Goal: Transaction & Acquisition: Book appointment/travel/reservation

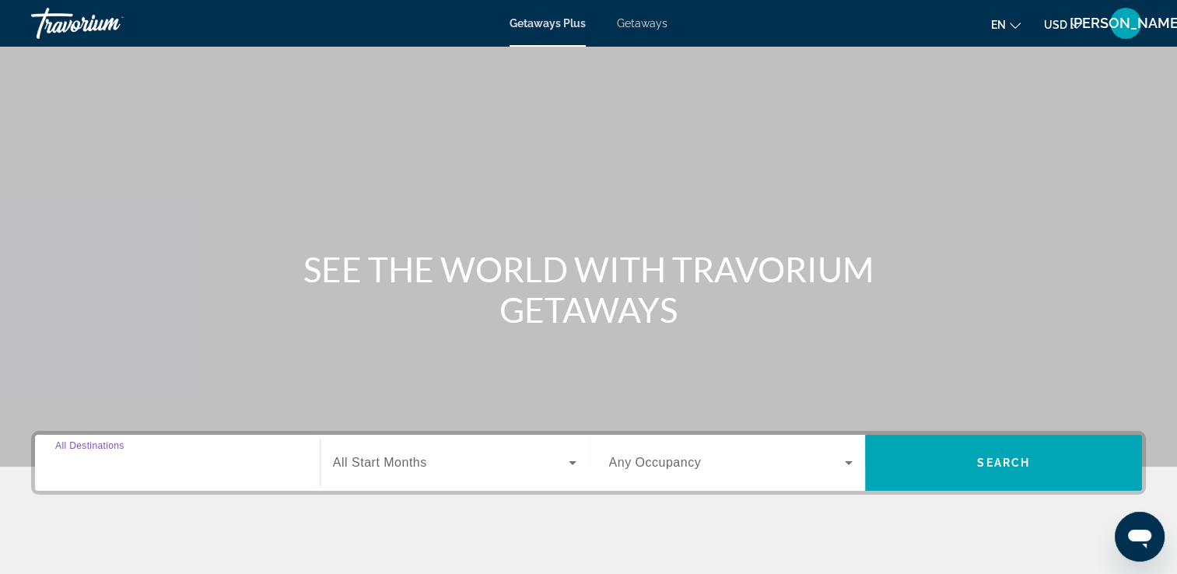
click at [226, 468] on input "Destination All Destinations" at bounding box center [177, 463] width 244 height 19
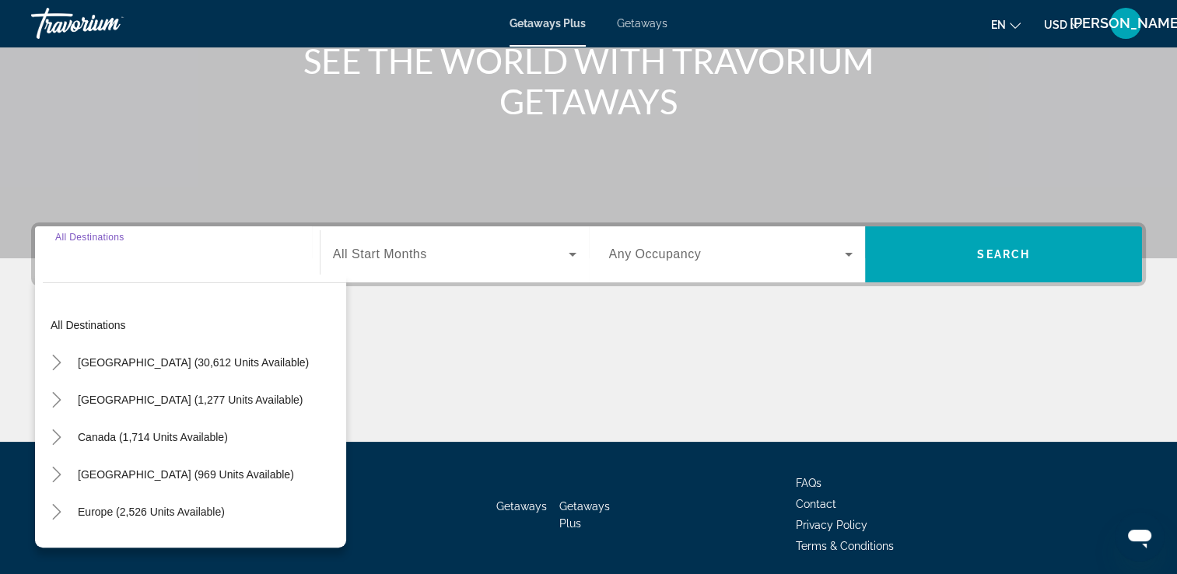
scroll to position [266, 0]
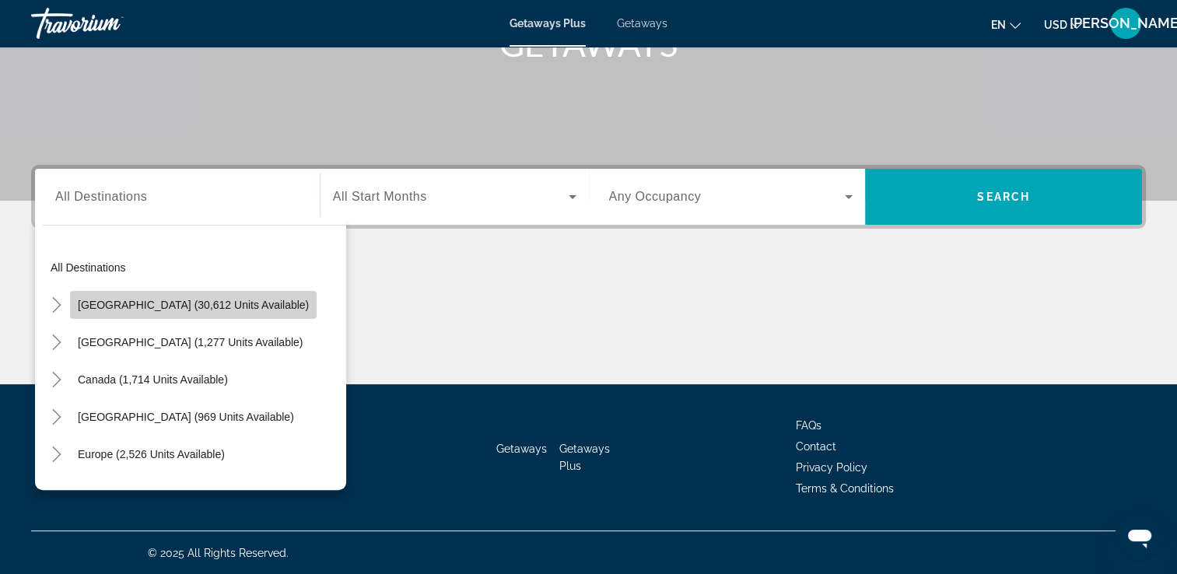
click at [253, 307] on span "[GEOGRAPHIC_DATA] (30,612 units available)" at bounding box center [193, 305] width 231 height 12
type input "**********"
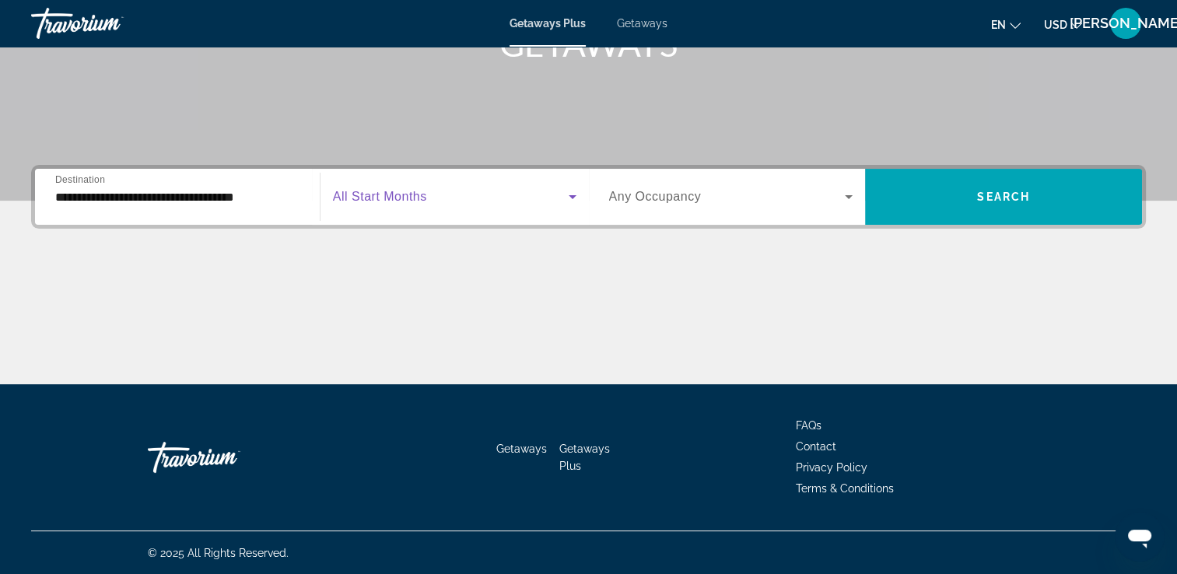
click at [459, 202] on span "Search widget" at bounding box center [451, 196] width 236 height 19
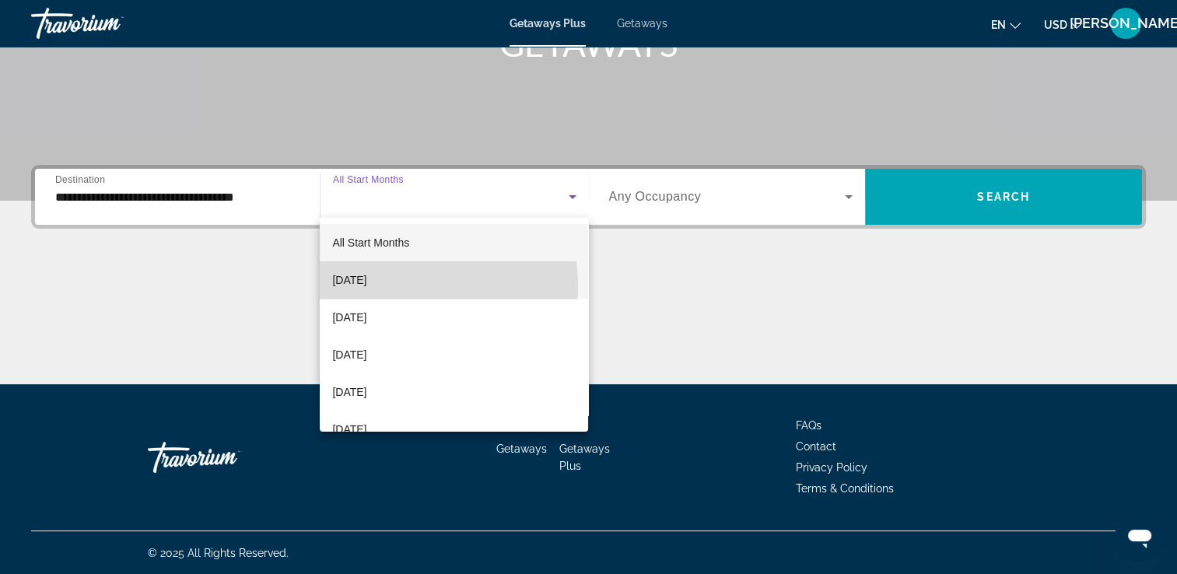
click at [366, 286] on span "[DATE]" at bounding box center [349, 280] width 34 height 19
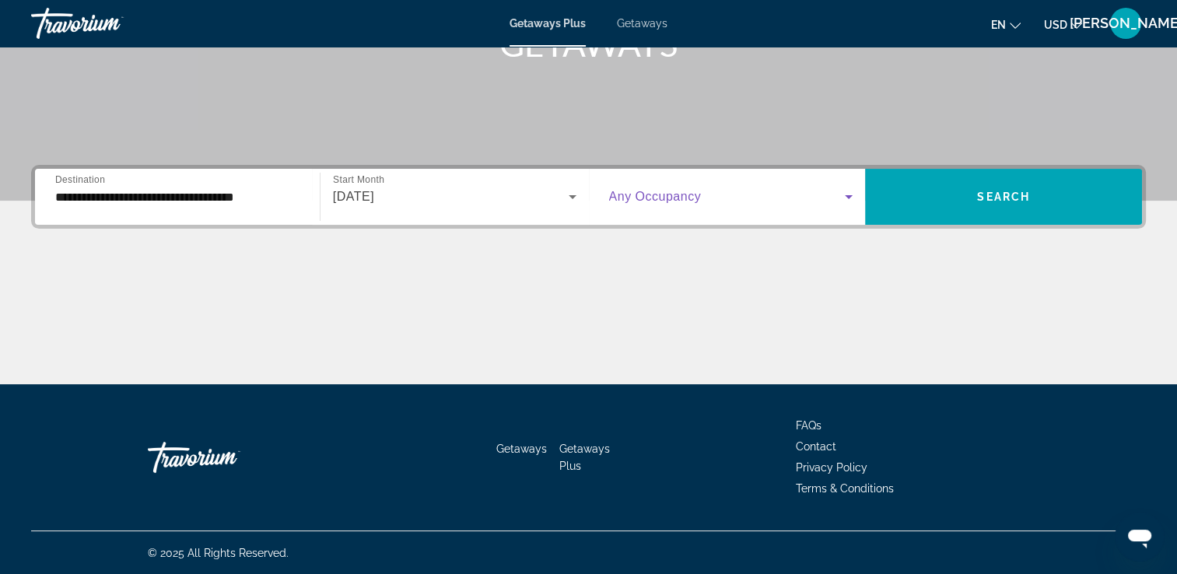
click at [738, 202] on span "Search widget" at bounding box center [727, 196] width 237 height 19
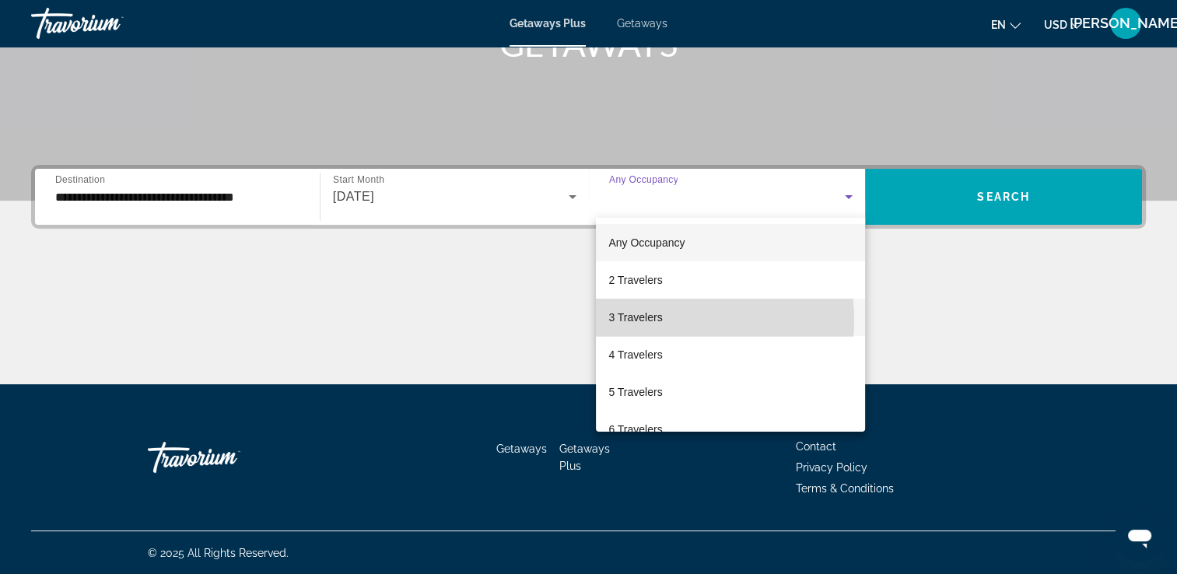
click at [653, 321] on span "3 Travelers" at bounding box center [635, 317] width 54 height 19
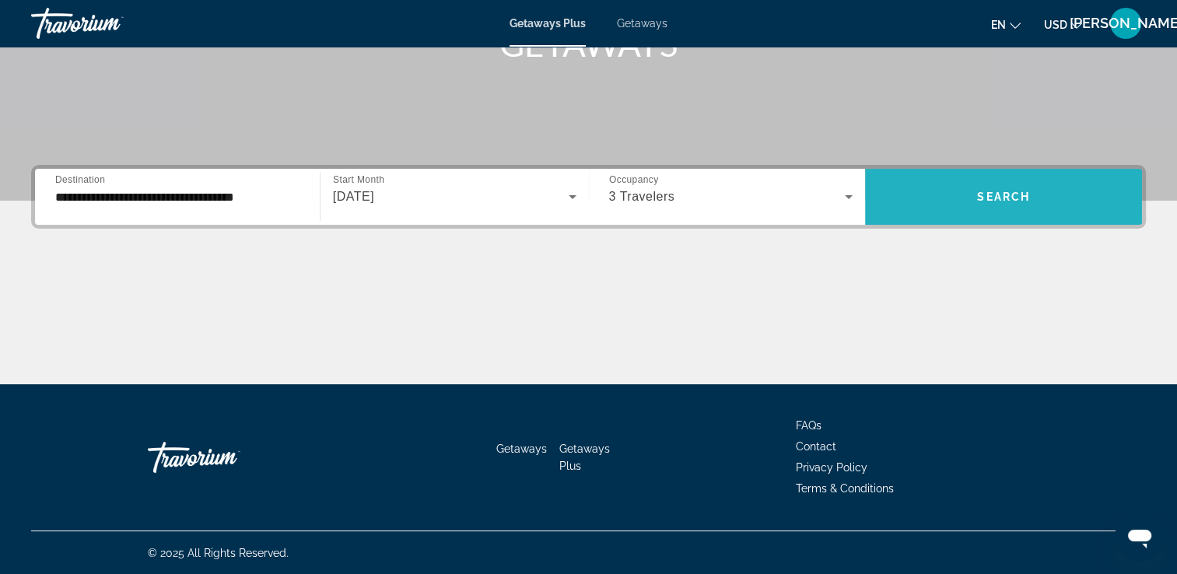
click at [1004, 191] on span "Search" at bounding box center [1003, 197] width 53 height 12
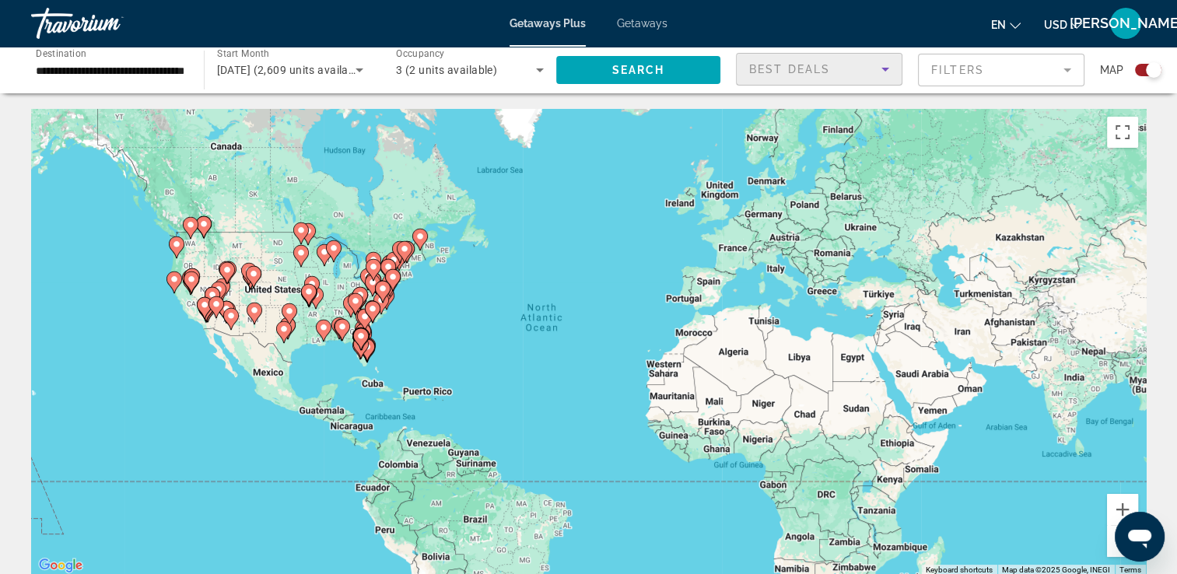
click at [881, 68] on icon "Sort by" at bounding box center [885, 69] width 19 height 19
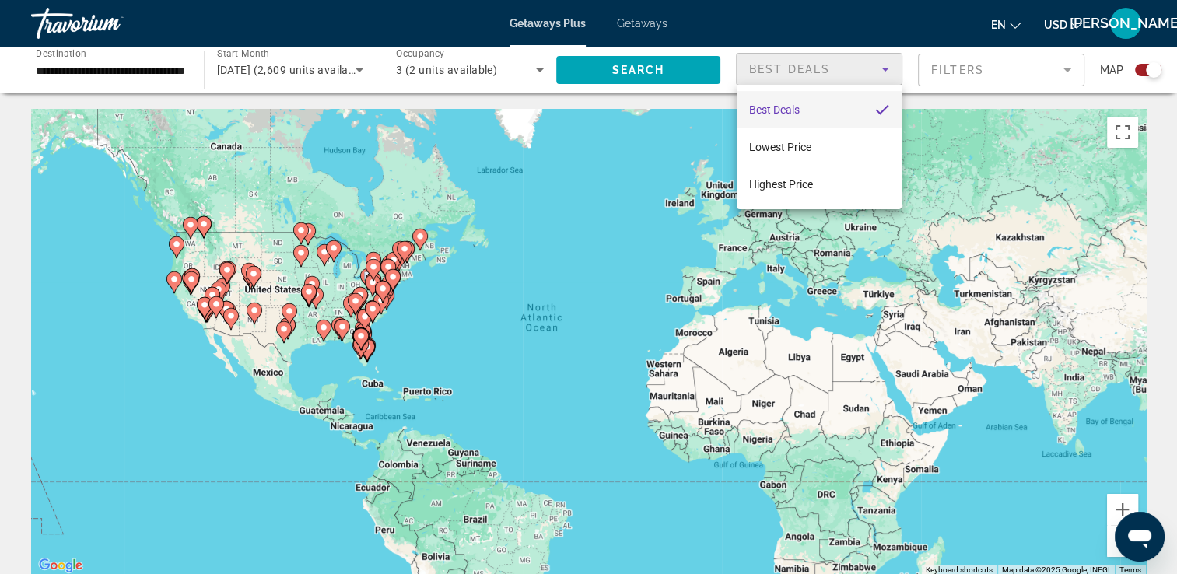
click at [881, 68] on div at bounding box center [588, 287] width 1177 height 574
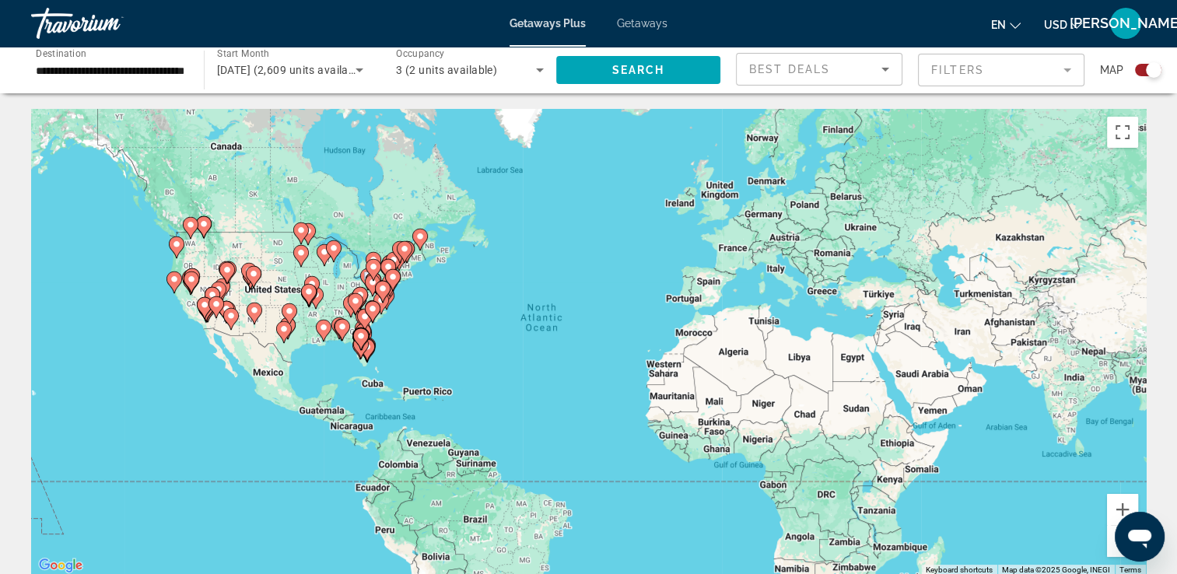
click at [1067, 71] on mat-form-field "Filters" at bounding box center [1001, 70] width 166 height 33
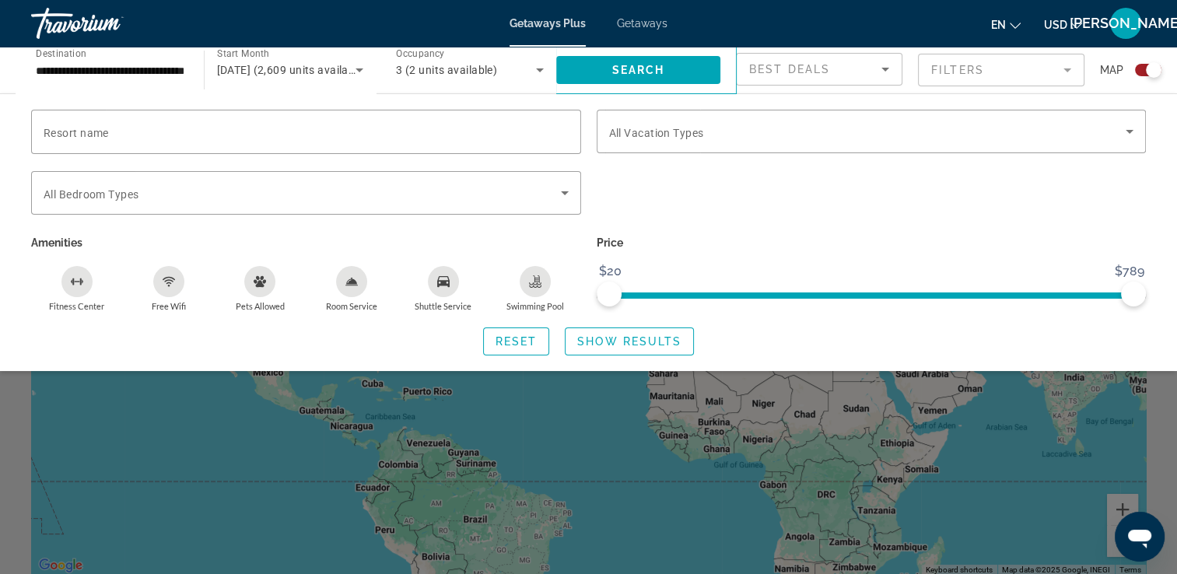
click at [1136, 67] on div "Search widget" at bounding box center [1148, 70] width 26 height 12
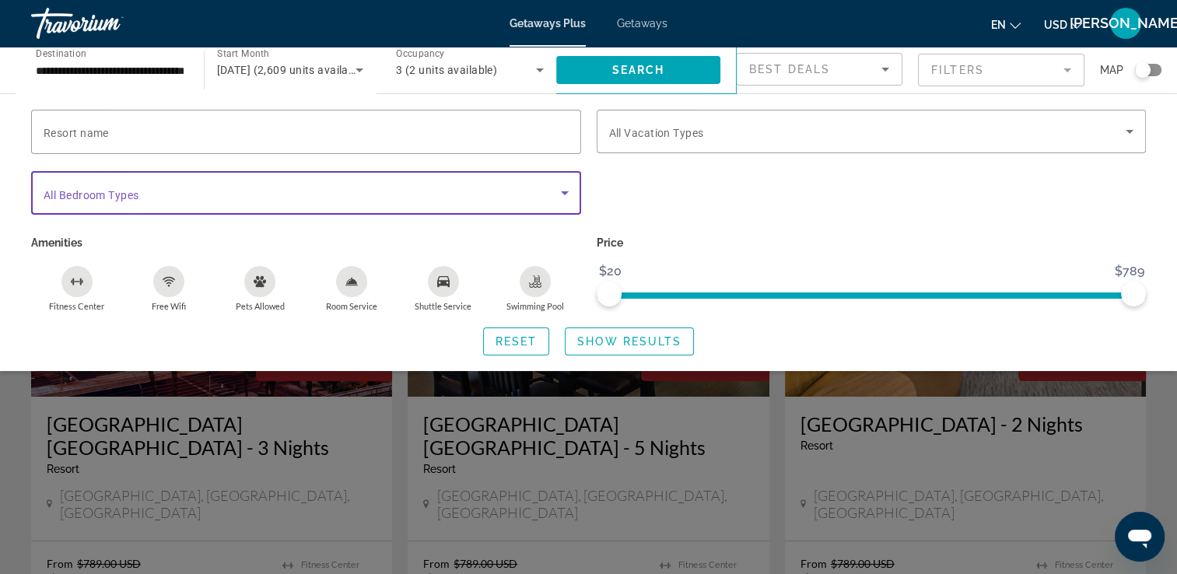
click at [562, 188] on icon "Search widget" at bounding box center [564, 193] width 19 height 19
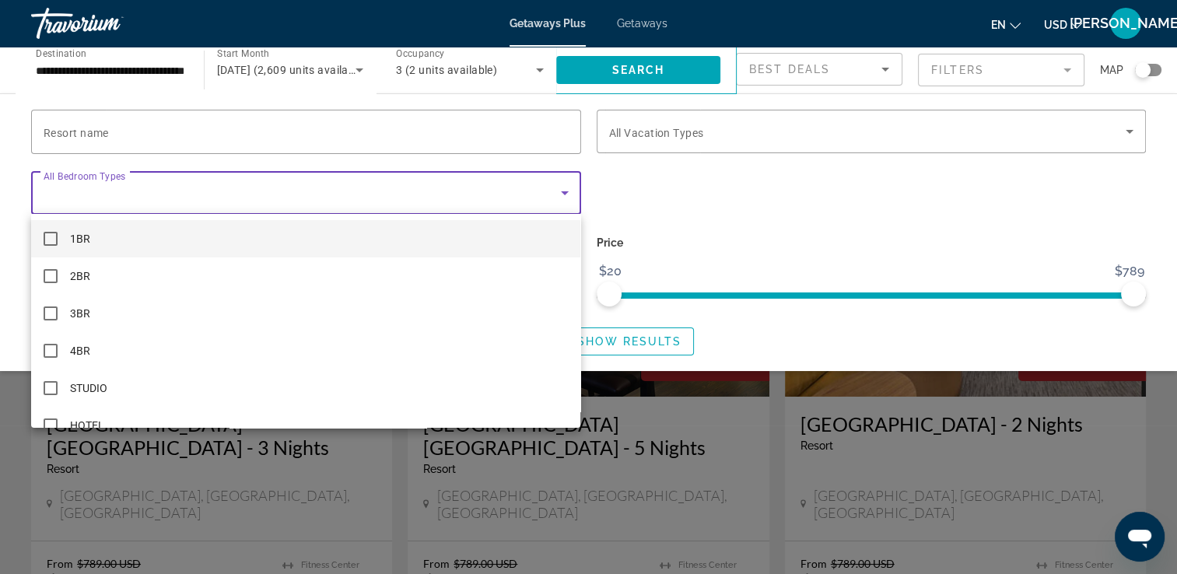
click at [562, 188] on div at bounding box center [588, 287] width 1177 height 574
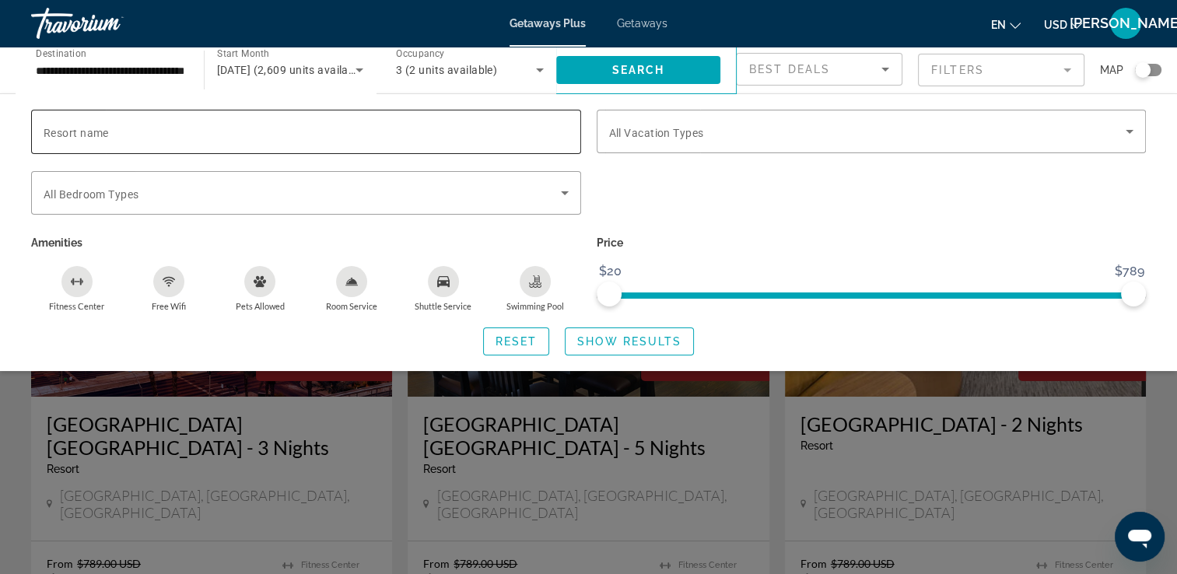
click at [431, 120] on div "Search widget" at bounding box center [306, 132] width 525 height 44
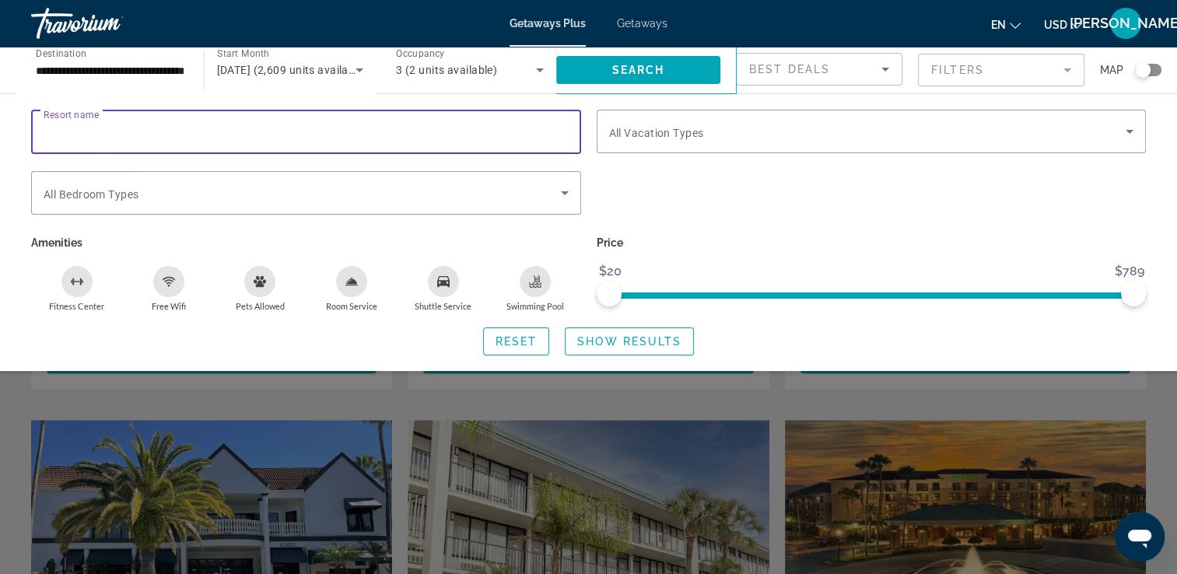
scroll to position [1842, 0]
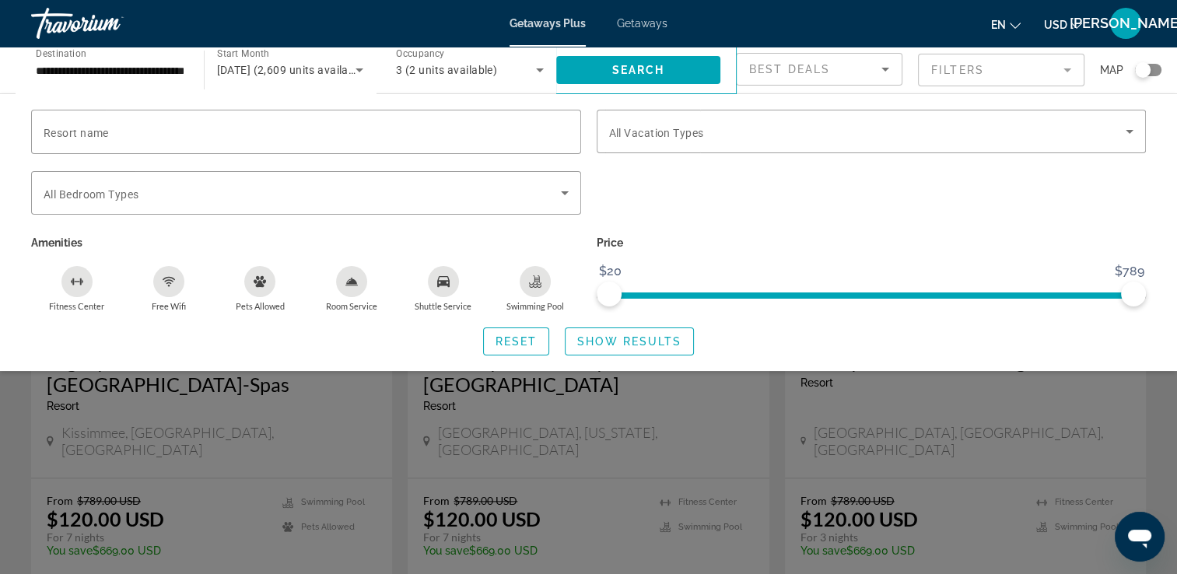
click at [1017, 23] on icon "Change language" at bounding box center [1015, 25] width 11 height 11
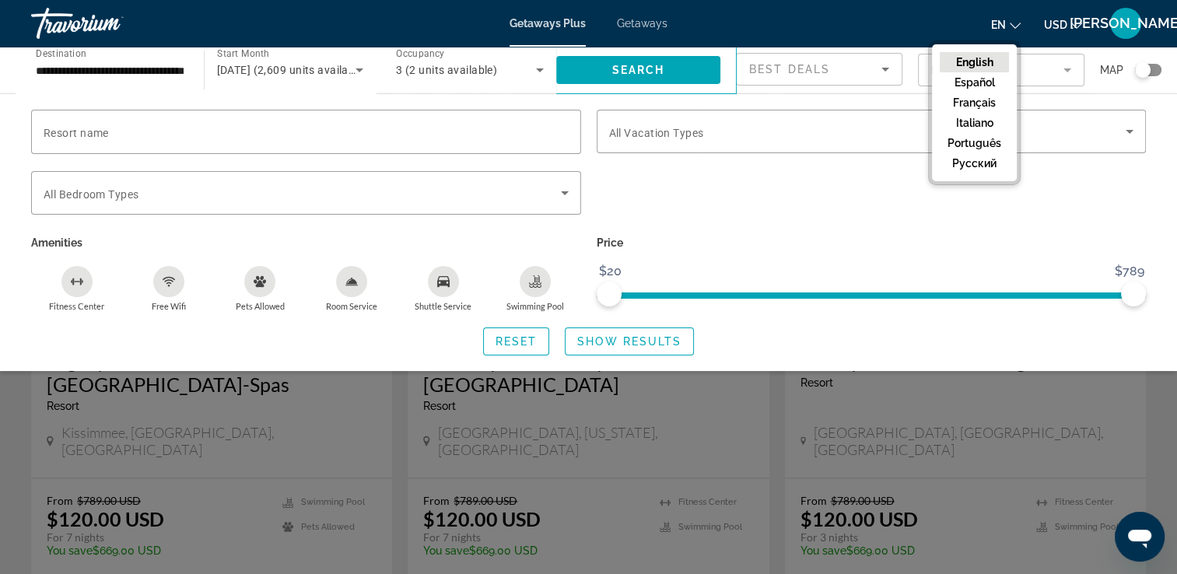
click at [1017, 23] on icon "Change language" at bounding box center [1015, 25] width 11 height 11
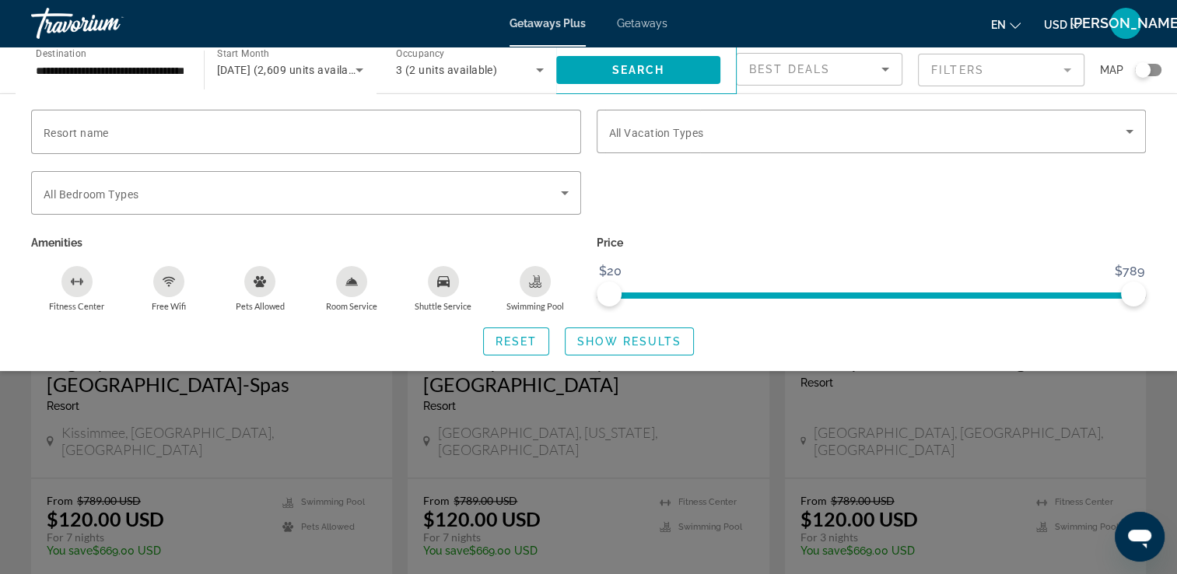
click at [1081, 23] on icon "Change currency" at bounding box center [1076, 25] width 11 height 11
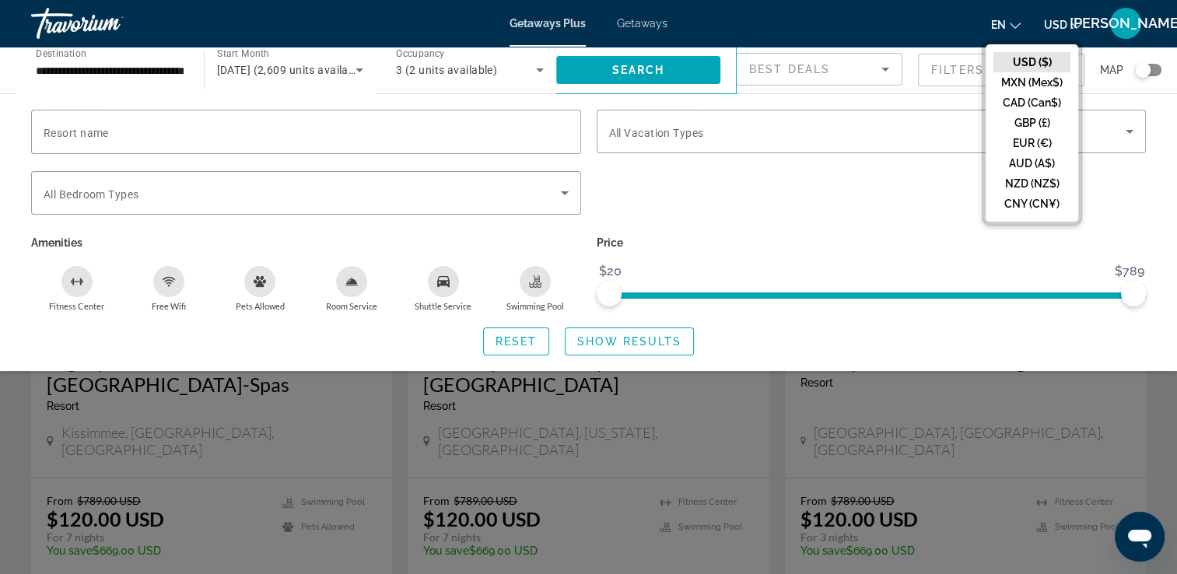
click at [1081, 23] on icon "Change currency" at bounding box center [1076, 25] width 11 height 11
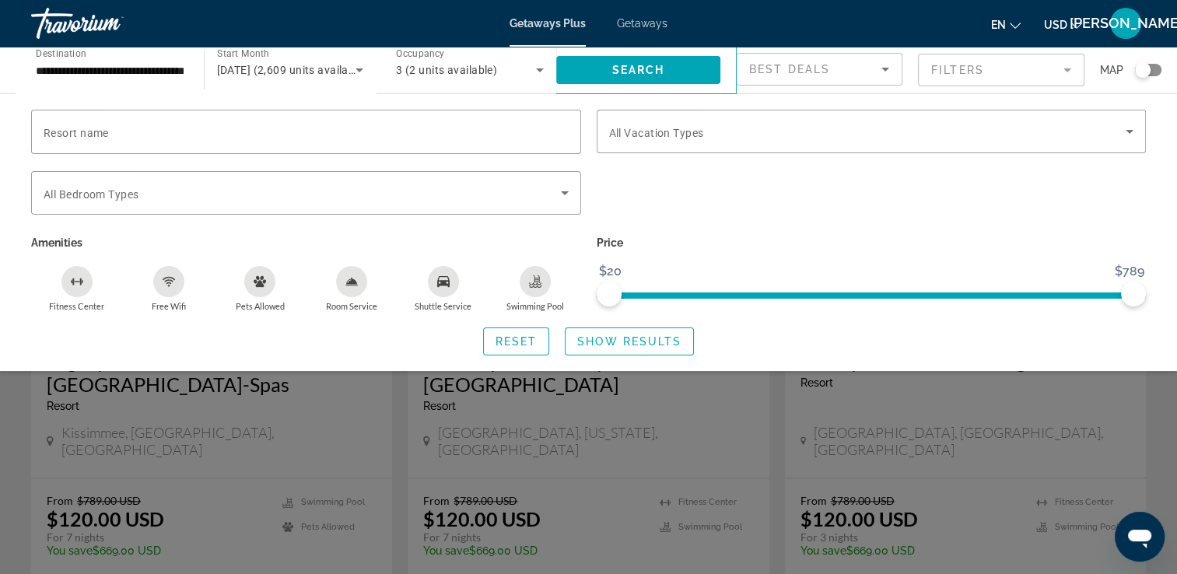
click at [1158, 72] on div "Search widget" at bounding box center [1148, 70] width 26 height 12
click at [1130, 121] on div "Search widget" at bounding box center [871, 132] width 525 height 44
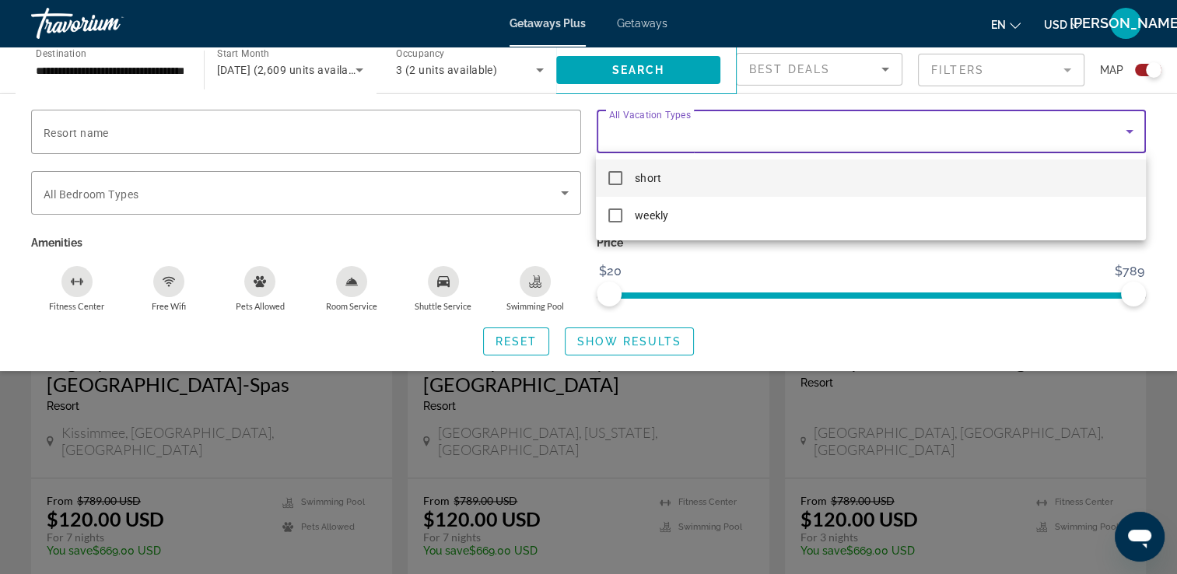
click at [1130, 121] on div at bounding box center [588, 287] width 1177 height 574
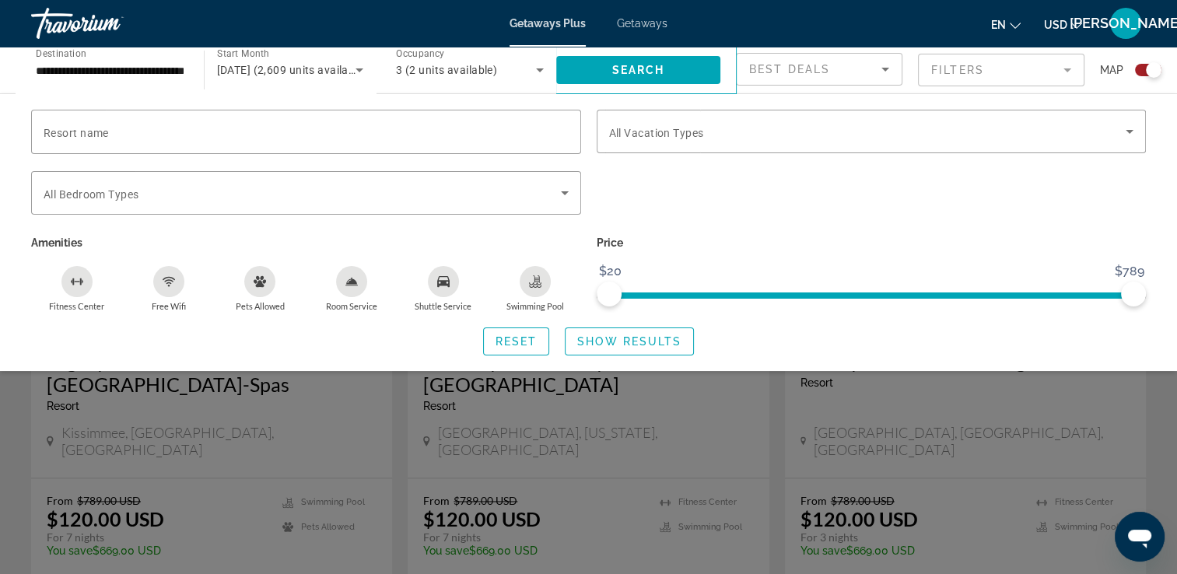
click at [976, 230] on div "Search widget" at bounding box center [872, 201] width 566 height 61
click at [534, 79] on div "3 (2 units available)" at bounding box center [470, 70] width 148 height 44
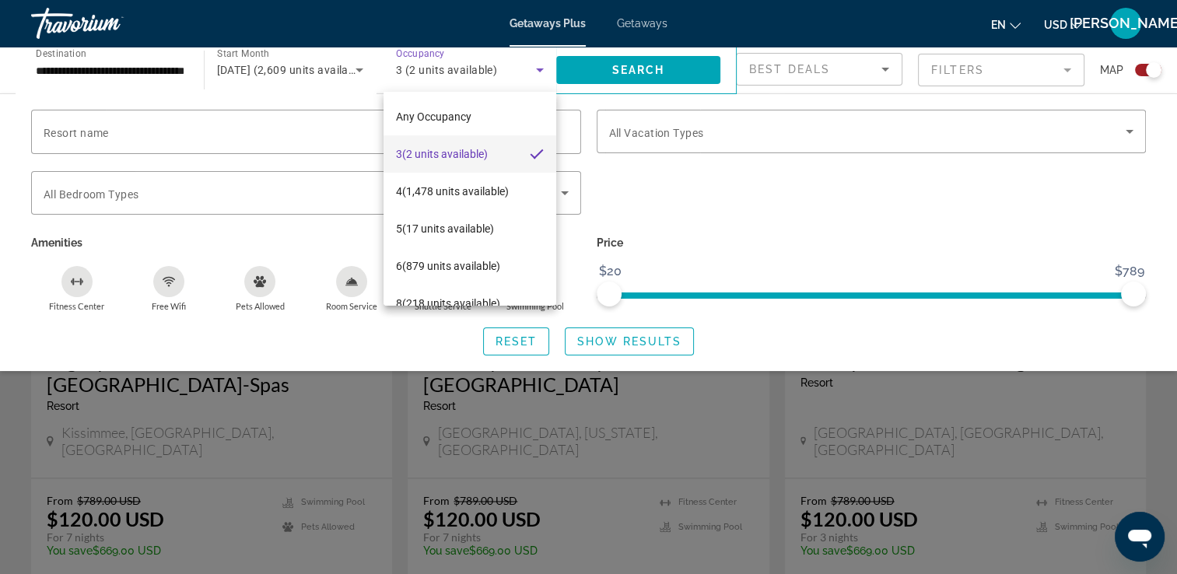
click at [98, 66] on div at bounding box center [588, 287] width 1177 height 574
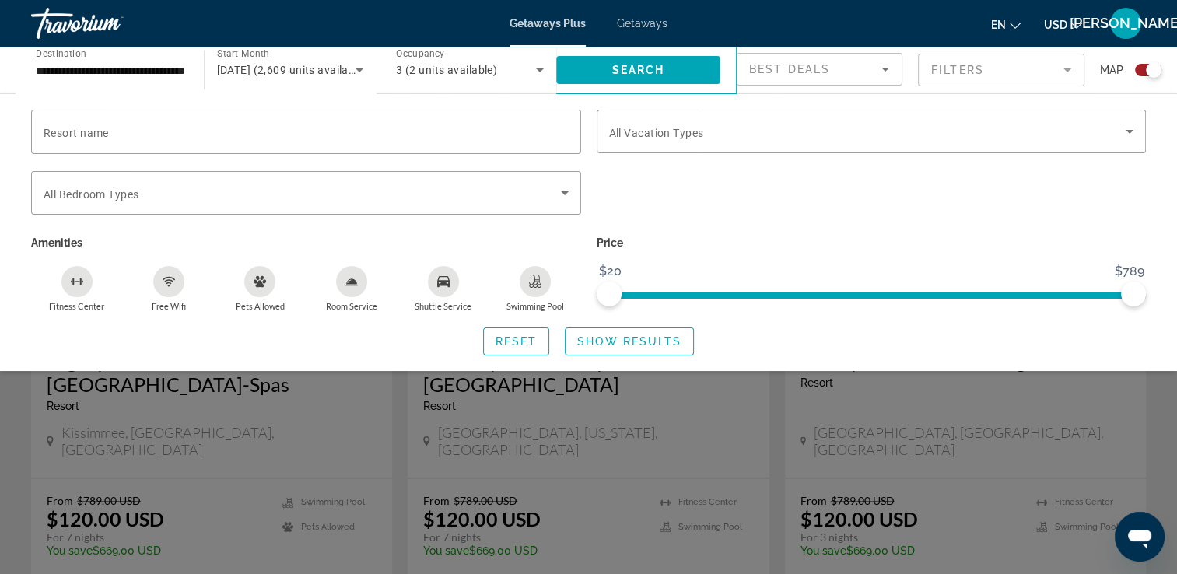
click at [191, 73] on div "**********" at bounding box center [109, 70] width 173 height 44
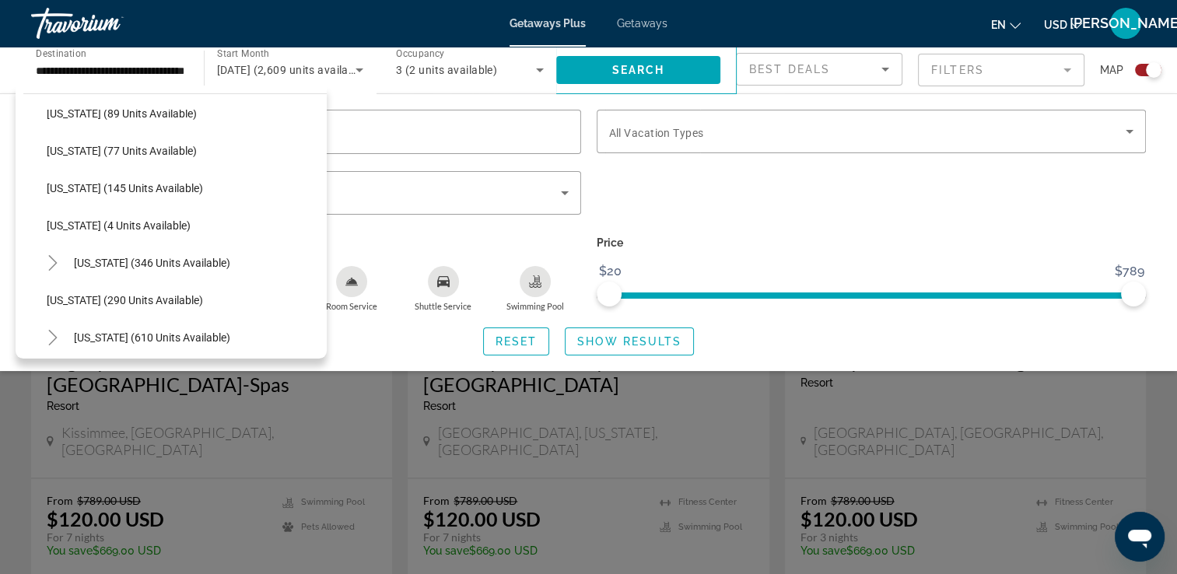
scroll to position [422, 0]
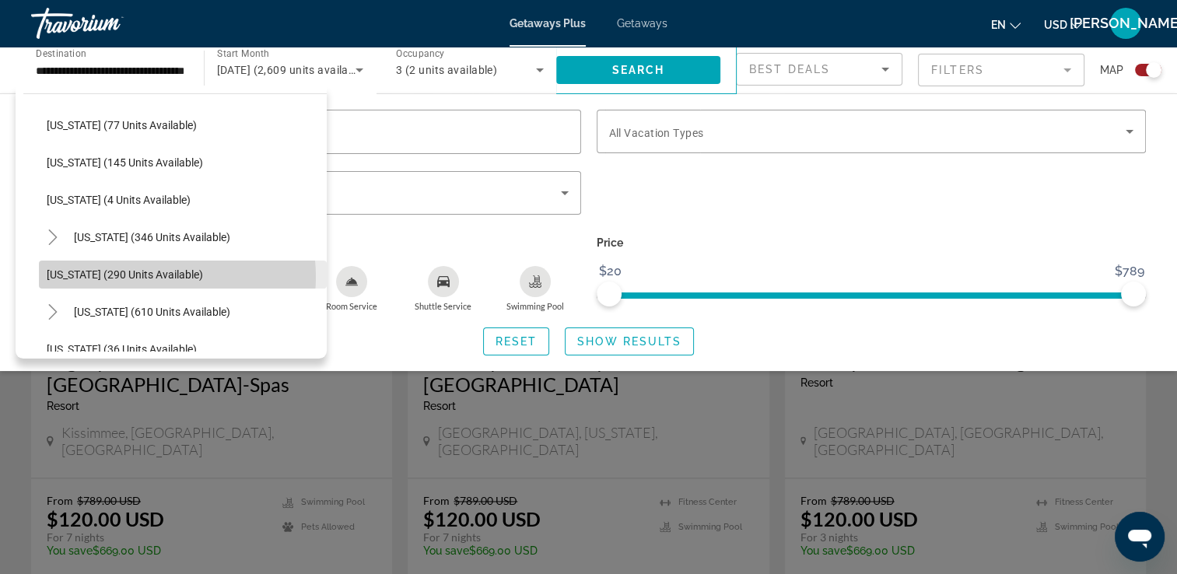
click at [140, 276] on span "[US_STATE] (290 units available)" at bounding box center [125, 274] width 156 height 12
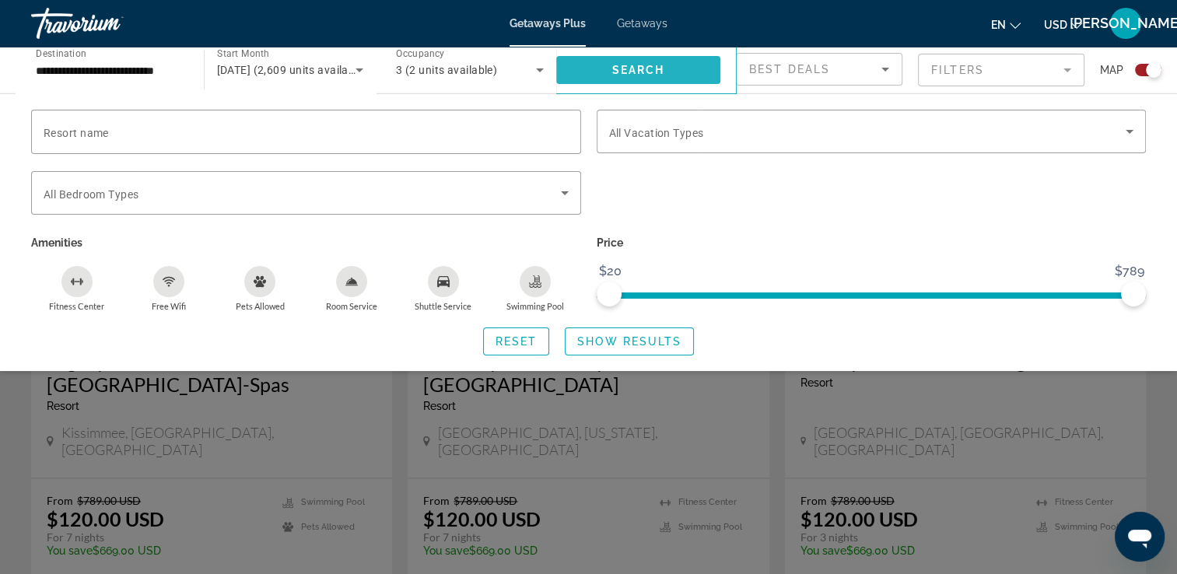
scroll to position [0, 0]
click at [623, 67] on span "Search" at bounding box center [638, 70] width 53 height 12
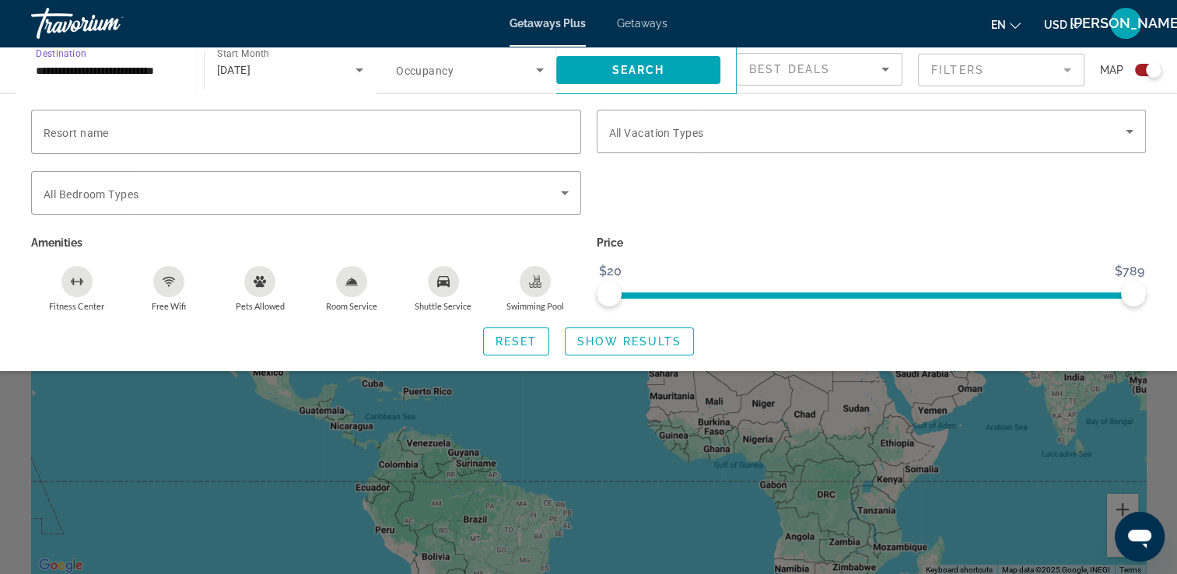
click at [89, 73] on input "**********" at bounding box center [110, 70] width 148 height 19
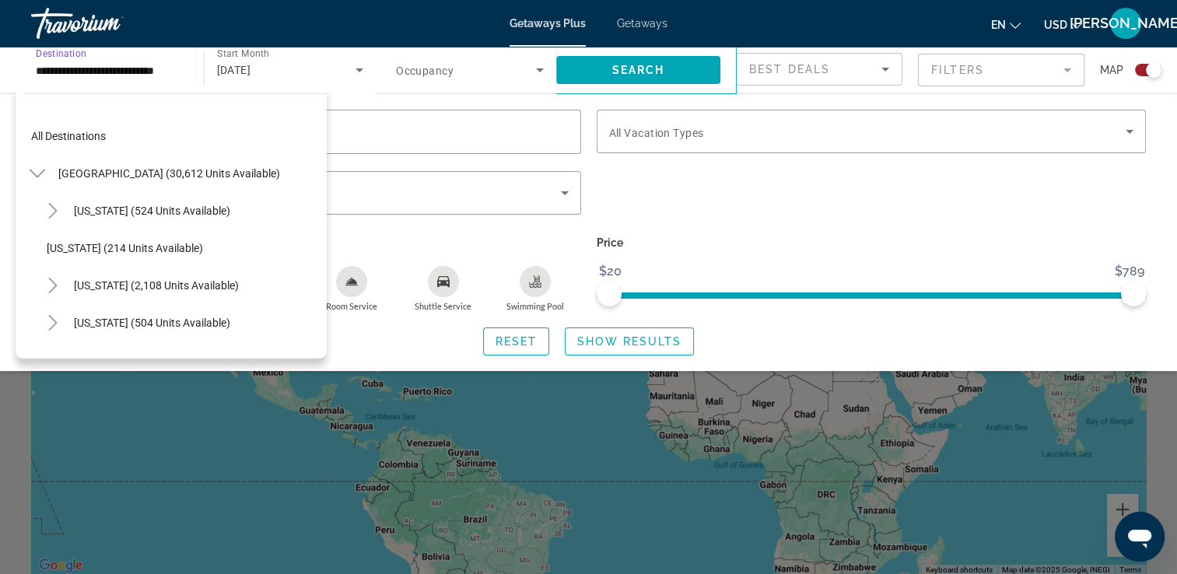
scroll to position [466, 0]
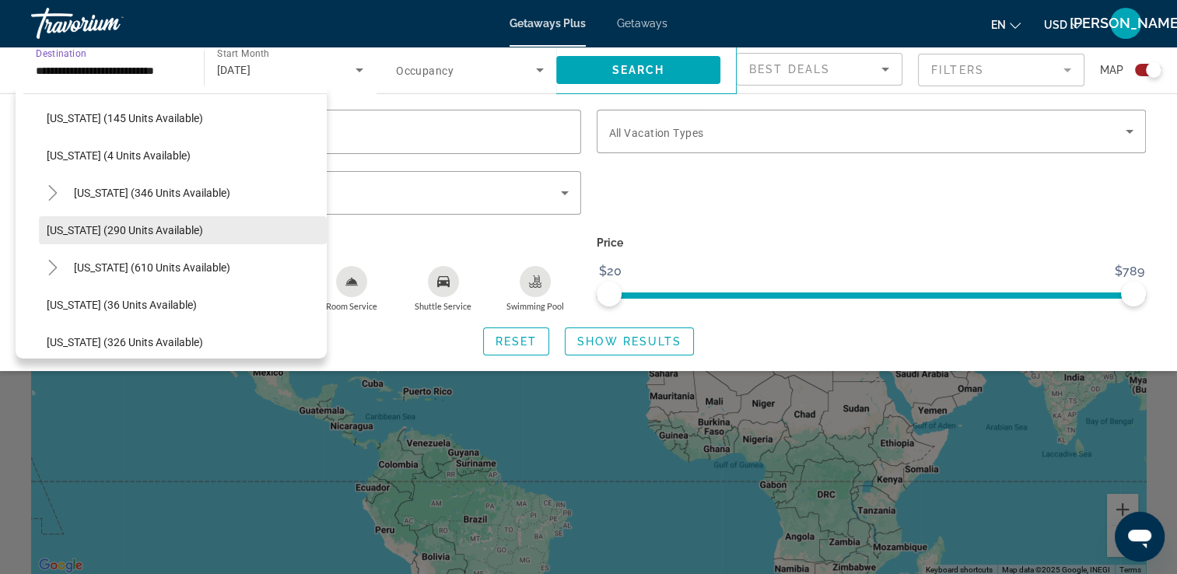
click at [143, 227] on span "[US_STATE] (290 units available)" at bounding box center [125, 230] width 156 height 12
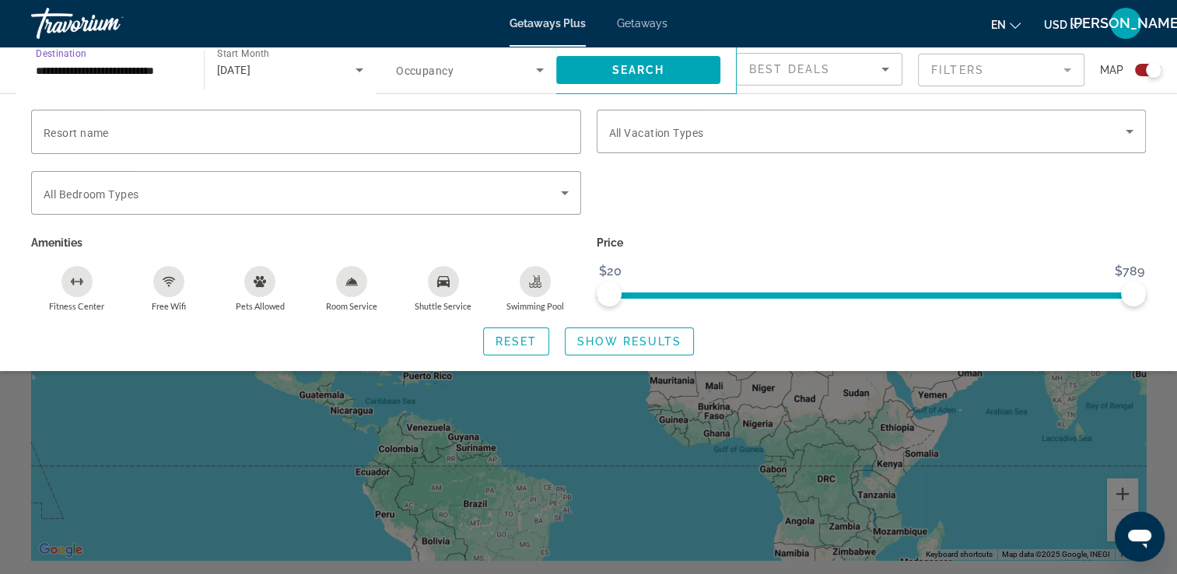
scroll to position [0, 0]
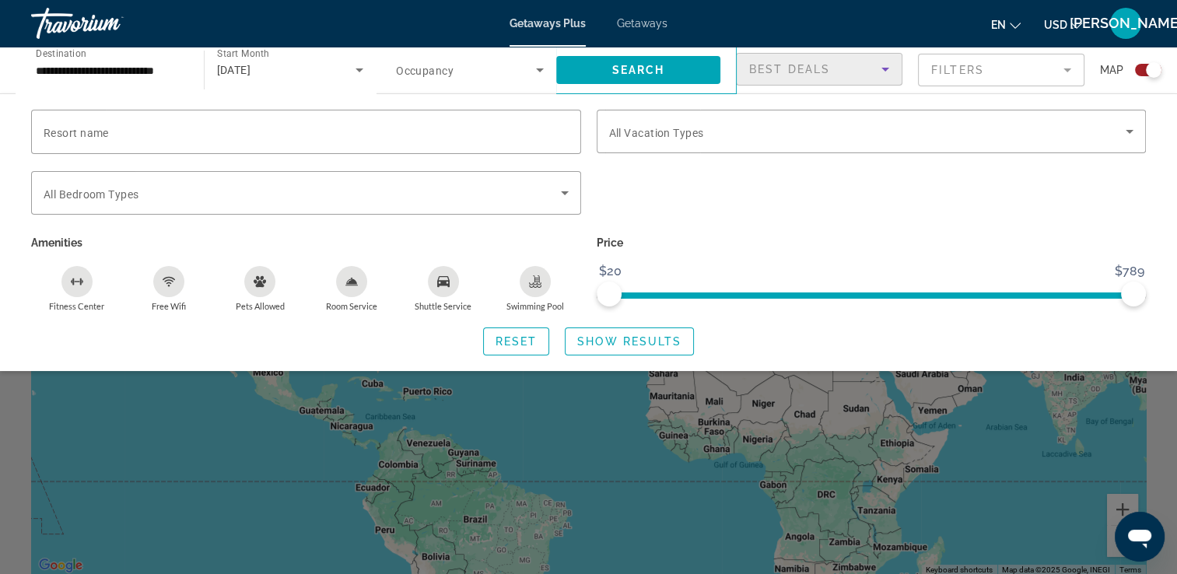
click at [878, 67] on icon "Sort by" at bounding box center [885, 69] width 19 height 19
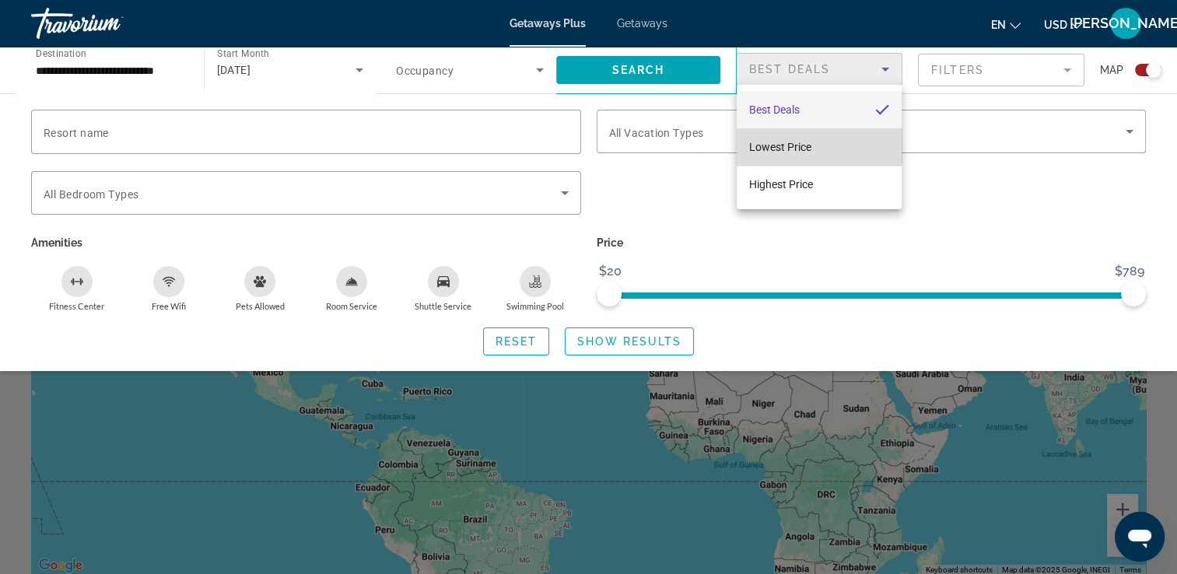
click at [806, 145] on span "Lowest Price" at bounding box center [780, 147] width 62 height 12
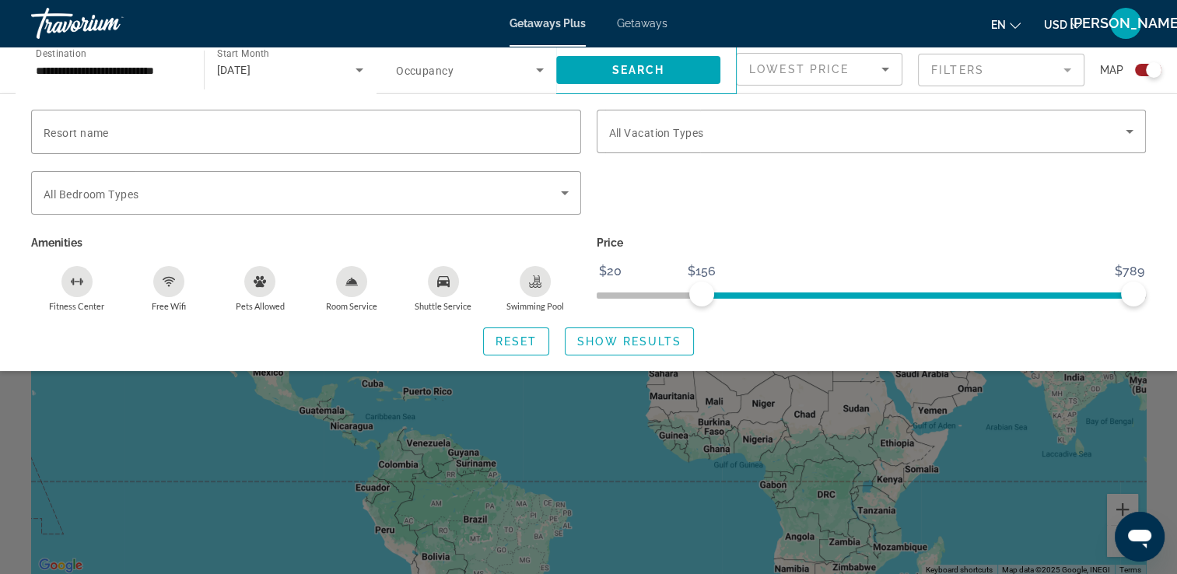
click at [702, 290] on span "ngx-slider" at bounding box center [918, 292] width 432 height 25
click at [702, 290] on span "ngx-slider" at bounding box center [701, 294] width 25 height 25
click at [626, 296] on span "ngx-slider" at bounding box center [872, 296] width 550 height 6
click at [541, 345] on span "Search widget" at bounding box center [516, 341] width 65 height 37
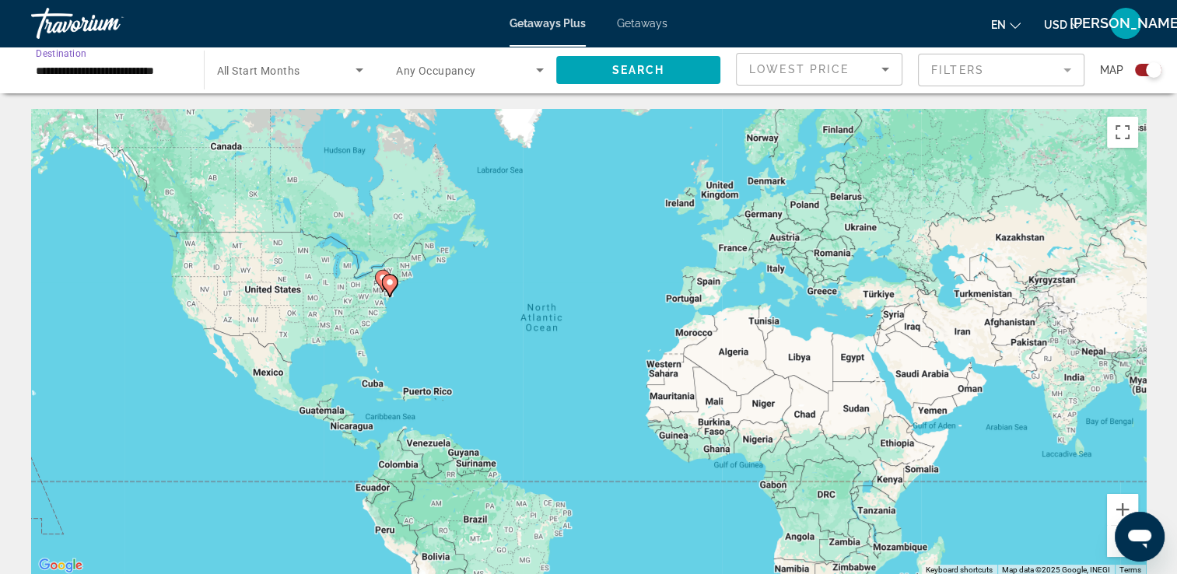
click at [165, 69] on input "**********" at bounding box center [110, 70] width 148 height 19
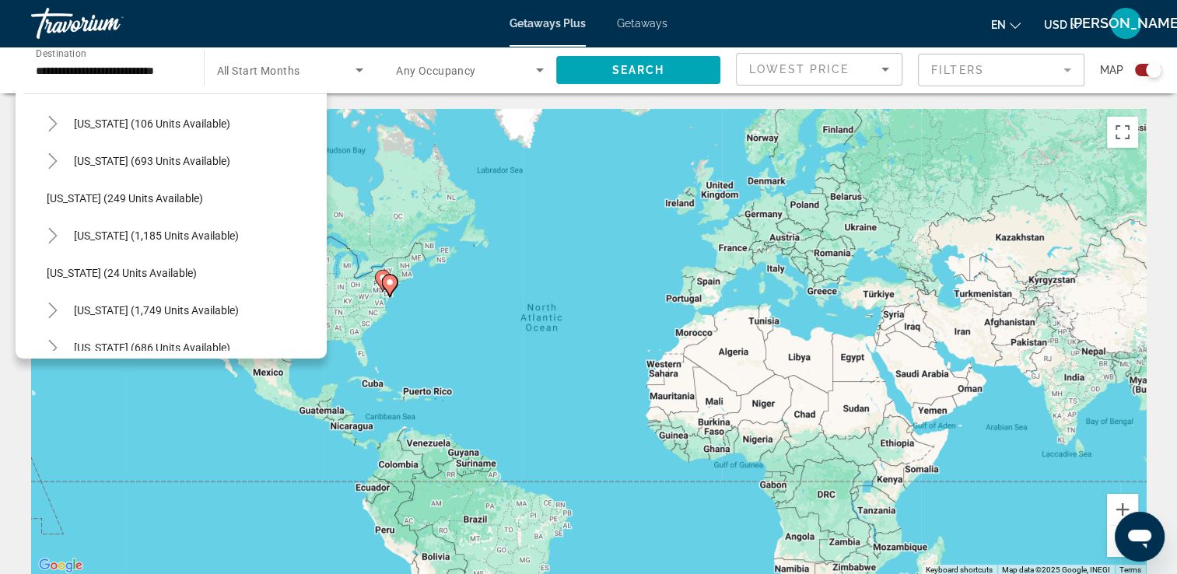
scroll to position [977, 0]
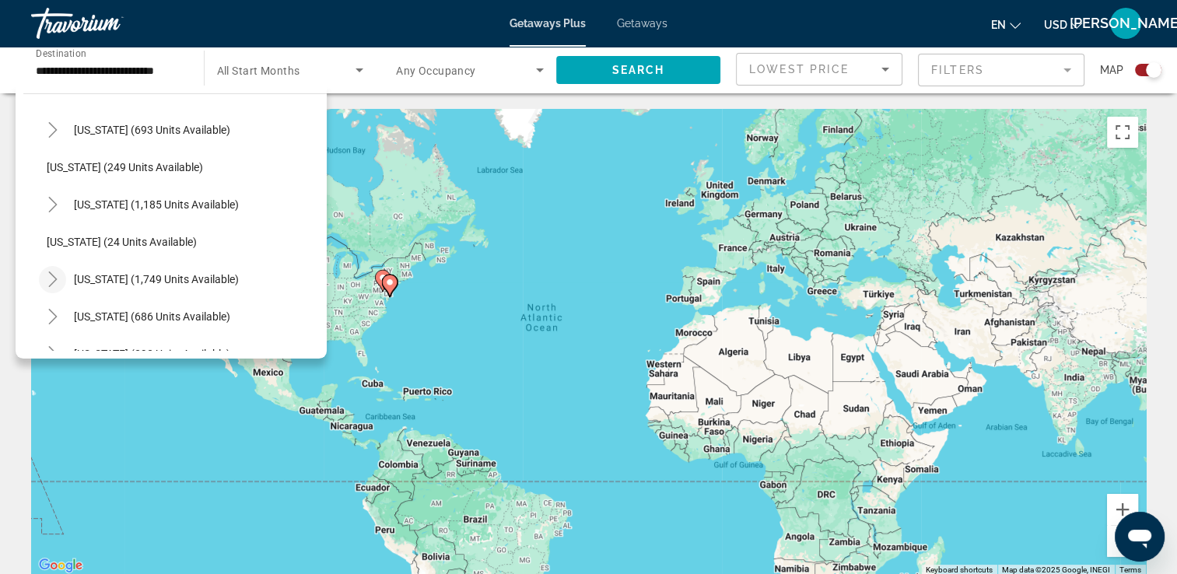
click at [54, 272] on icon "Toggle South Carolina (1,749 units available)" at bounding box center [53, 280] width 16 height 16
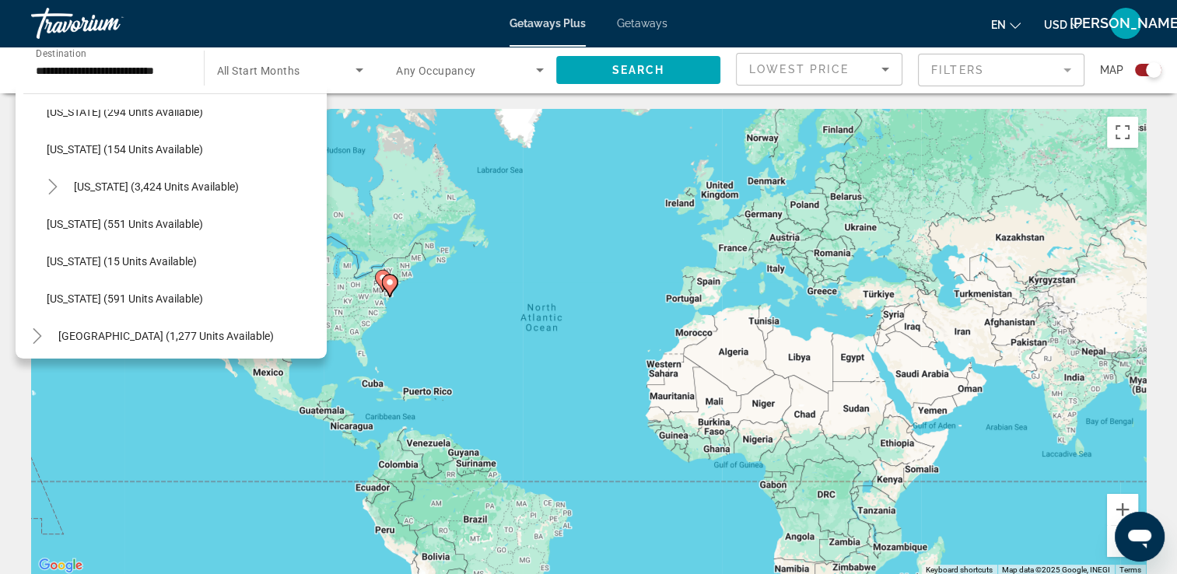
scroll to position [1382, 0]
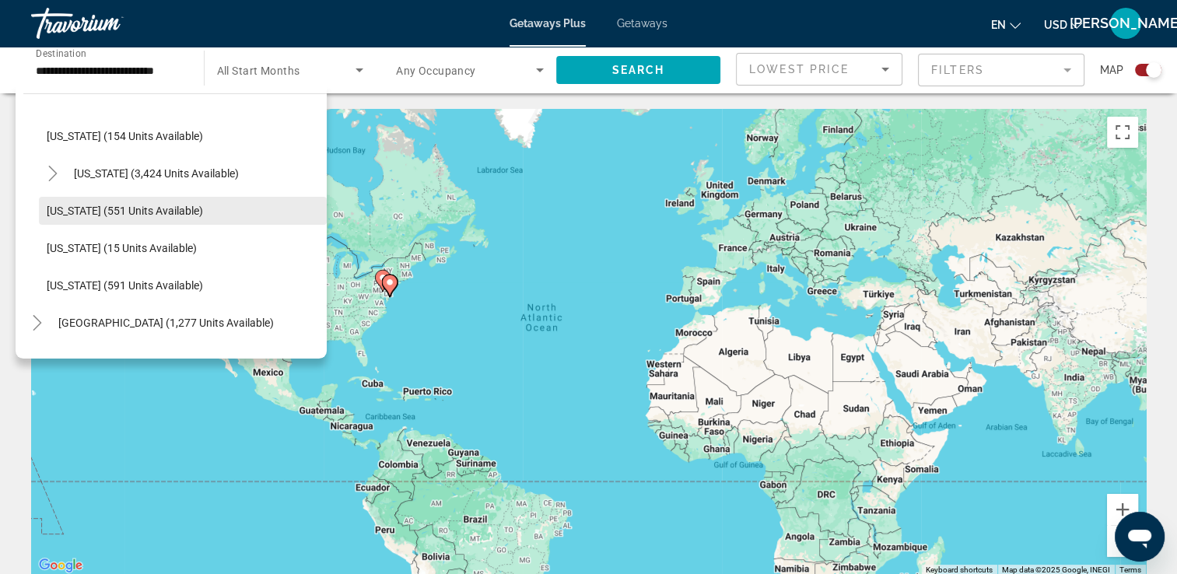
click at [86, 209] on span "[US_STATE] (551 units available)" at bounding box center [125, 211] width 156 height 12
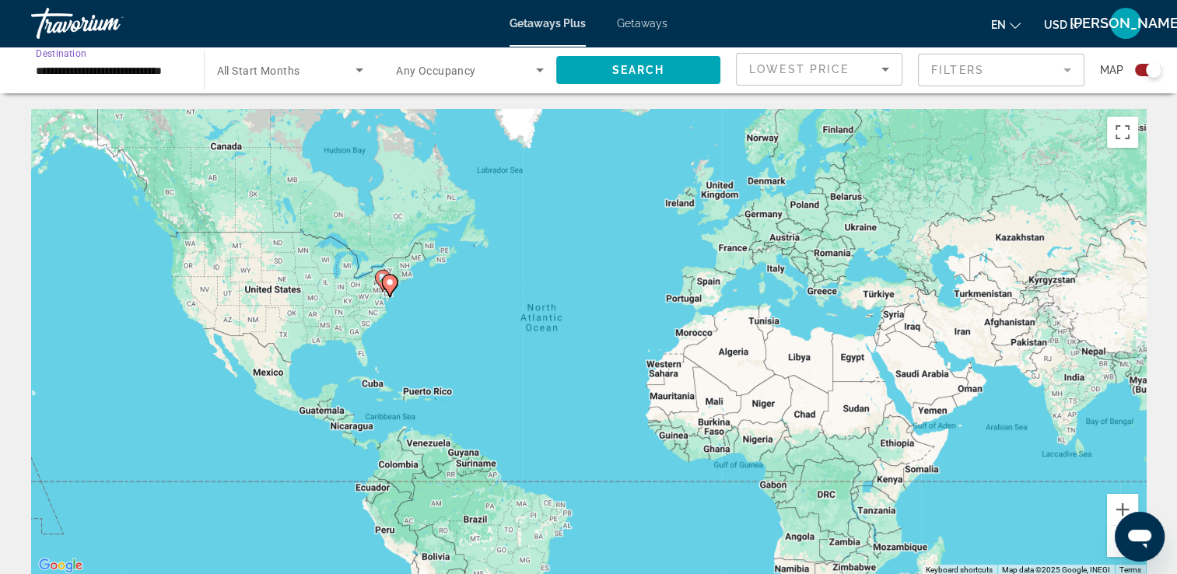
click at [359, 66] on icon "Search widget" at bounding box center [359, 70] width 19 height 19
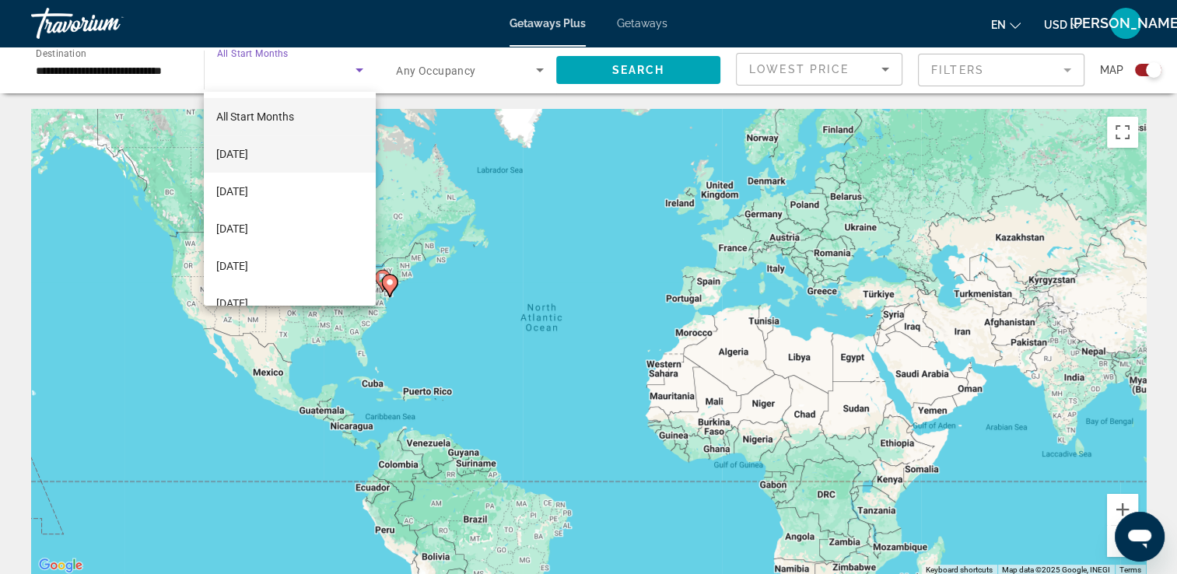
click at [248, 150] on span "[DATE]" at bounding box center [232, 154] width 32 height 19
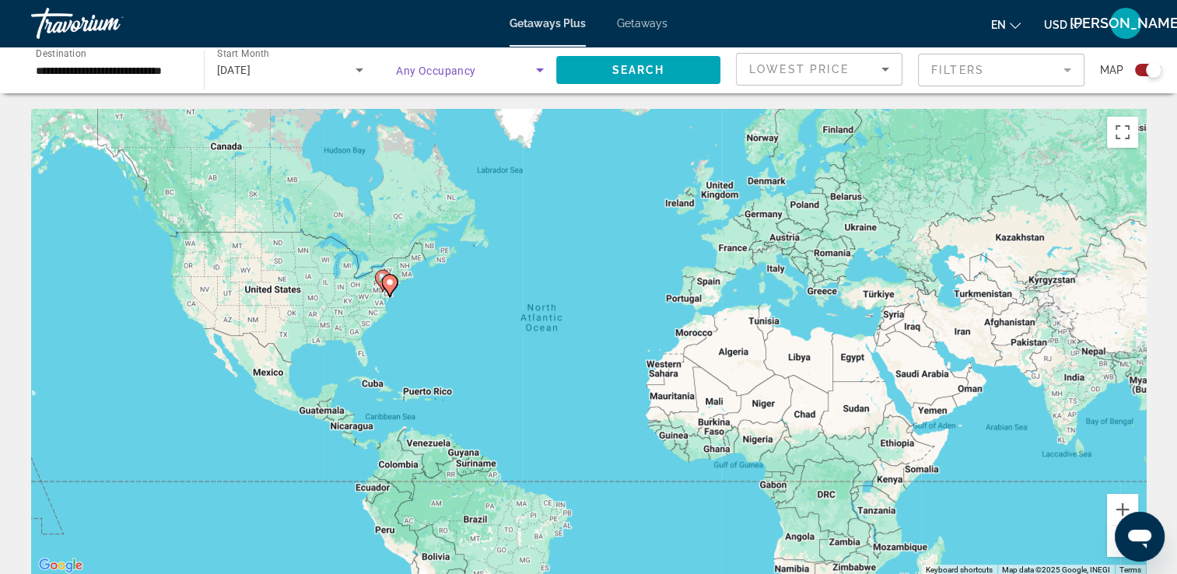
click at [538, 70] on icon "Search widget" at bounding box center [540, 70] width 8 height 4
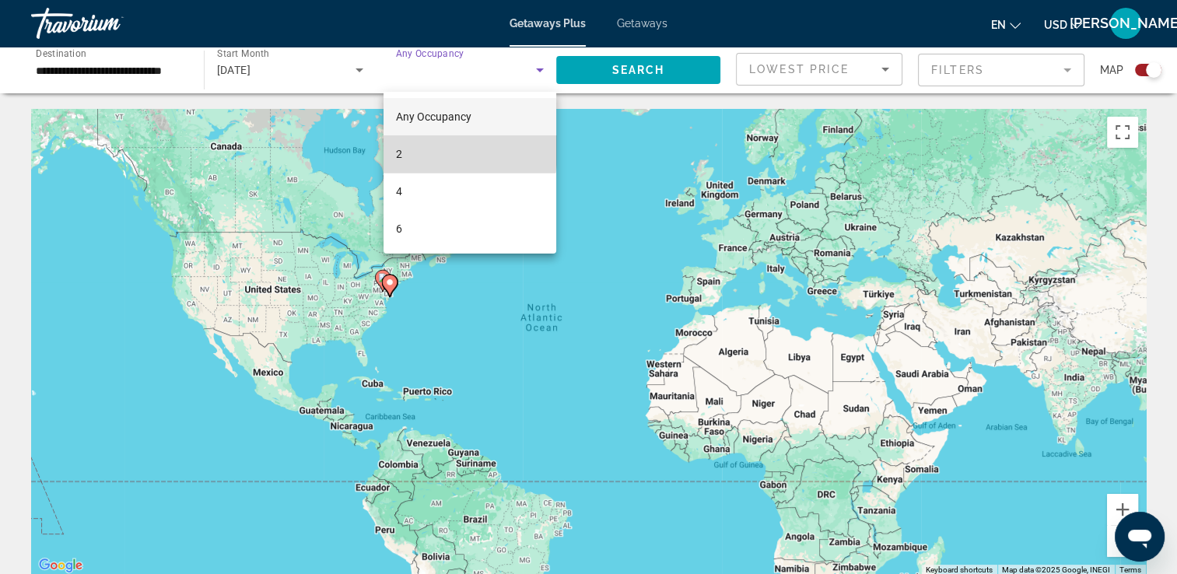
click at [417, 150] on mat-option "2" at bounding box center [470, 153] width 173 height 37
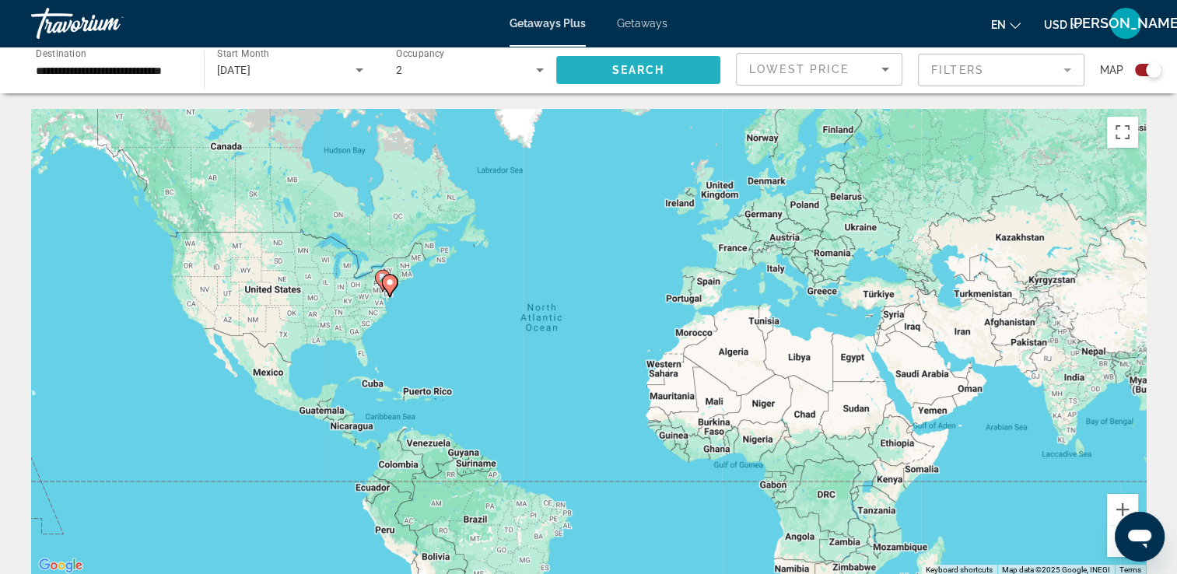
click at [657, 78] on span "Search widget" at bounding box center [638, 69] width 165 height 37
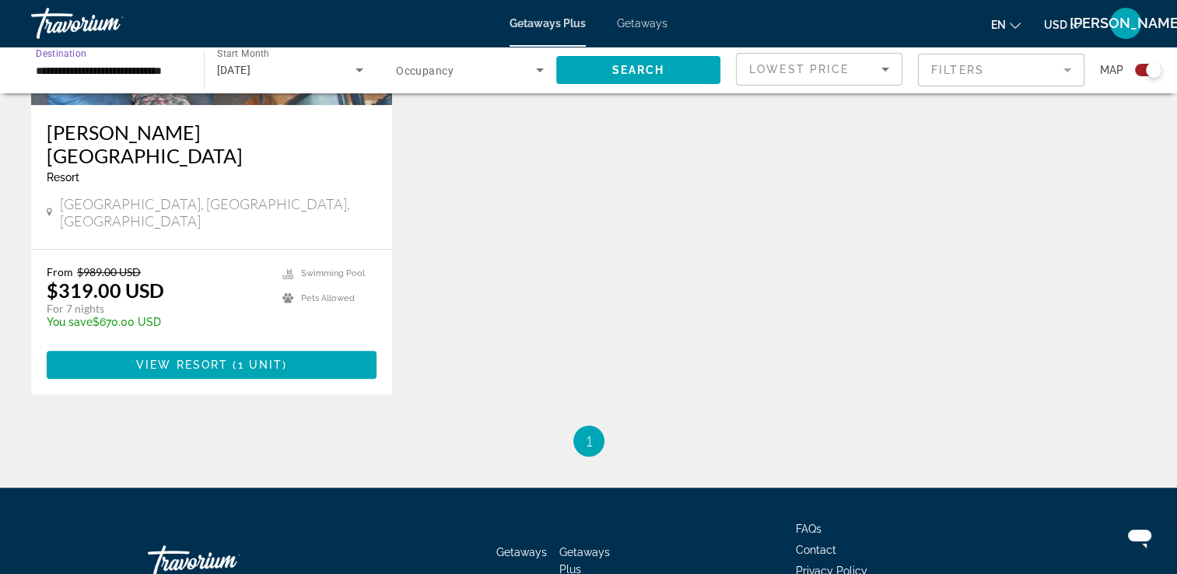
click at [162, 64] on input "**********" at bounding box center [110, 70] width 148 height 19
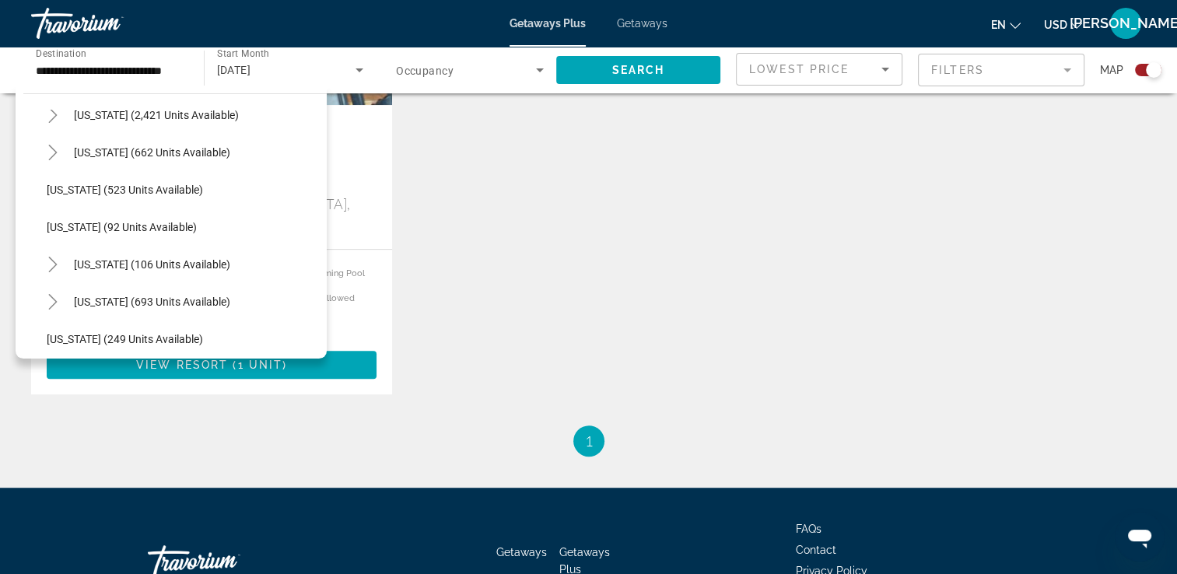
scroll to position [790, 0]
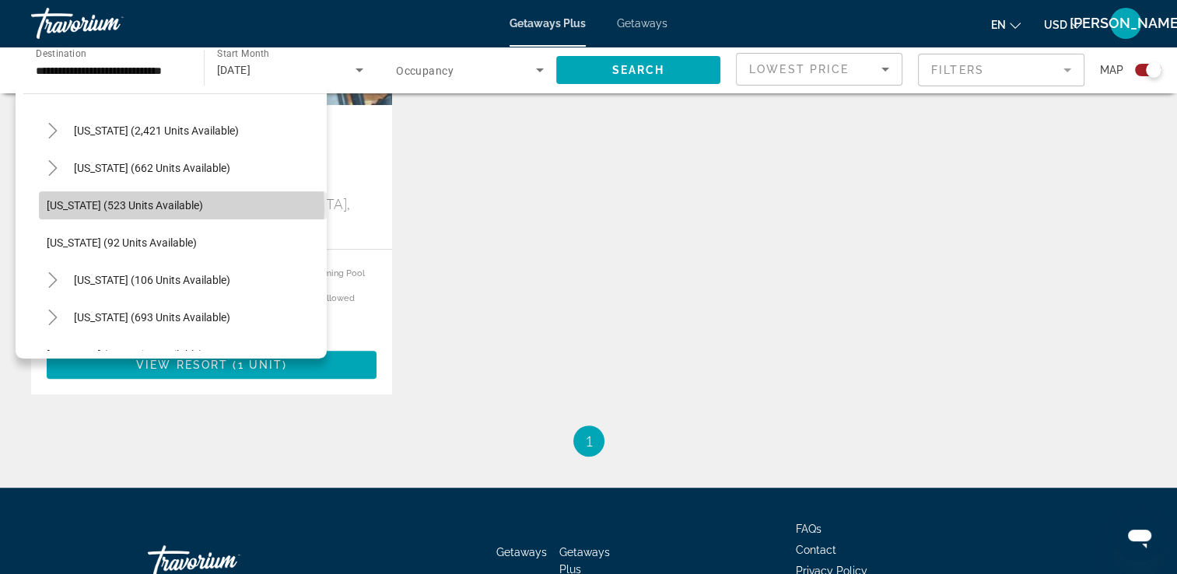
click at [181, 208] on span "[US_STATE] (523 units available)" at bounding box center [125, 205] width 156 height 12
type input "**********"
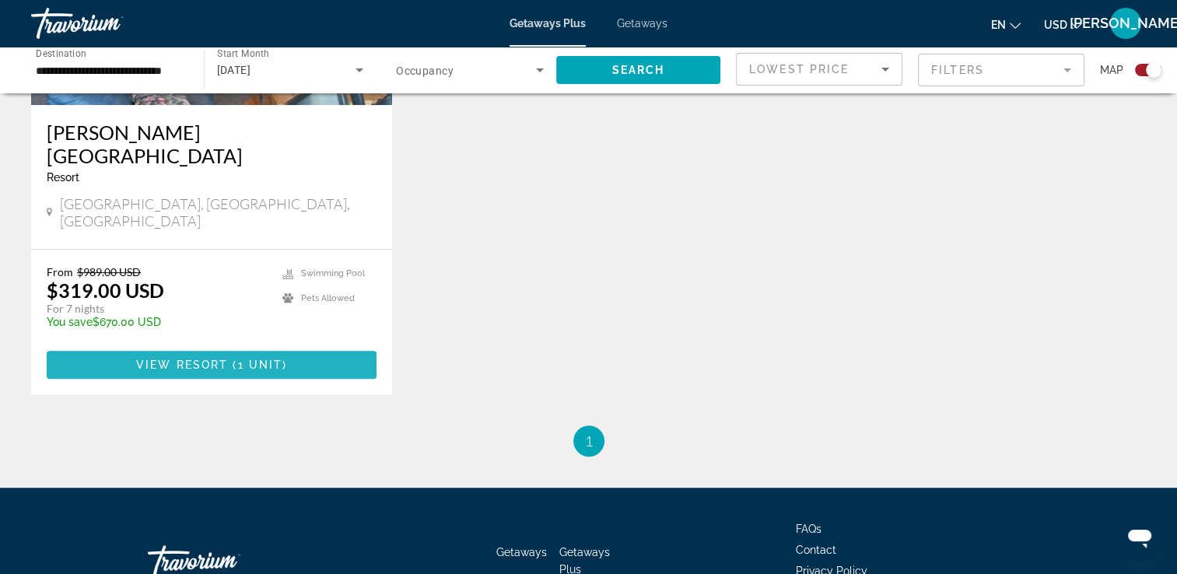
click at [208, 346] on span "Main content" at bounding box center [212, 364] width 330 height 37
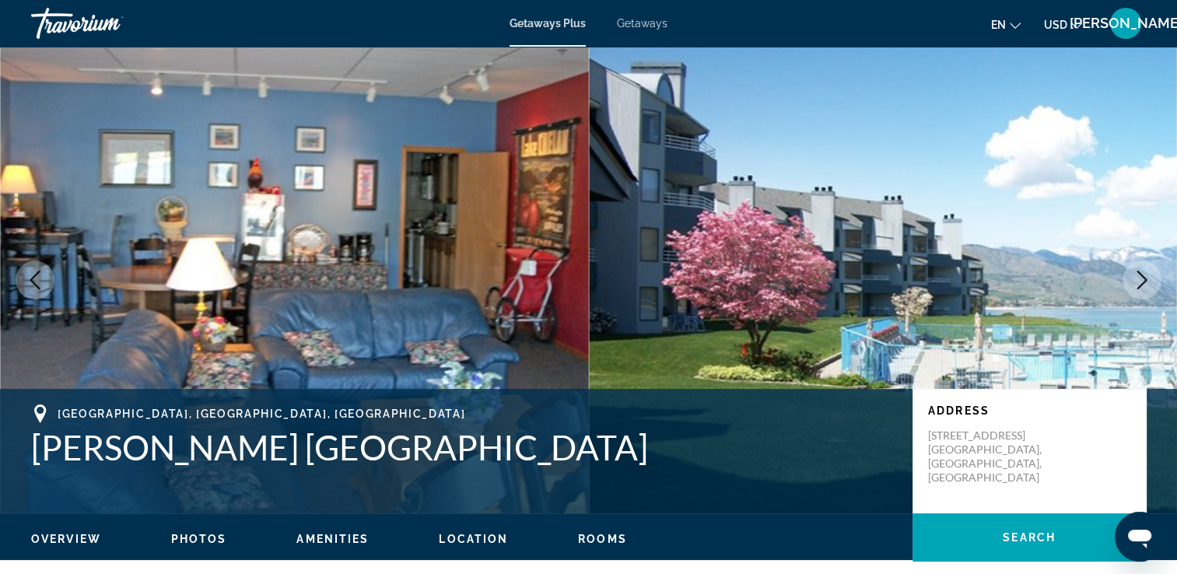
click at [644, 25] on span "Getaways" at bounding box center [642, 23] width 51 height 12
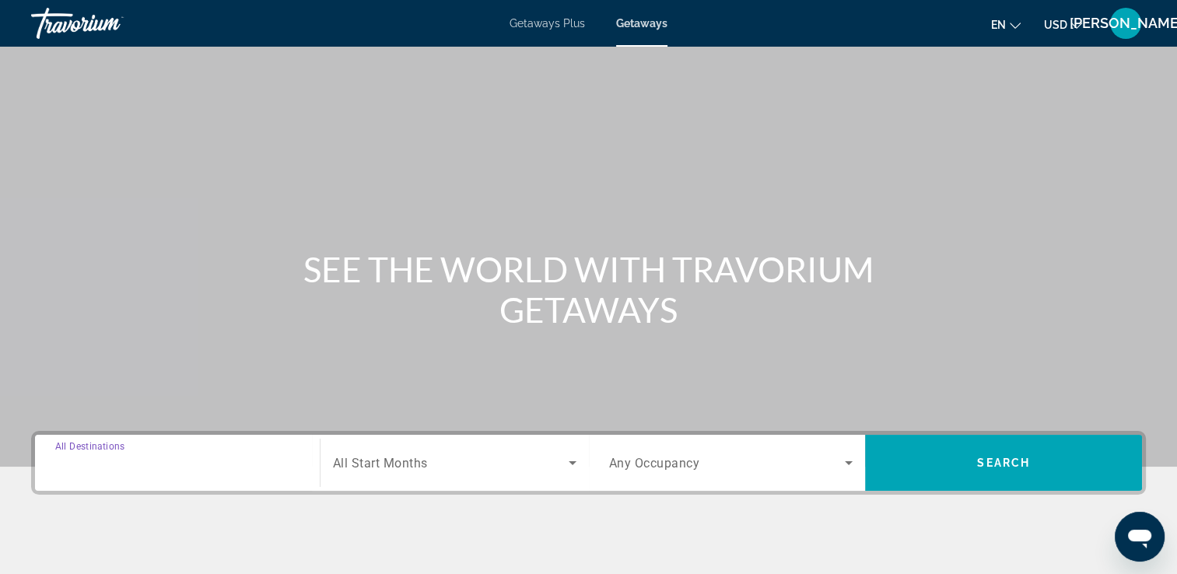
click at [288, 468] on input "Destination All Destinations" at bounding box center [177, 463] width 244 height 19
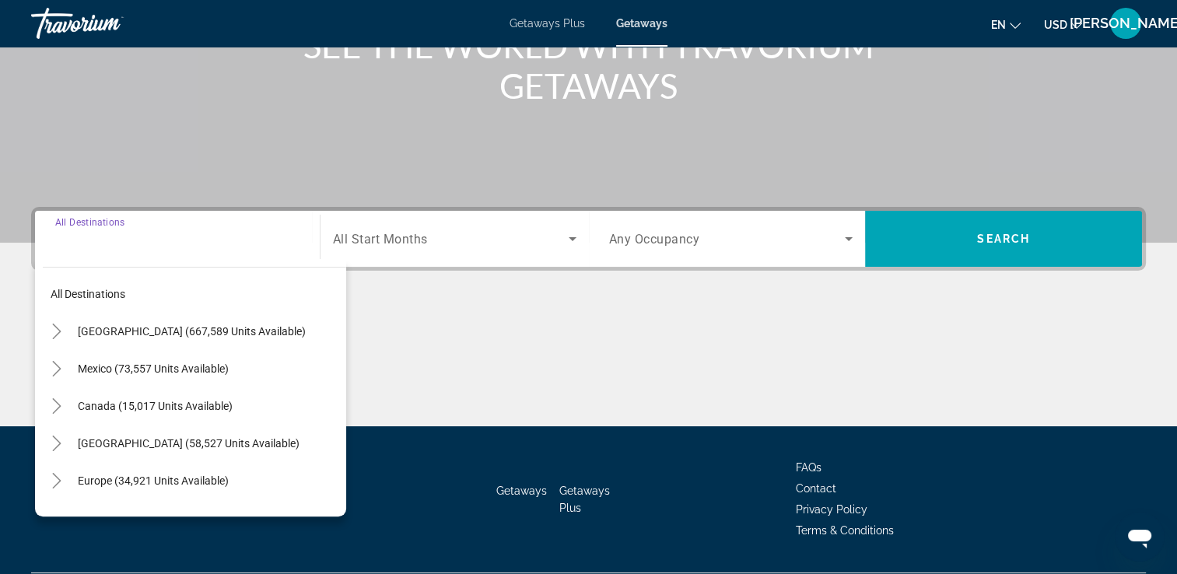
scroll to position [266, 0]
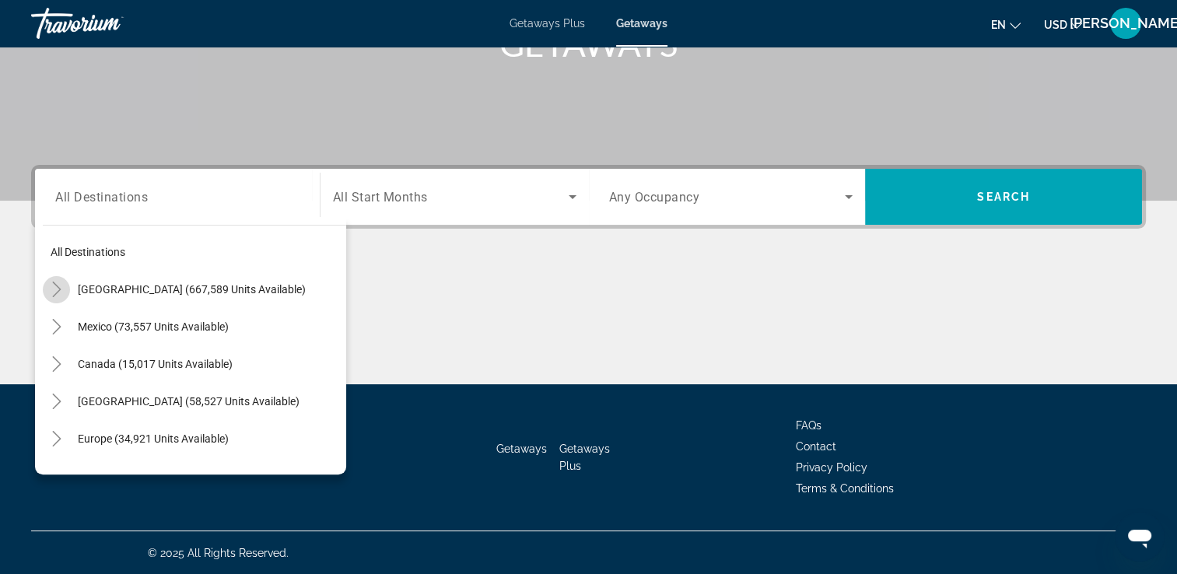
click at [58, 290] on icon "Toggle United States (667,589 units available)" at bounding box center [56, 290] width 9 height 16
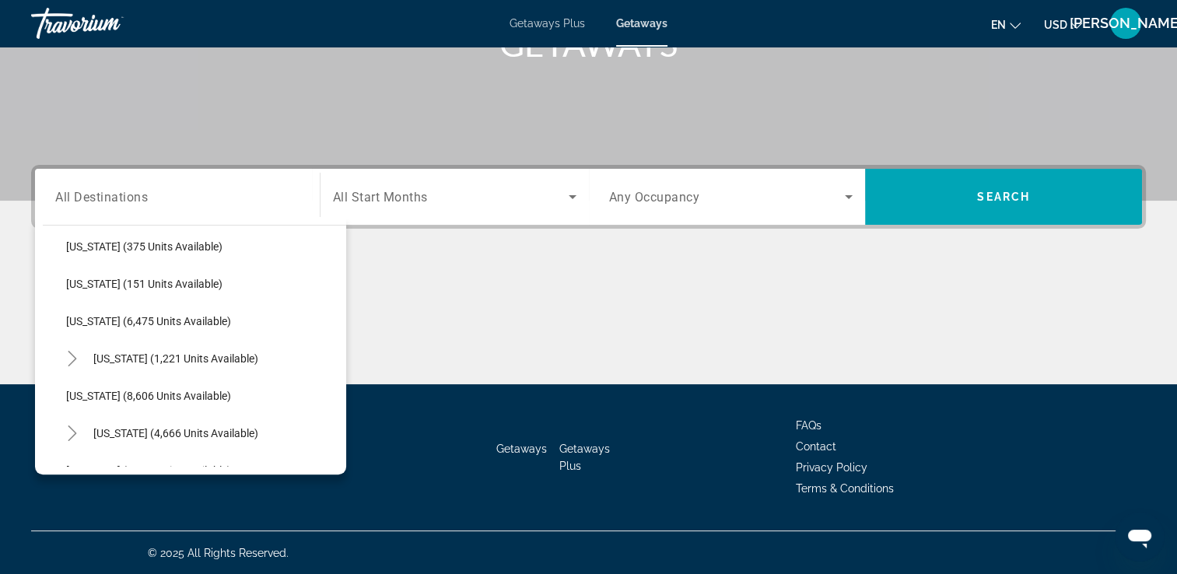
scroll to position [544, 0]
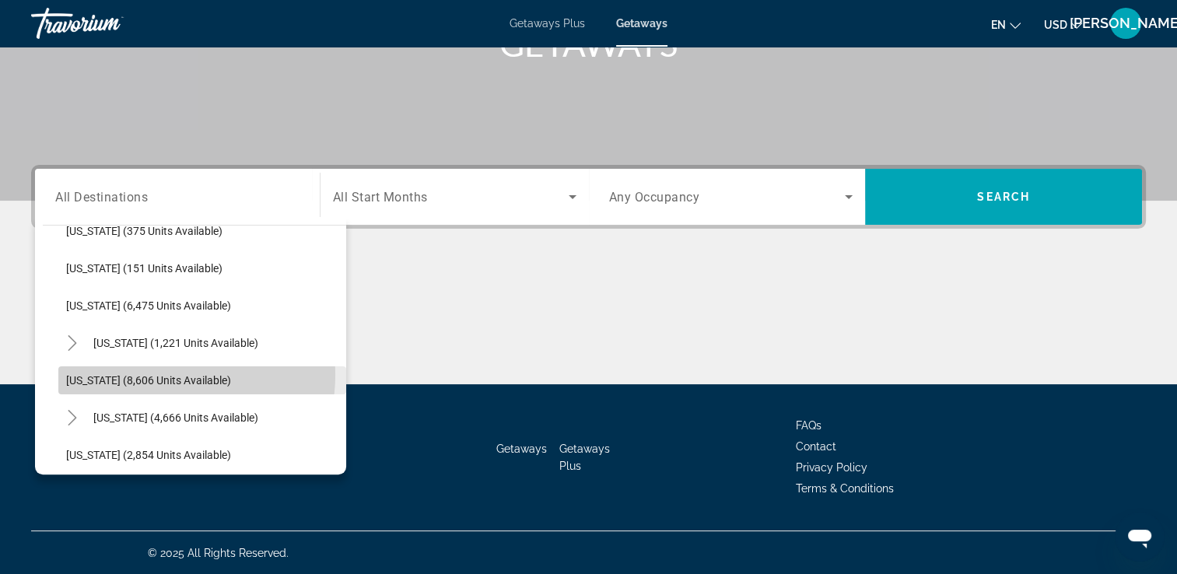
click at [147, 374] on span "[US_STATE] (8,606 units available)" at bounding box center [148, 380] width 165 height 12
type input "**********"
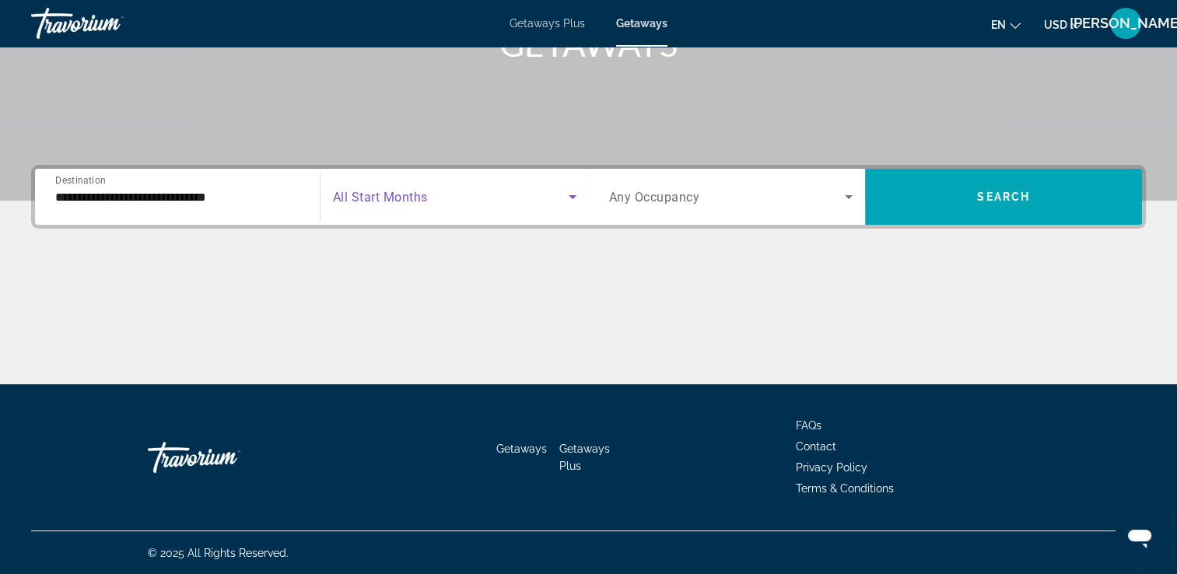
click at [575, 195] on icon "Search widget" at bounding box center [573, 197] width 8 height 4
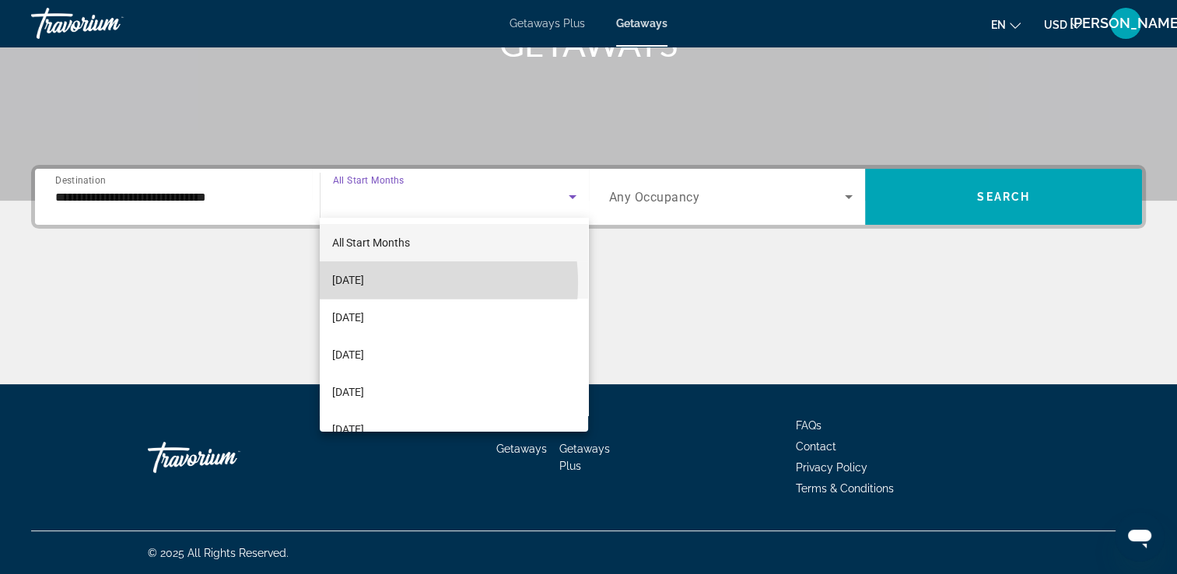
click at [364, 283] on span "[DATE]" at bounding box center [348, 280] width 32 height 19
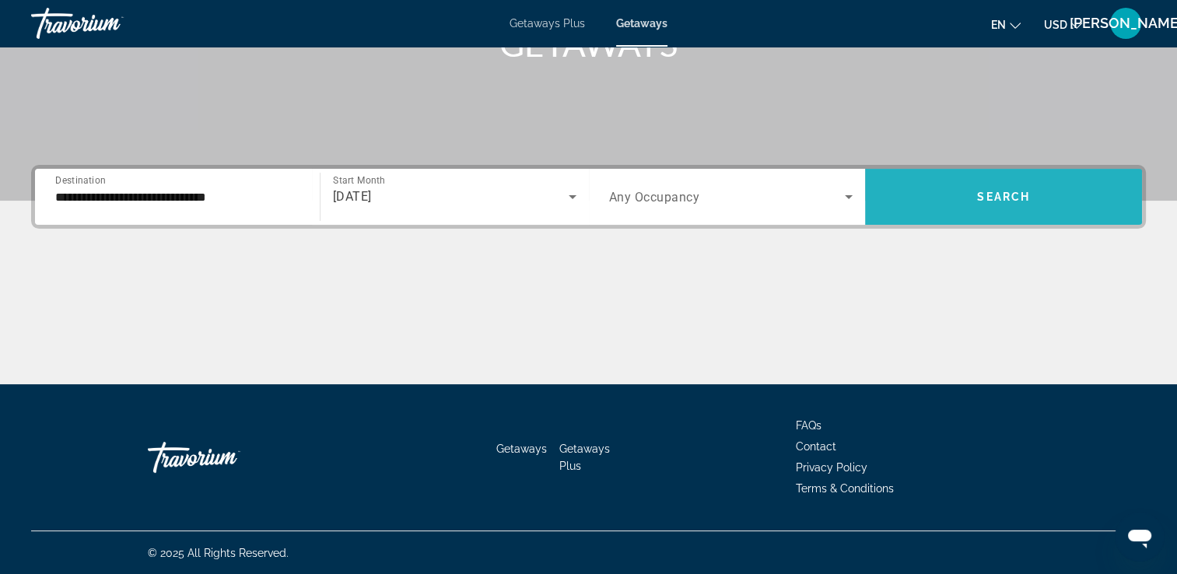
click at [1022, 192] on span "Search" at bounding box center [1003, 197] width 53 height 12
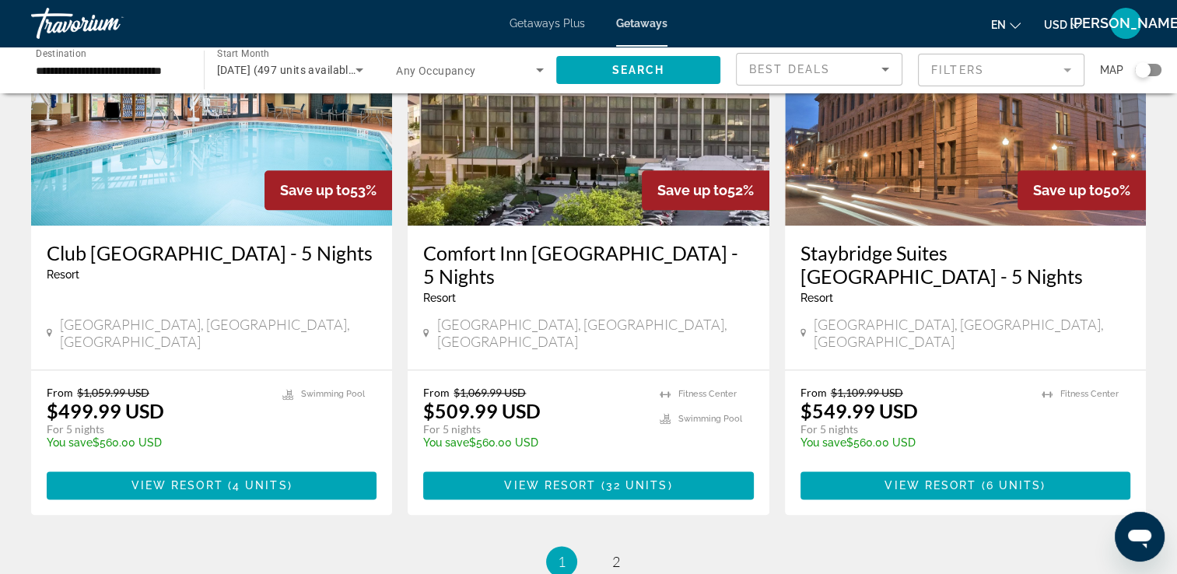
scroll to position [1936, 0]
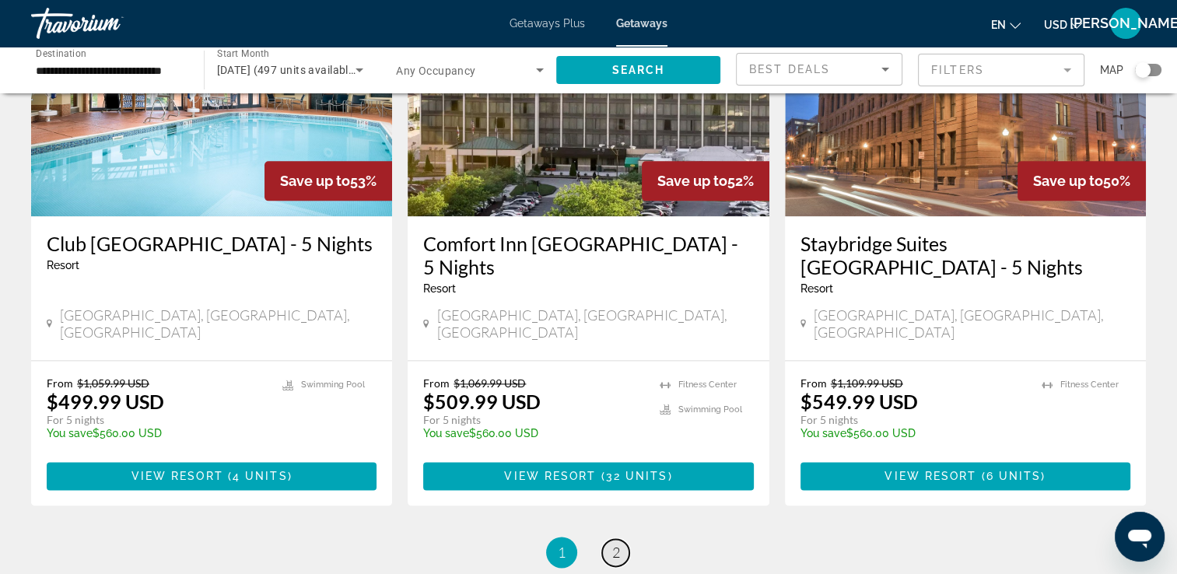
click at [619, 544] on span "2" at bounding box center [616, 552] width 8 height 17
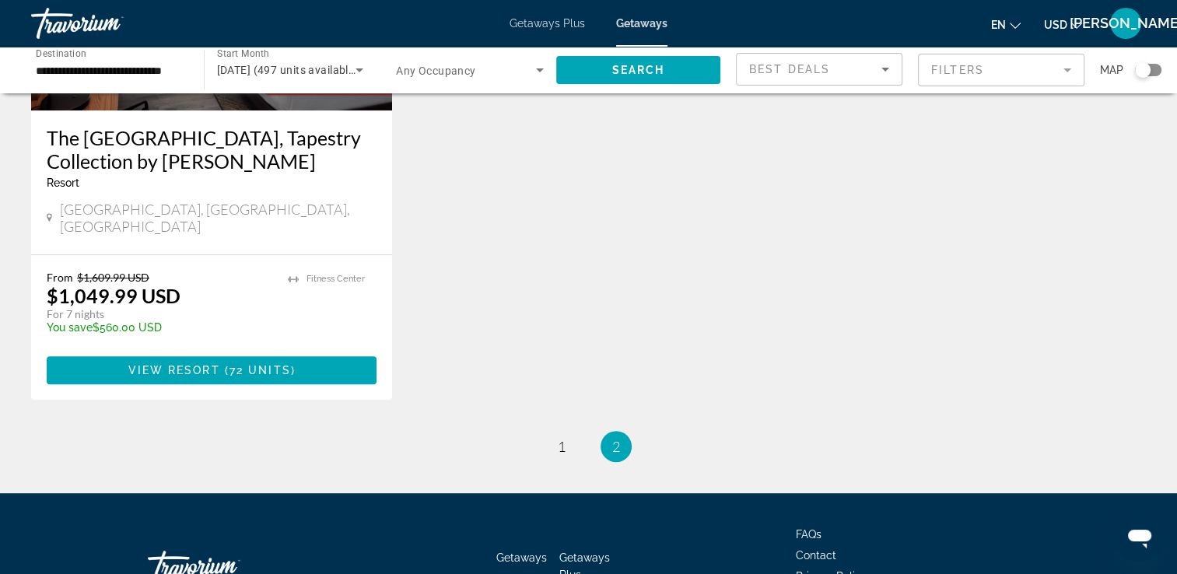
scroll to position [860, 0]
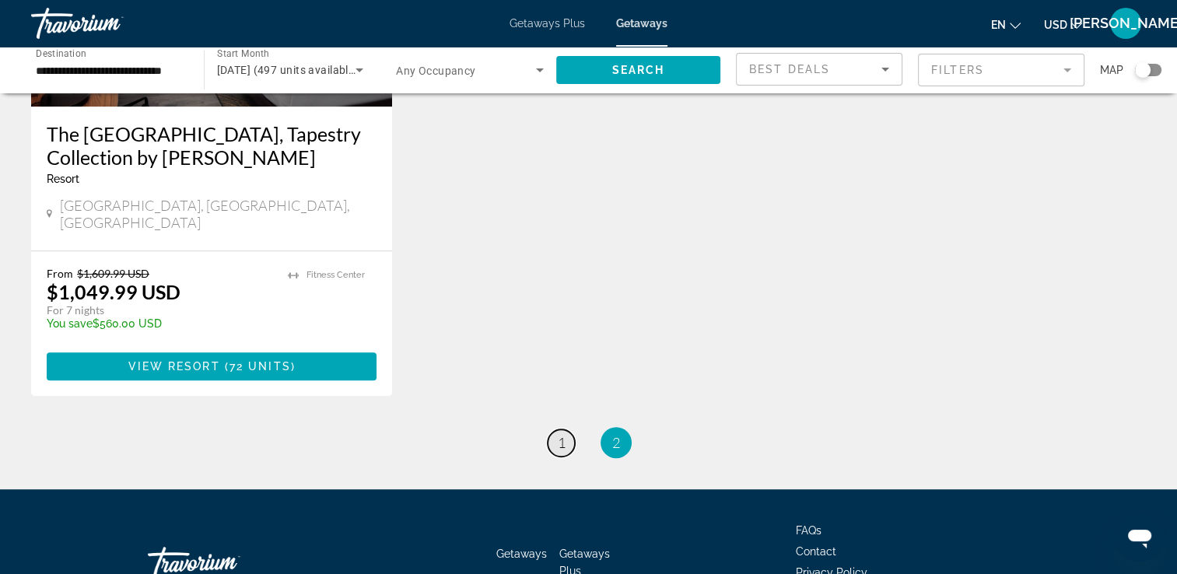
click at [553, 429] on link "page 1" at bounding box center [561, 442] width 27 height 27
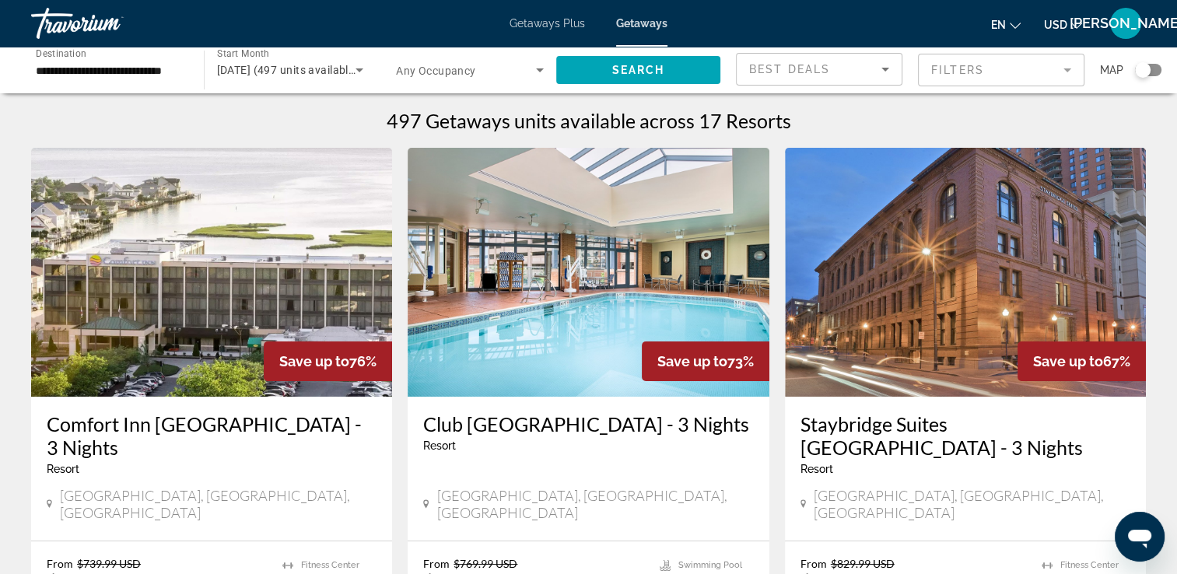
click at [554, 429] on h3 "Club [GEOGRAPHIC_DATA] - 3 Nights" at bounding box center [588, 423] width 330 height 23
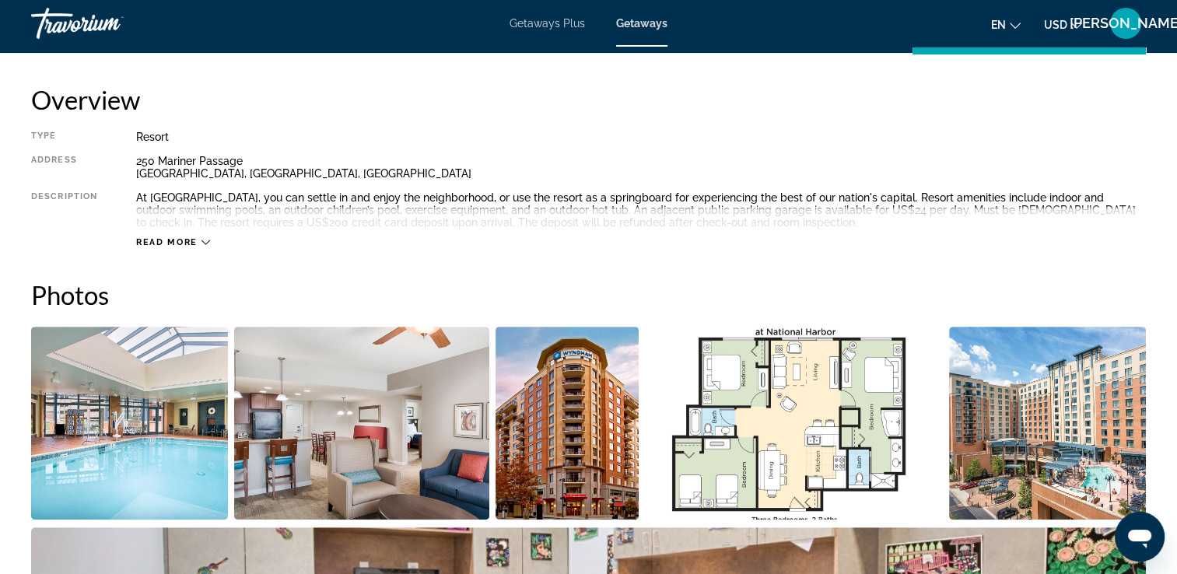
scroll to position [395, 0]
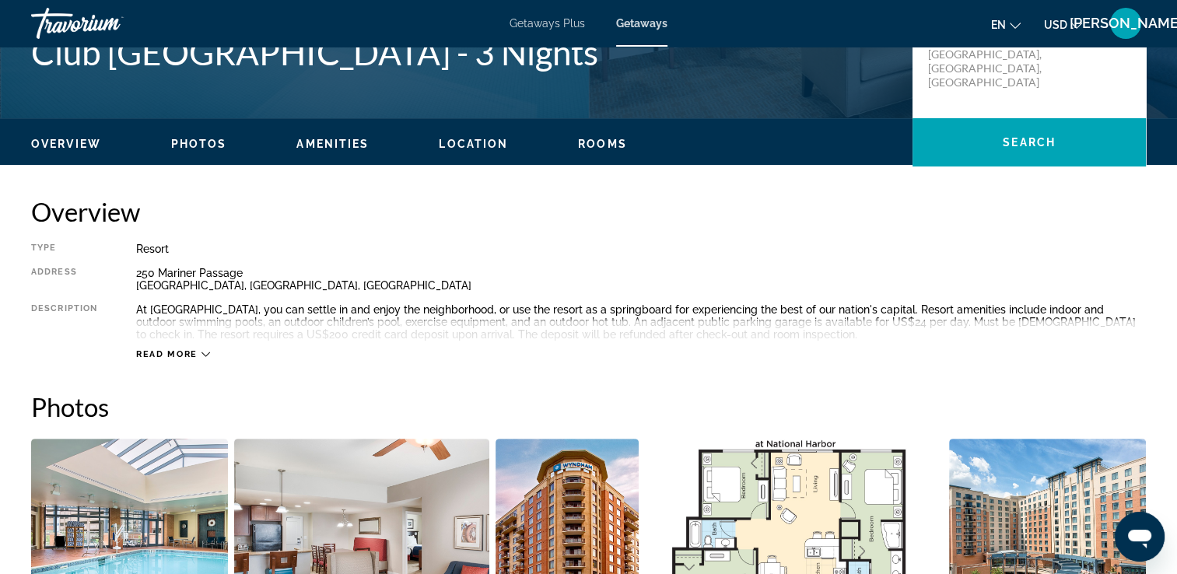
click at [208, 142] on span "Photos" at bounding box center [199, 144] width 56 height 12
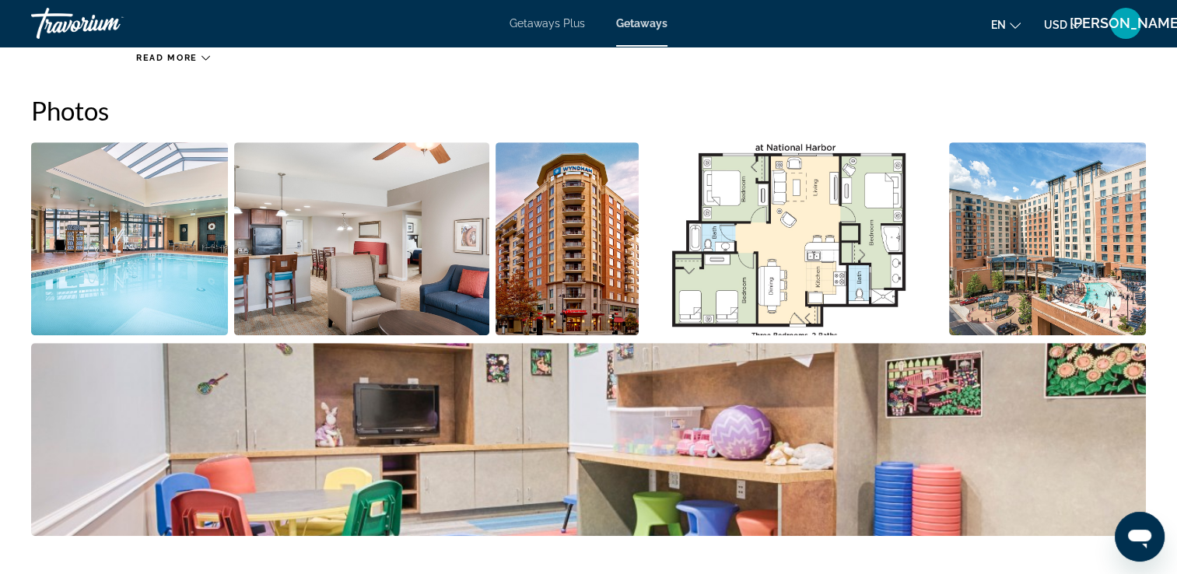
scroll to position [693, 0]
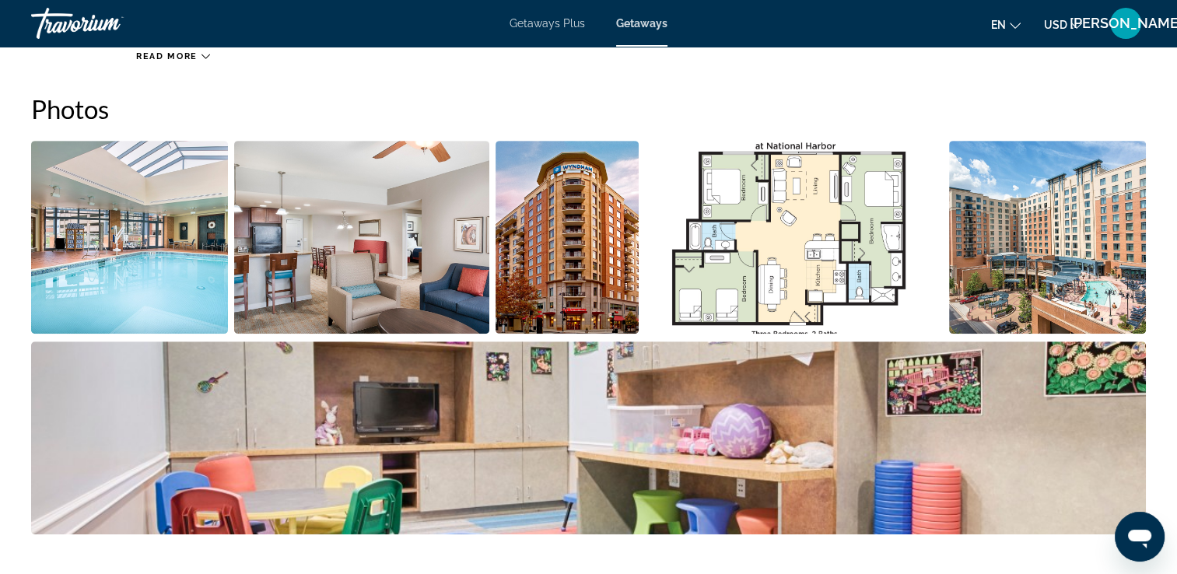
click at [182, 238] on img "Open full-screen image slider" at bounding box center [129, 237] width 197 height 193
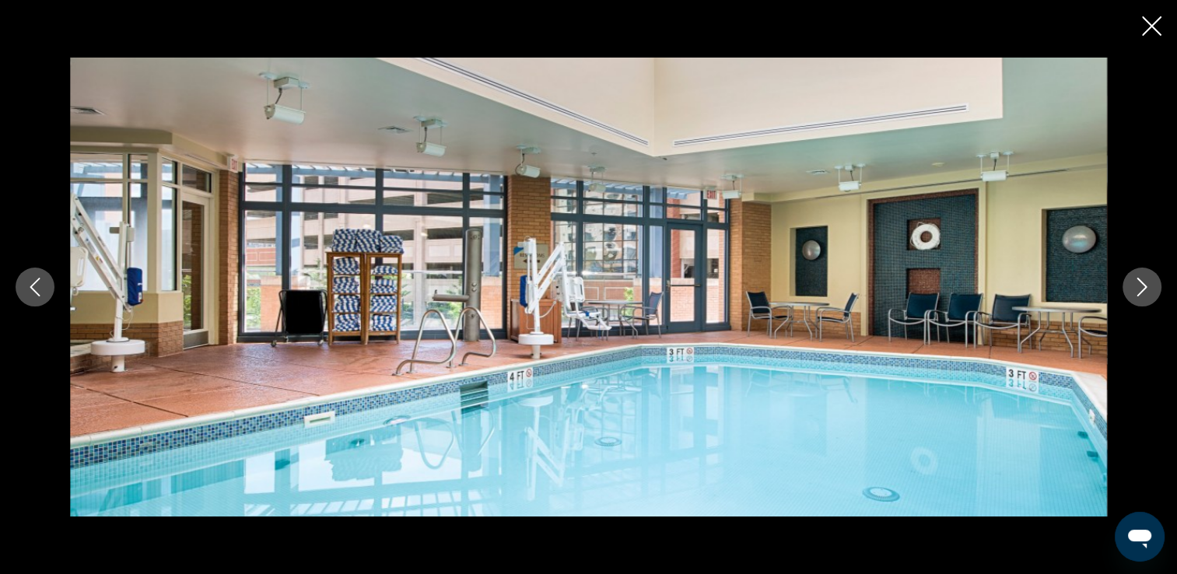
scroll to position [755, 0]
click at [1141, 285] on icon "Next image" at bounding box center [1142, 287] width 19 height 19
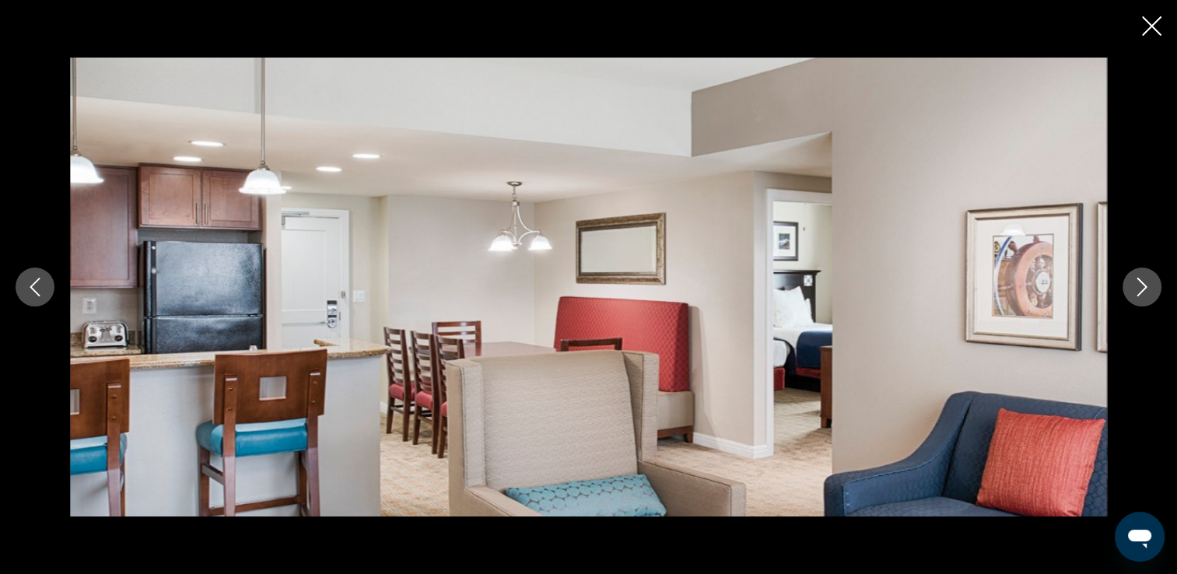
click at [1143, 288] on icon "Next image" at bounding box center [1142, 287] width 19 height 19
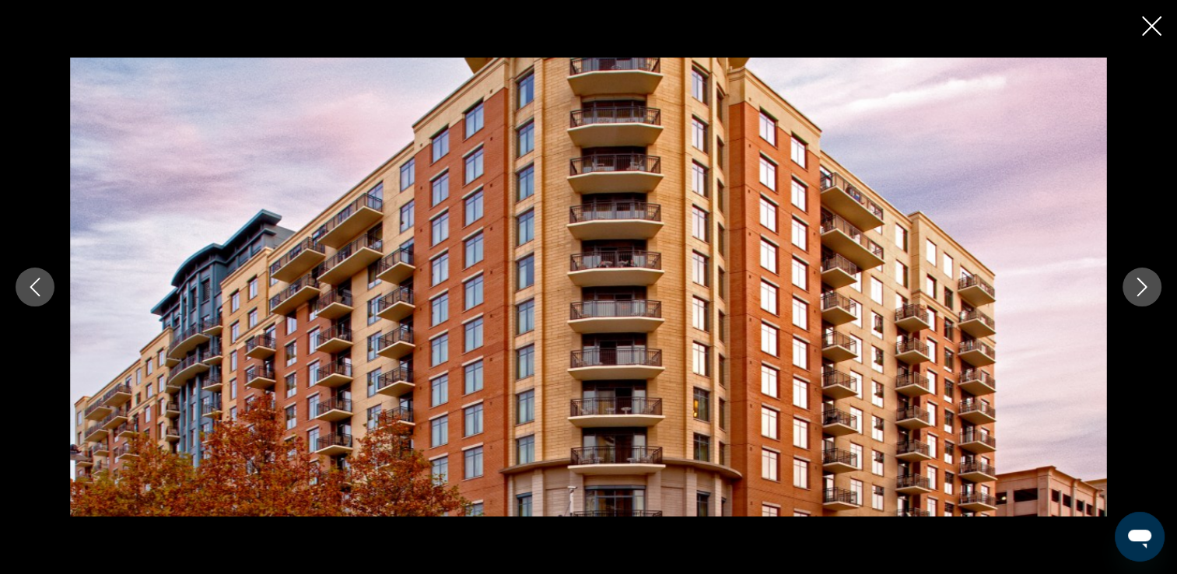
click at [1143, 288] on icon "Next image" at bounding box center [1142, 287] width 19 height 19
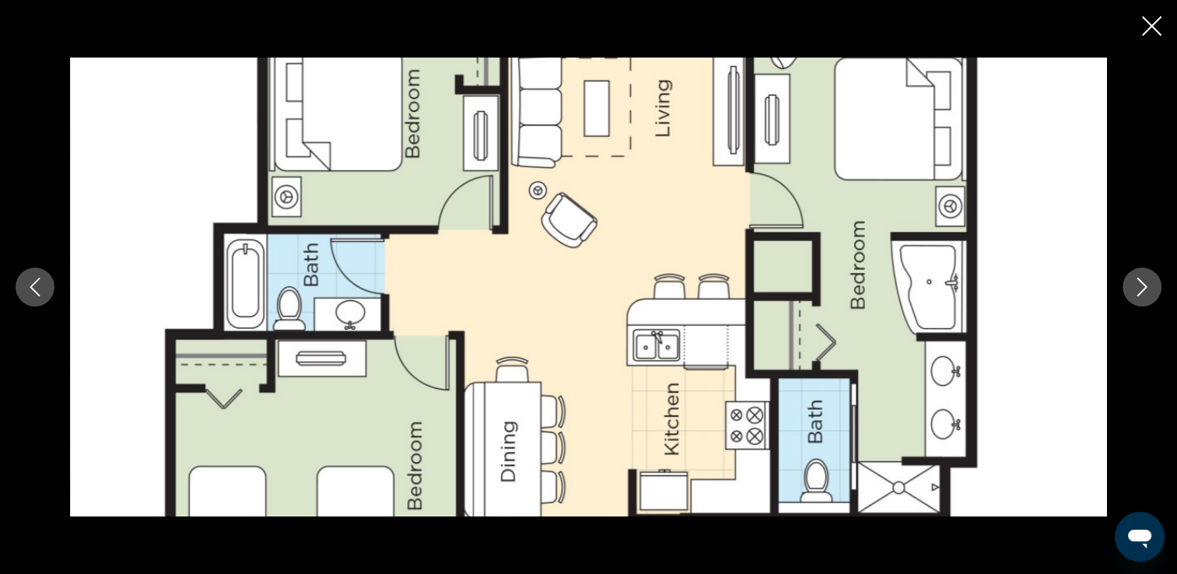
click at [1143, 288] on icon "Next image" at bounding box center [1142, 287] width 19 height 19
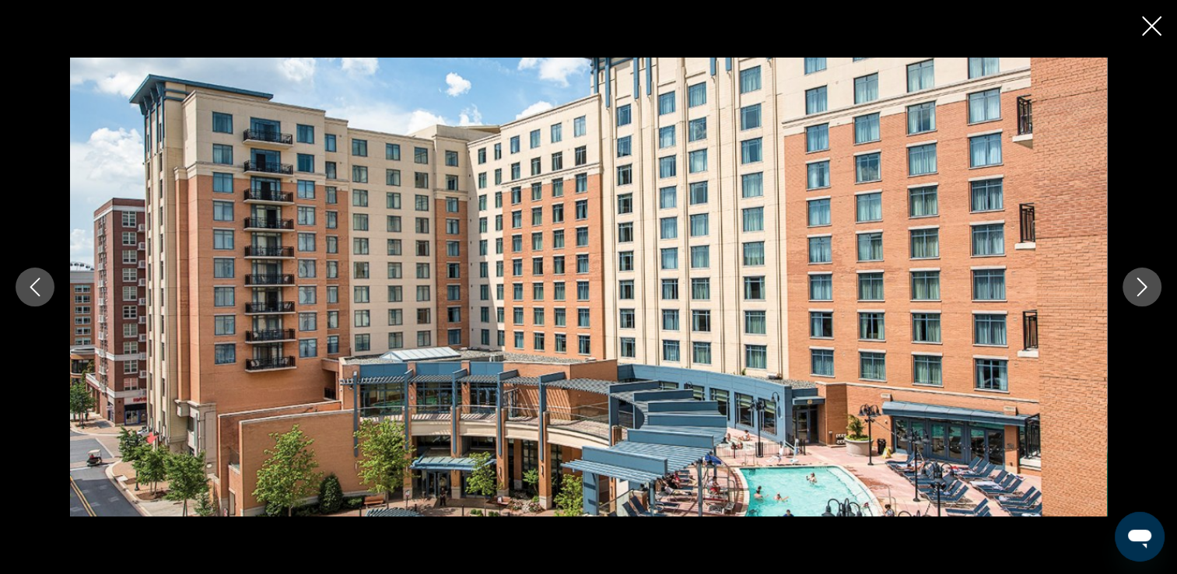
scroll to position [2107, 0]
click at [1149, 20] on icon "Close slideshow" at bounding box center [1151, 25] width 19 height 19
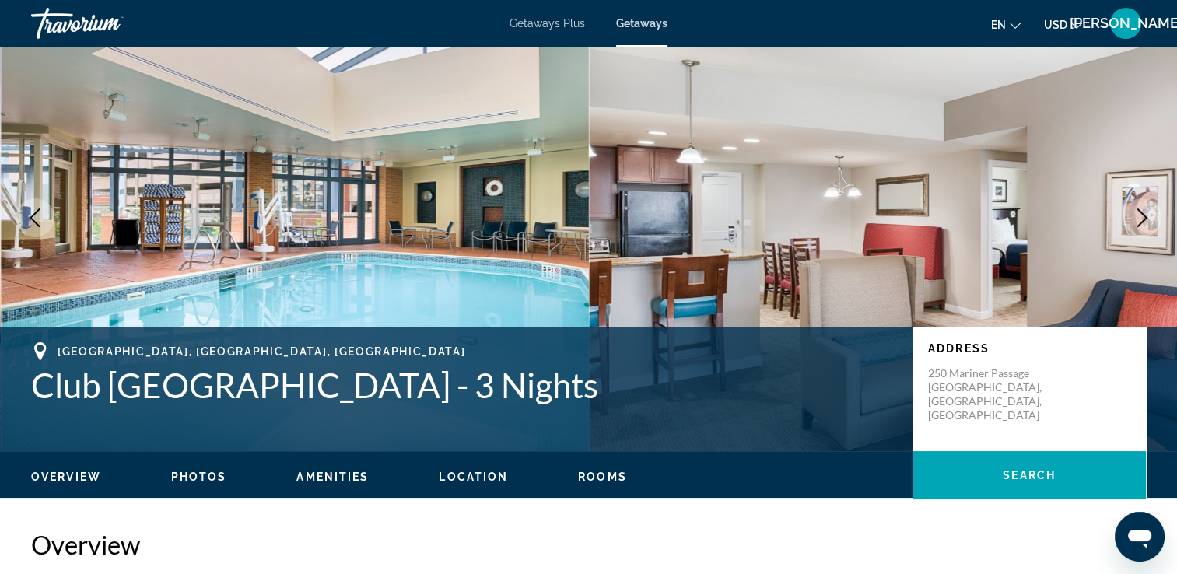
scroll to position [0, 0]
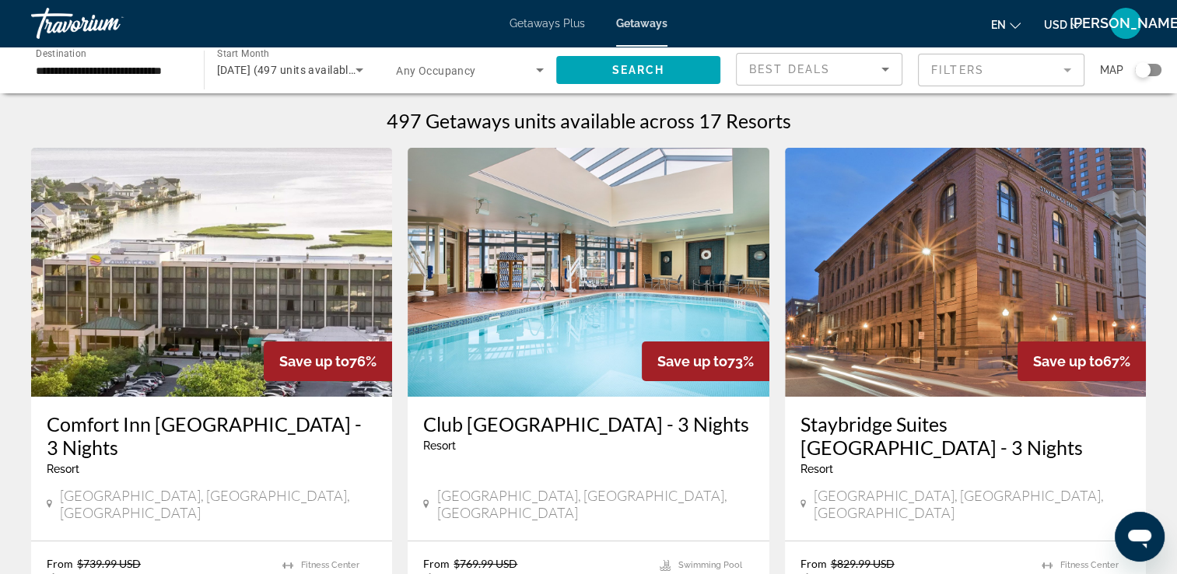
click at [190, 70] on div "**********" at bounding box center [109, 70] width 173 height 44
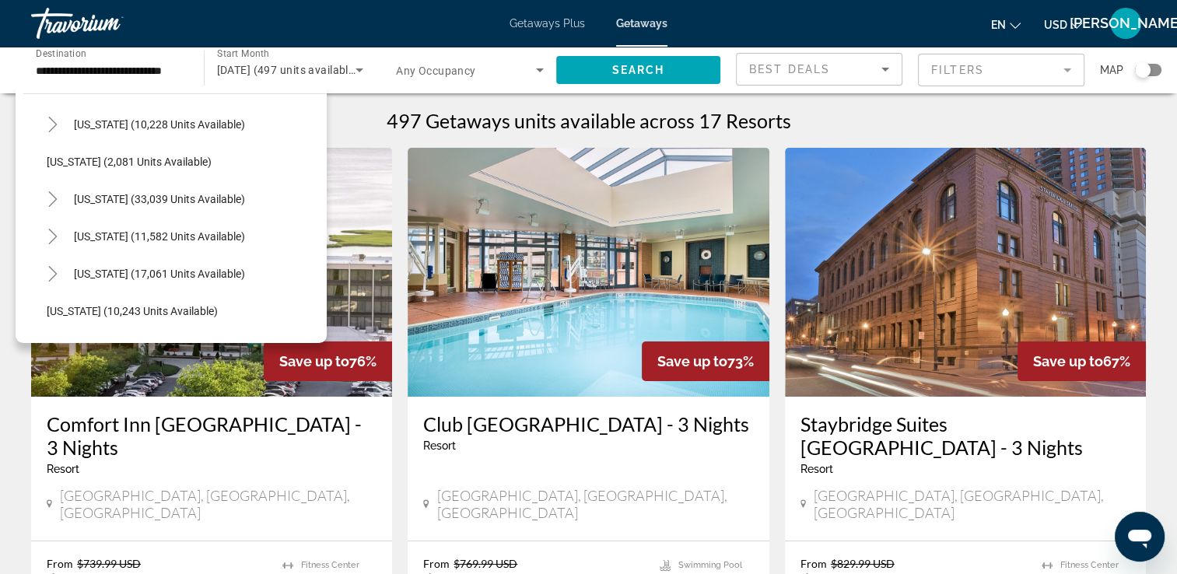
scroll to position [1477, 0]
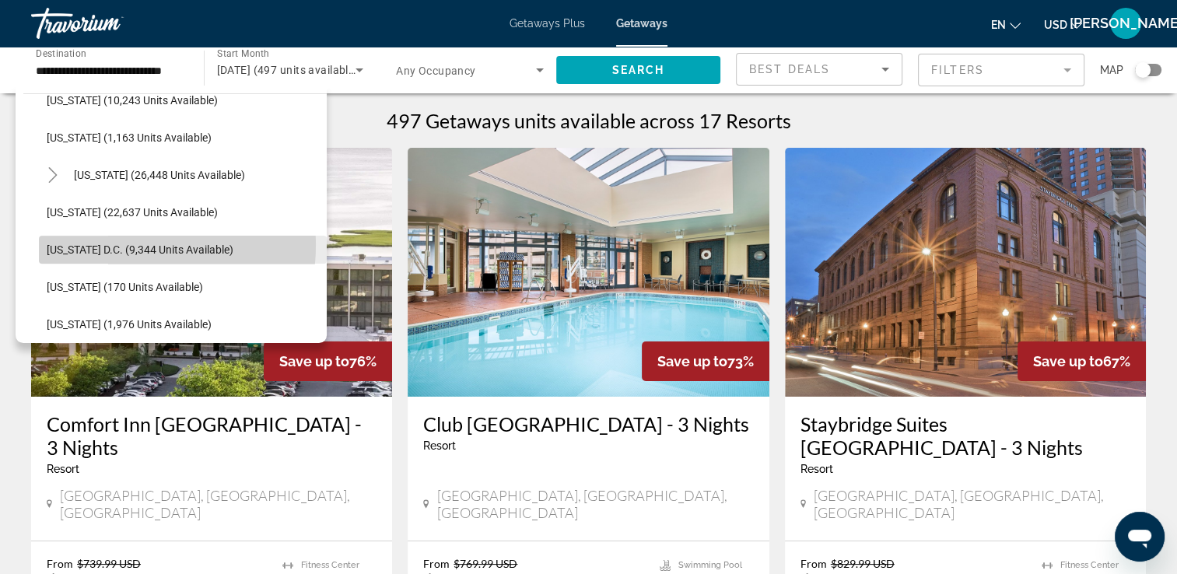
click at [113, 244] on span "[US_STATE] D.C. (9,344 units available)" at bounding box center [140, 250] width 187 height 12
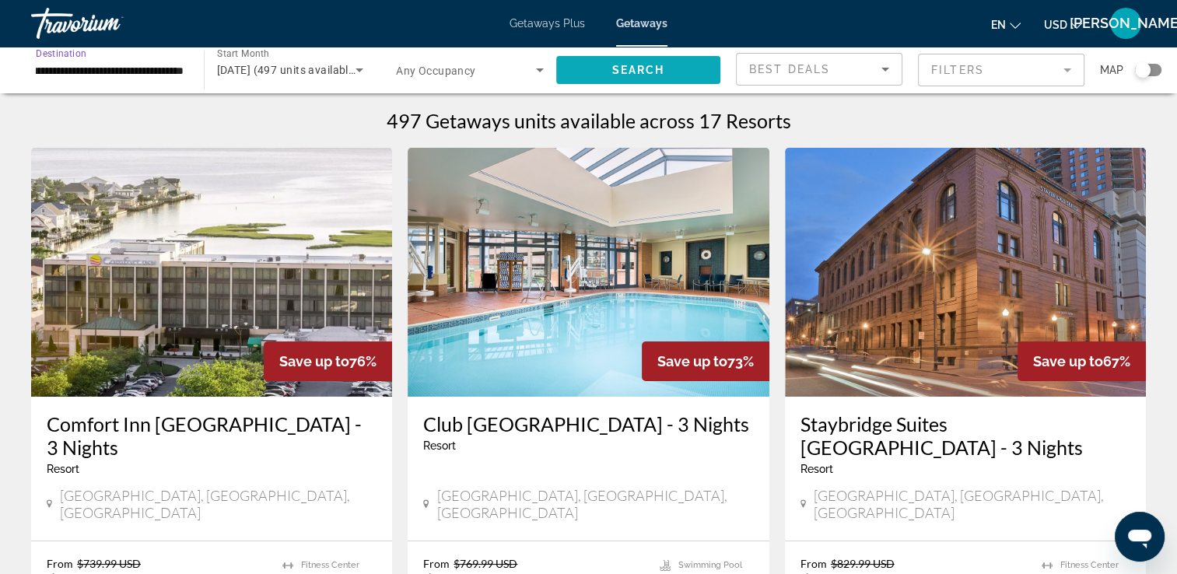
scroll to position [0, 0]
click at [637, 66] on span "Search" at bounding box center [638, 70] width 53 height 12
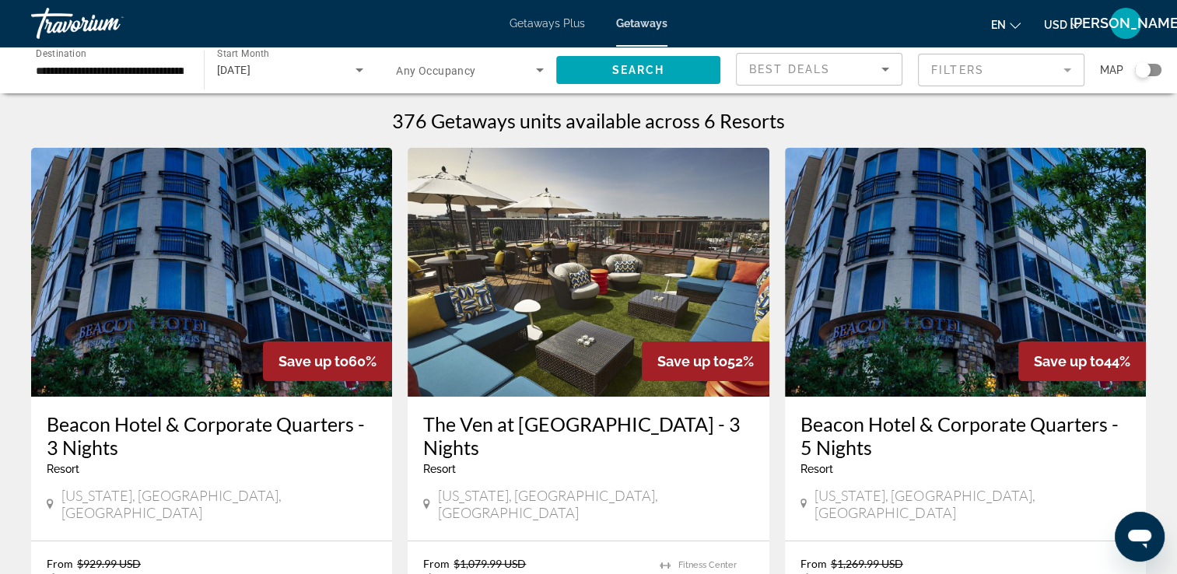
click at [361, 72] on icon "Search widget" at bounding box center [359, 70] width 19 height 19
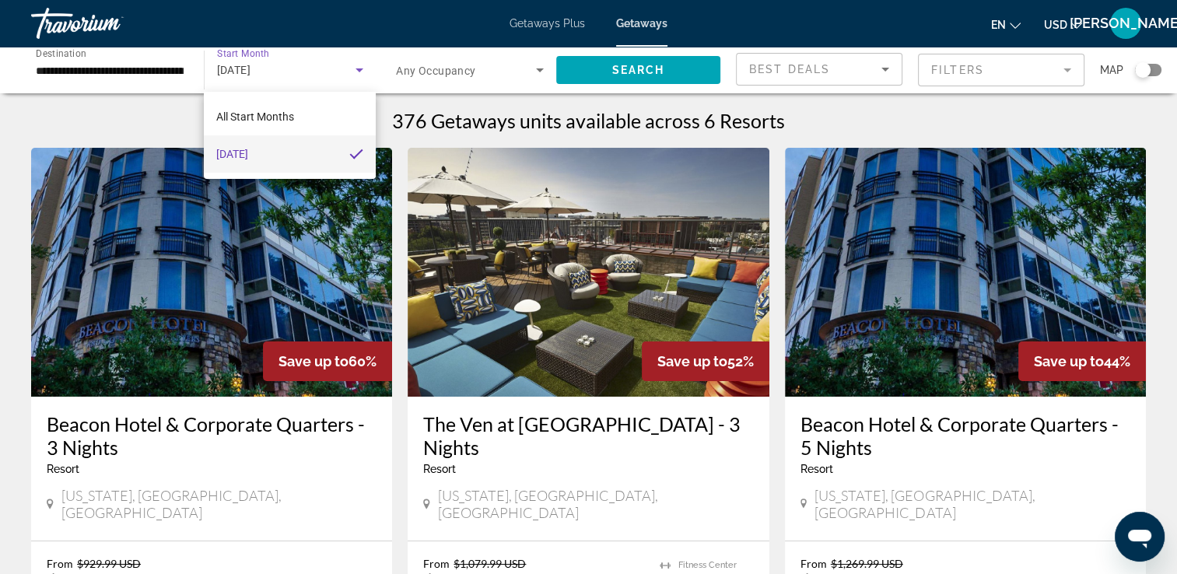
click at [359, 64] on div at bounding box center [588, 287] width 1177 height 574
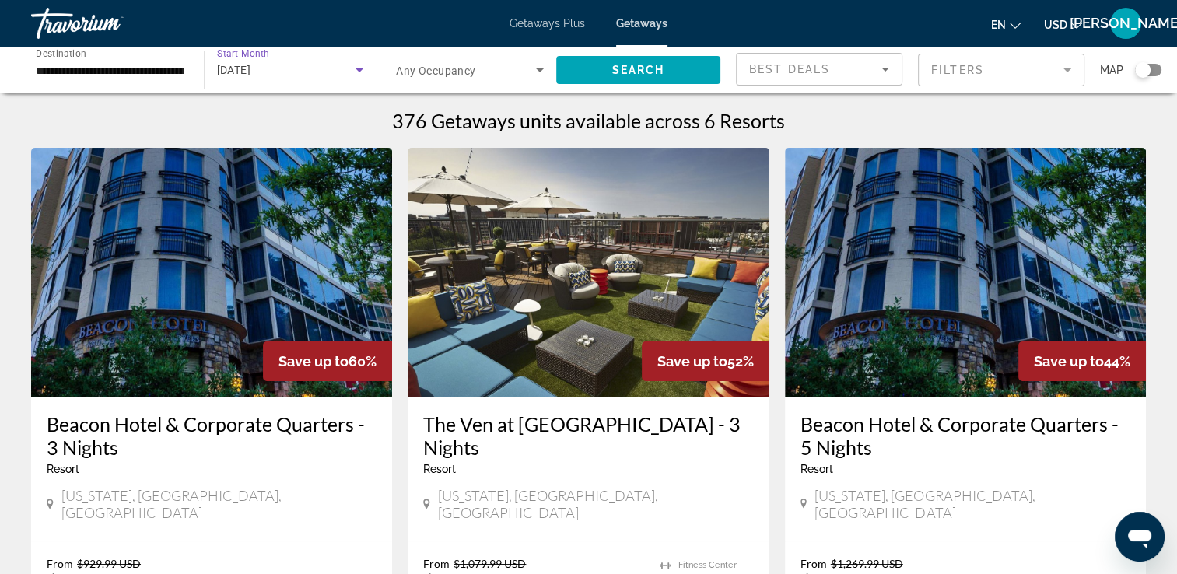
click at [251, 71] on span "[DATE]" at bounding box center [234, 70] width 34 height 12
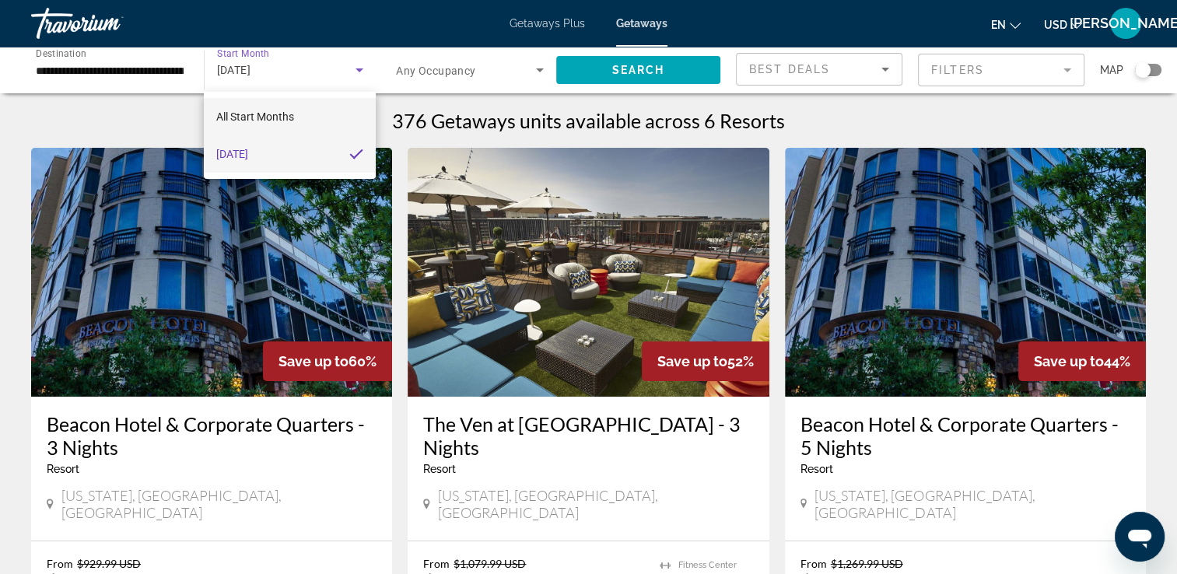
click at [275, 115] on span "All Start Months" at bounding box center [255, 116] width 78 height 12
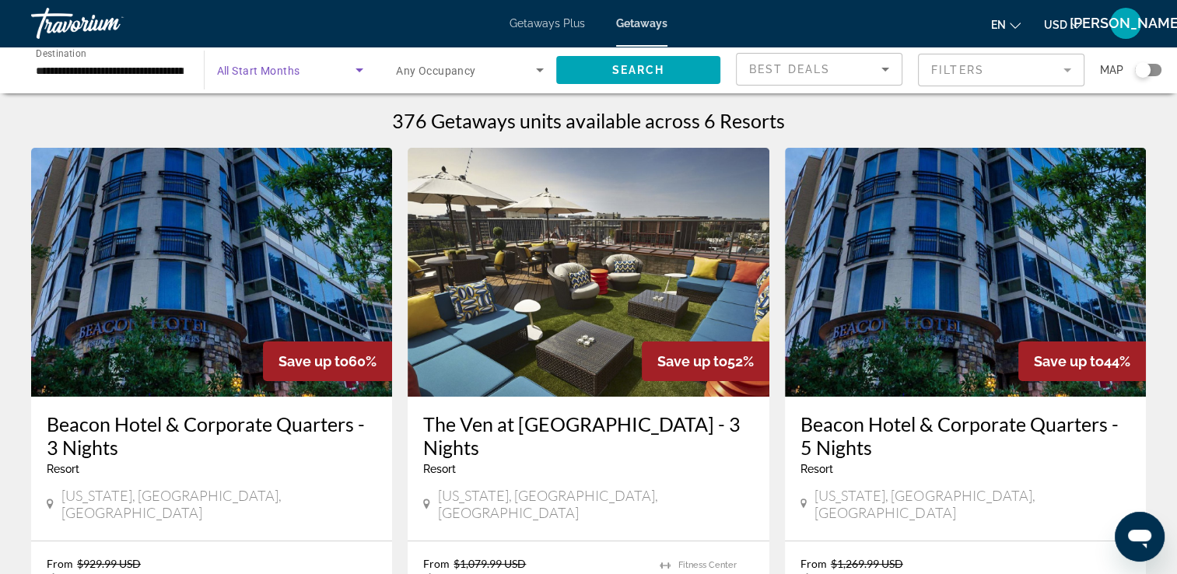
click at [358, 67] on icon "Search widget" at bounding box center [359, 70] width 19 height 19
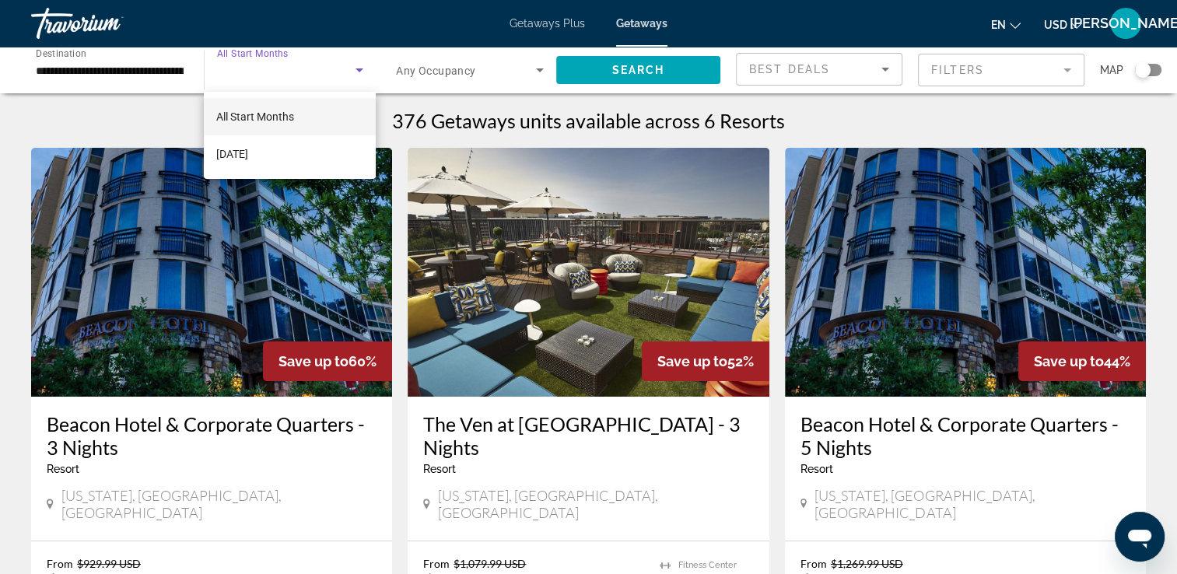
click at [358, 67] on div at bounding box center [588, 287] width 1177 height 574
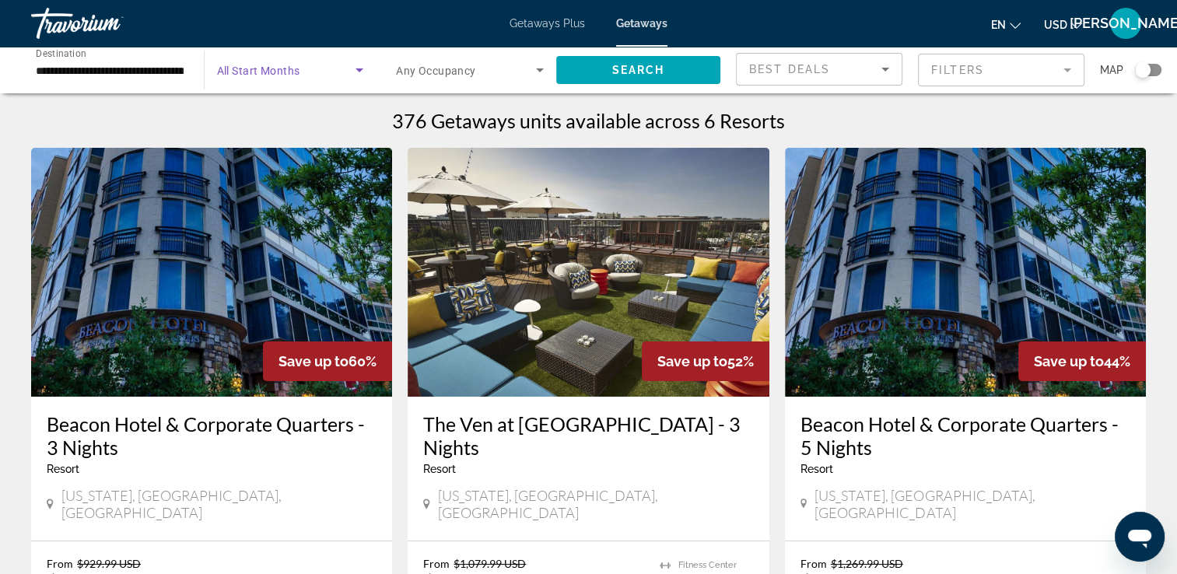
click at [358, 67] on icon "Search widget" at bounding box center [359, 70] width 19 height 19
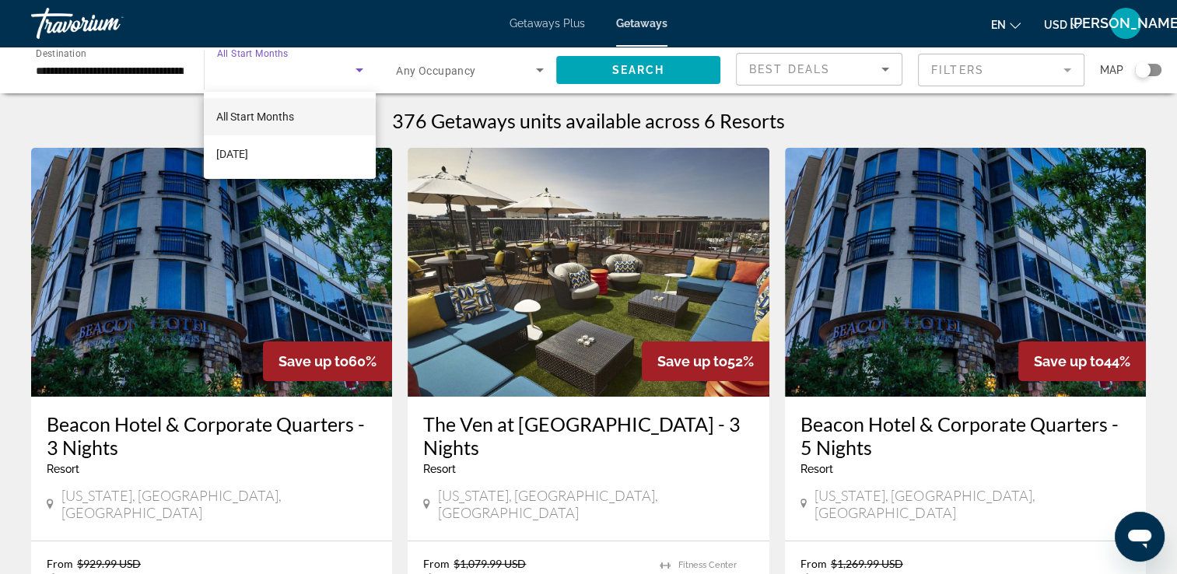
click at [605, 68] on div at bounding box center [588, 287] width 1177 height 574
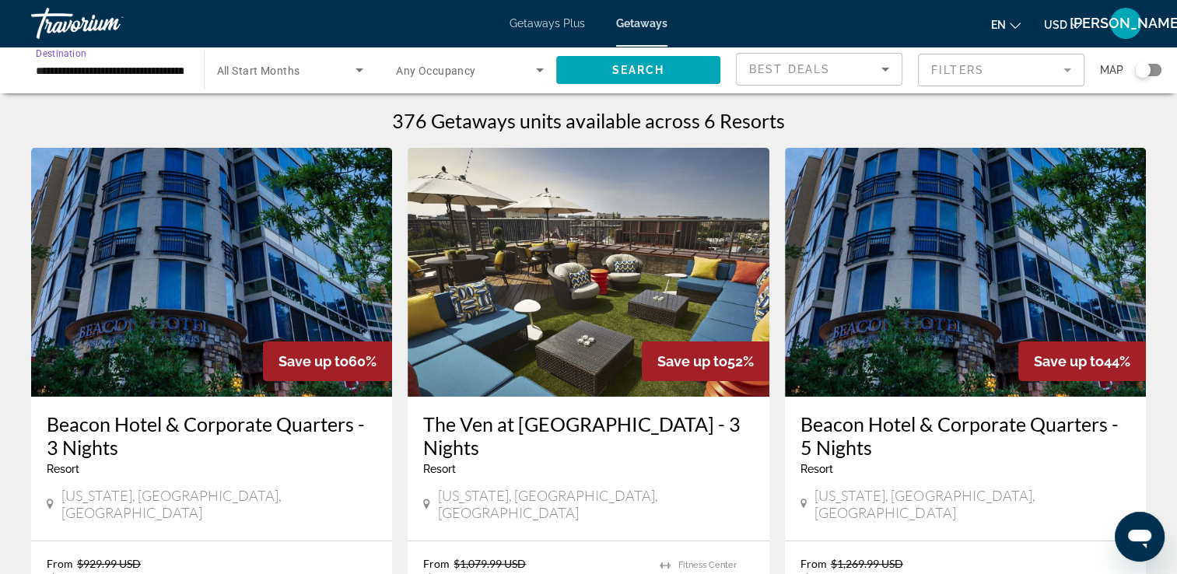
click at [159, 73] on input "**********" at bounding box center [110, 70] width 148 height 19
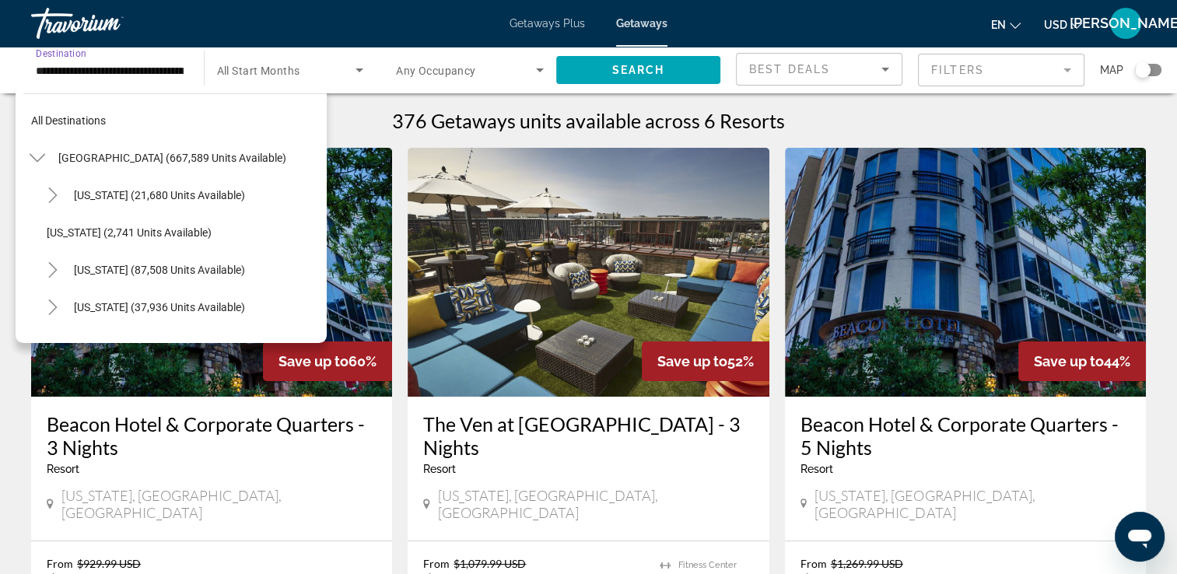
scroll to position [1512, 0]
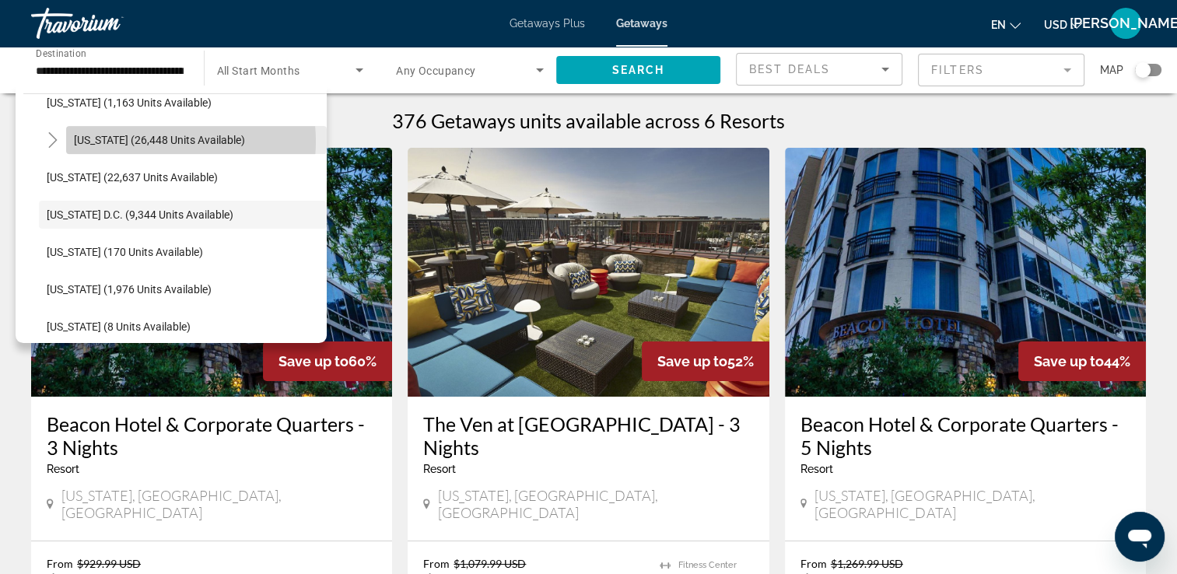
click at [151, 141] on span "[US_STATE] (26,448 units available)" at bounding box center [159, 140] width 171 height 12
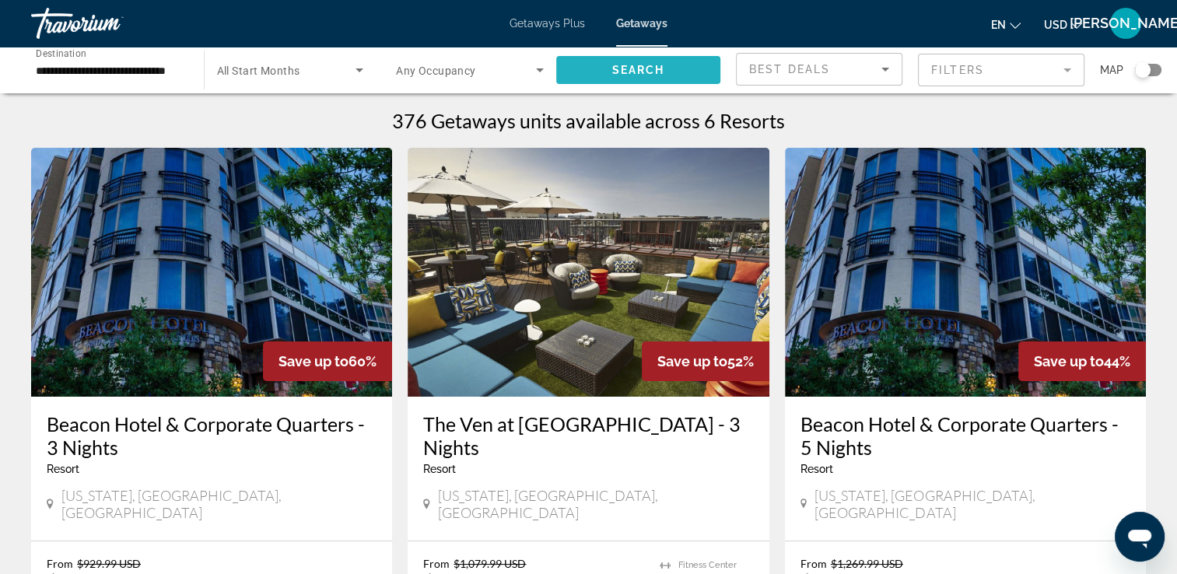
click at [653, 70] on span "Search" at bounding box center [638, 70] width 53 height 12
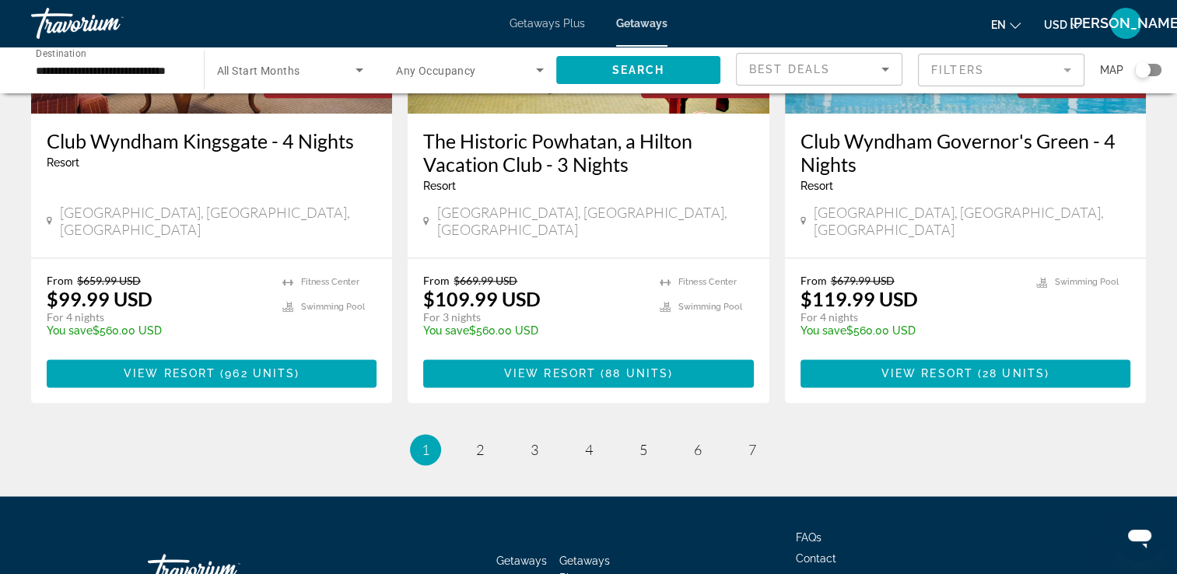
scroll to position [2035, 0]
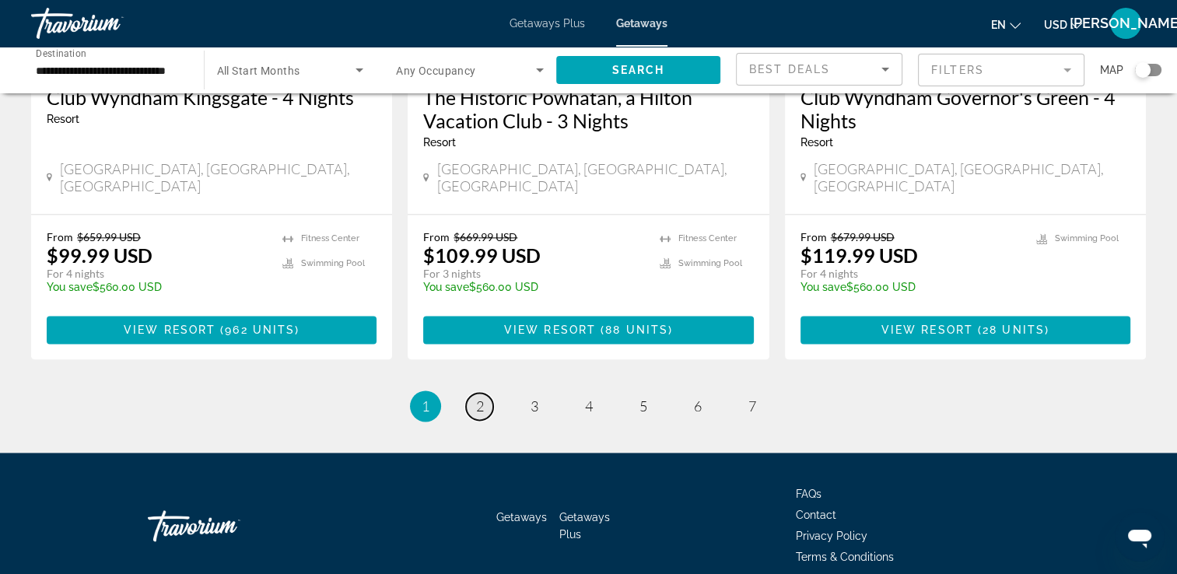
click at [478, 398] on span "2" at bounding box center [480, 406] width 8 height 17
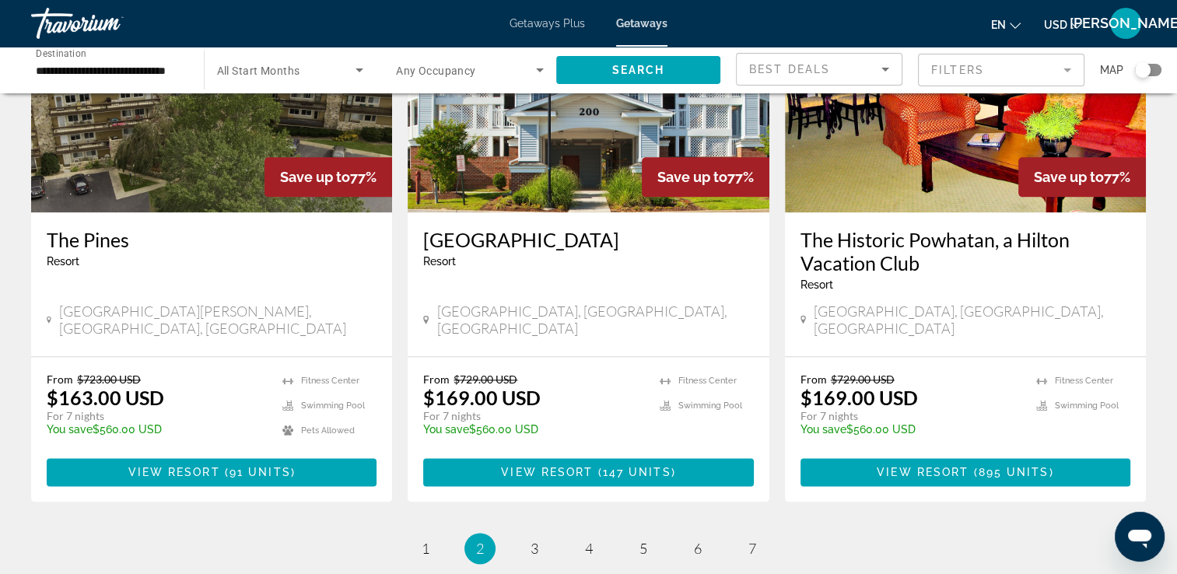
scroll to position [1857, 0]
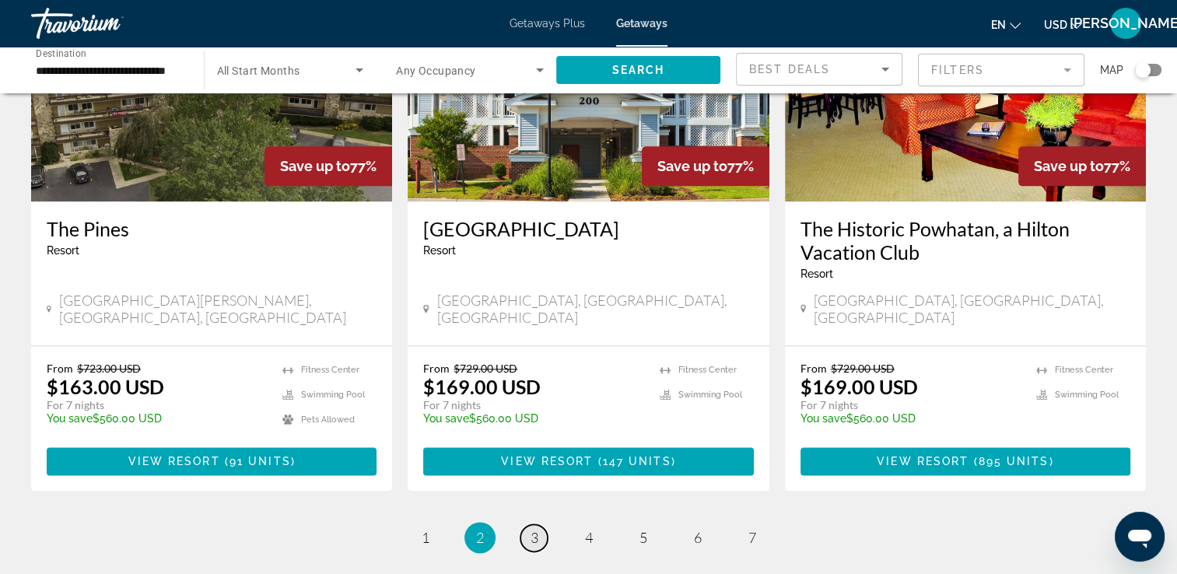
click at [535, 529] on span "3" at bounding box center [535, 537] width 8 height 17
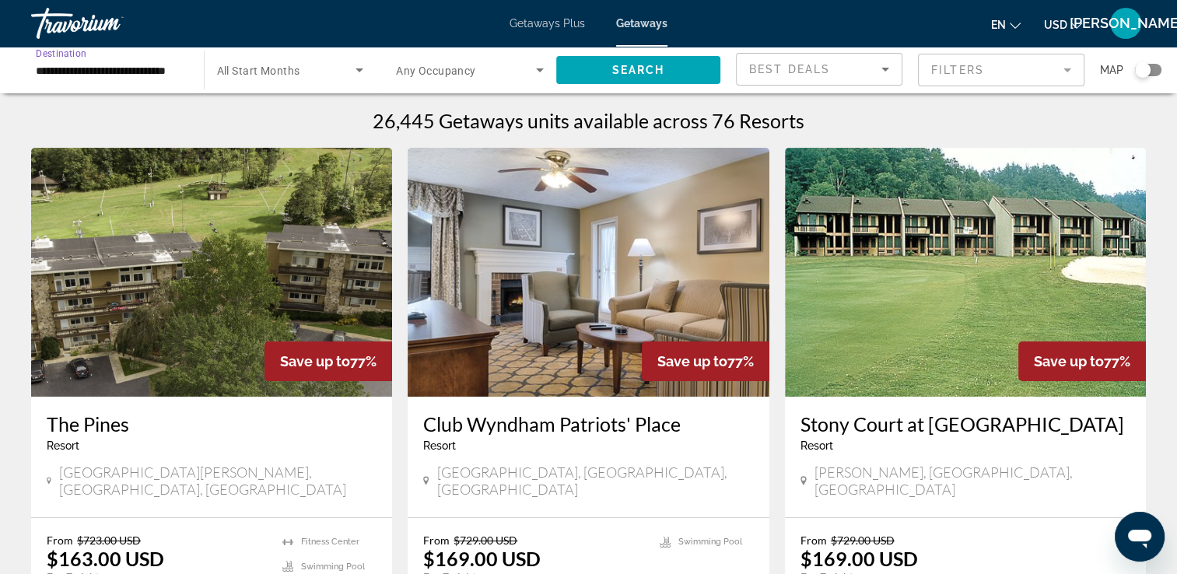
click at [146, 74] on input "**********" at bounding box center [110, 70] width 148 height 19
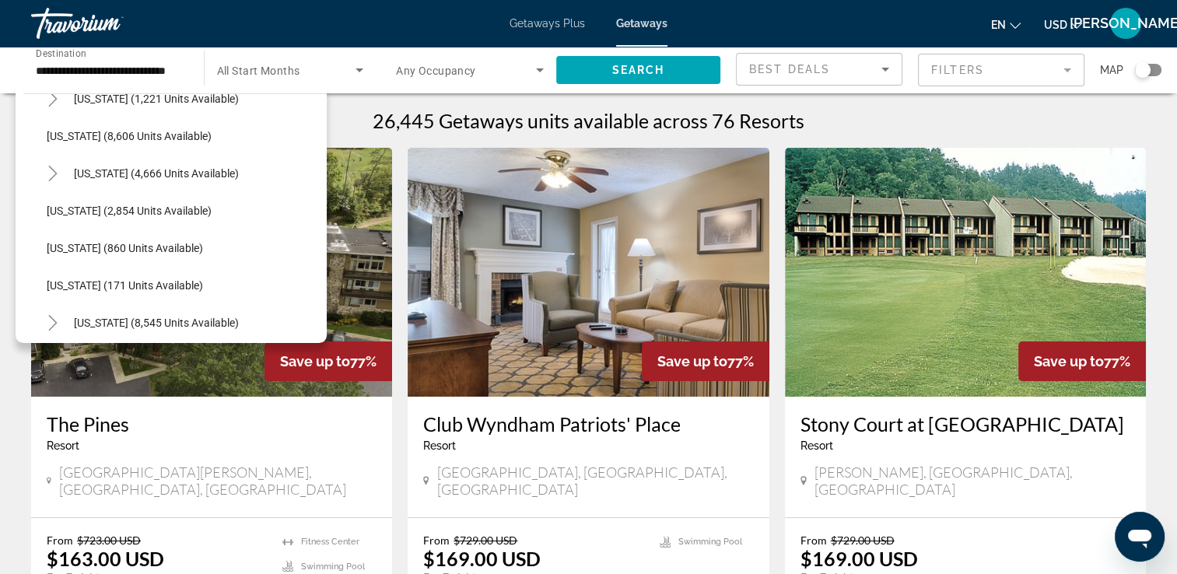
scroll to position [650, 0]
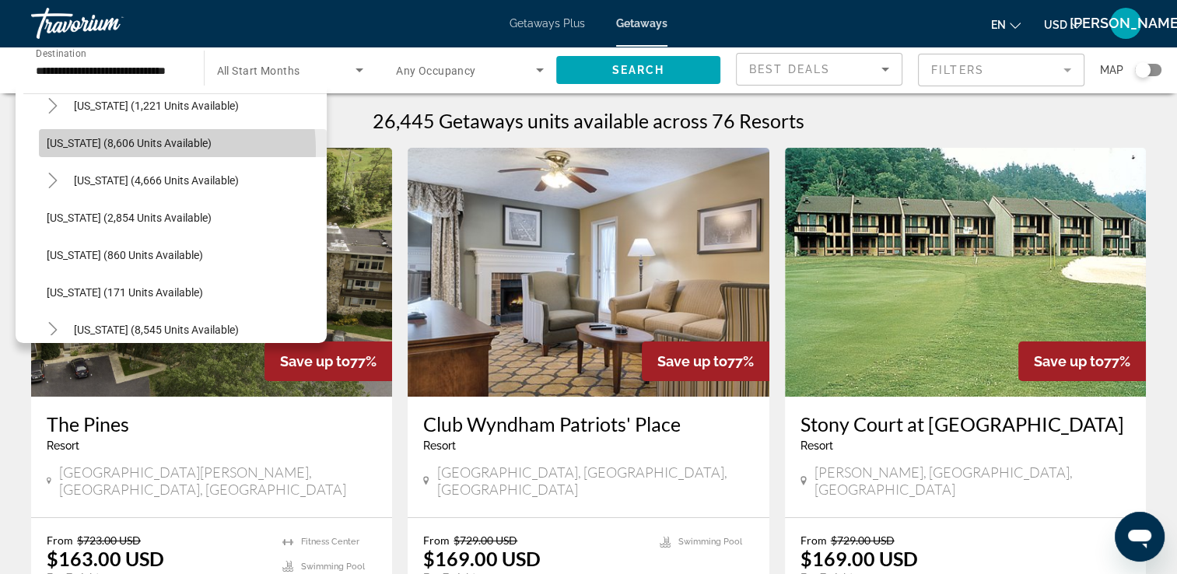
click at [124, 150] on span "Search widget" at bounding box center [183, 142] width 288 height 37
type input "**********"
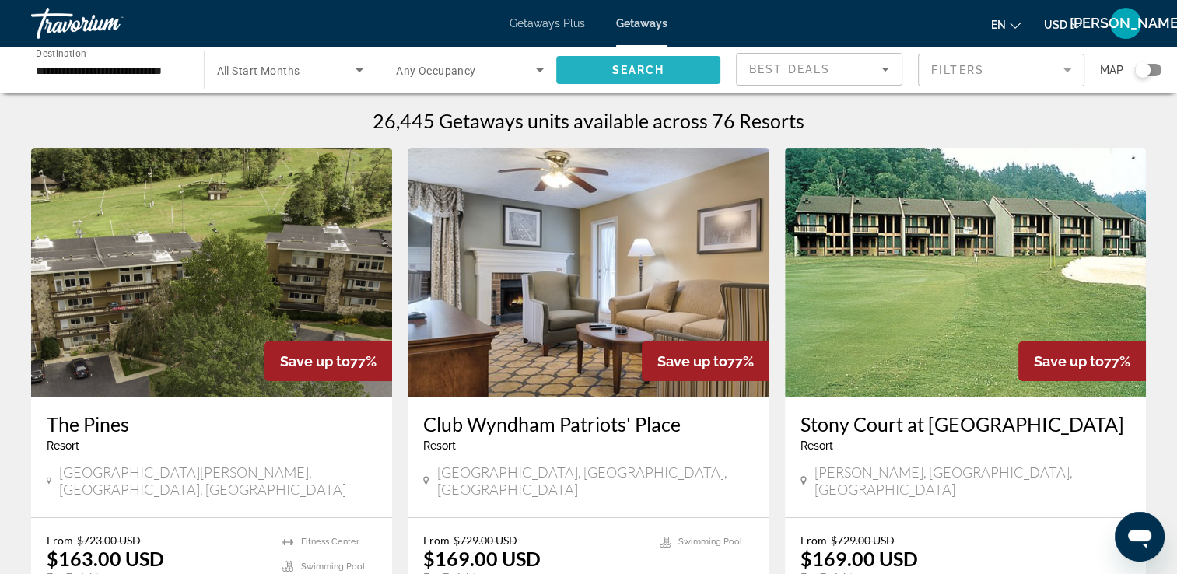
click at [635, 66] on span "Search" at bounding box center [638, 70] width 53 height 12
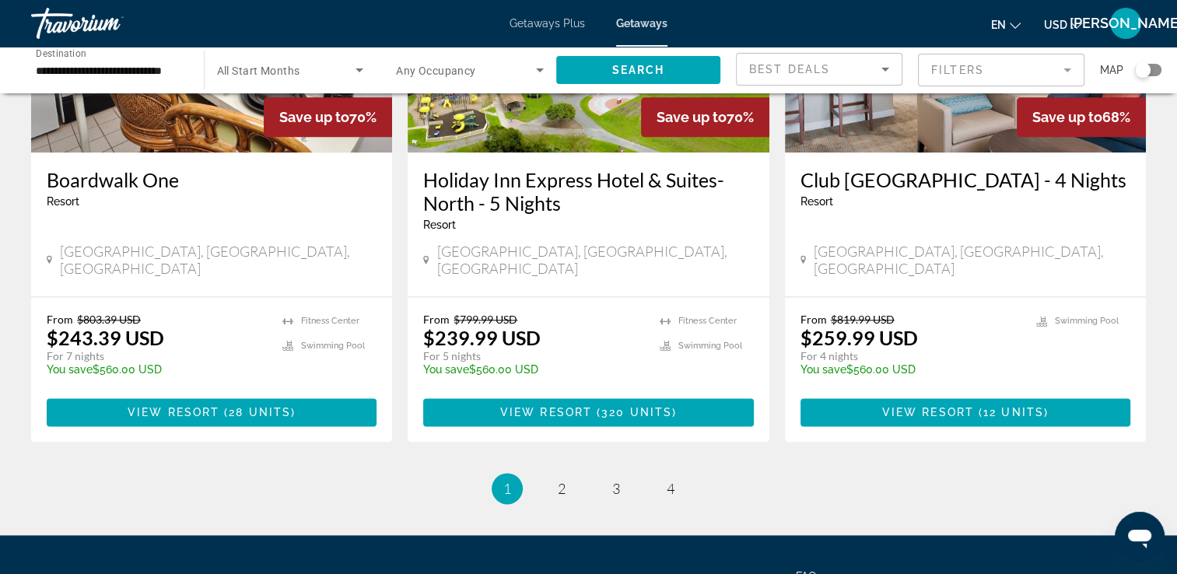
scroll to position [1961, 0]
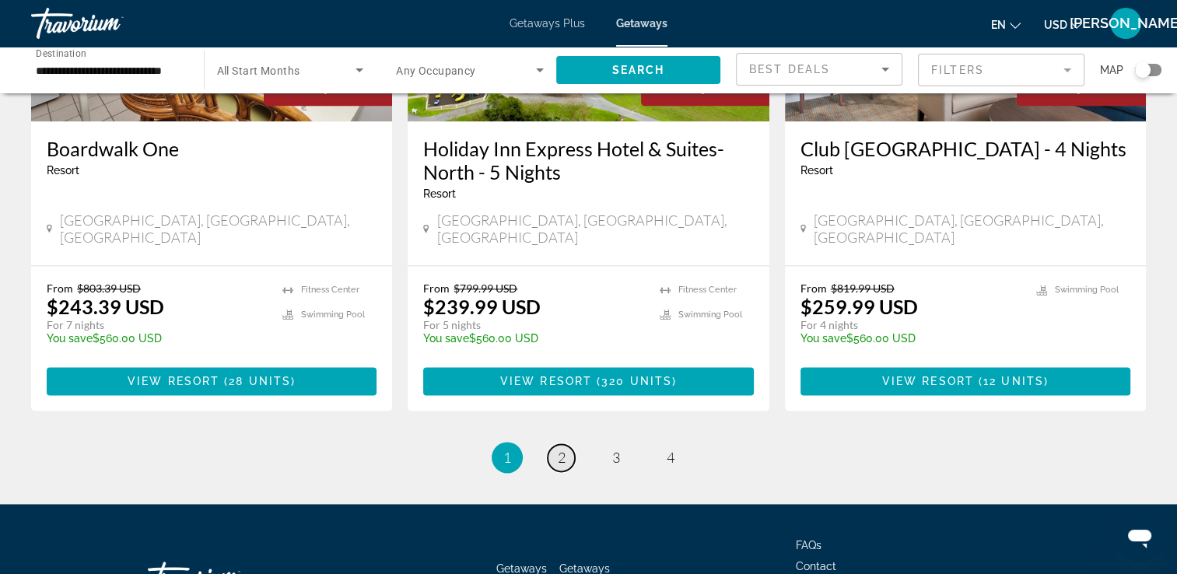
click at [571, 444] on link "page 2" at bounding box center [561, 457] width 27 height 27
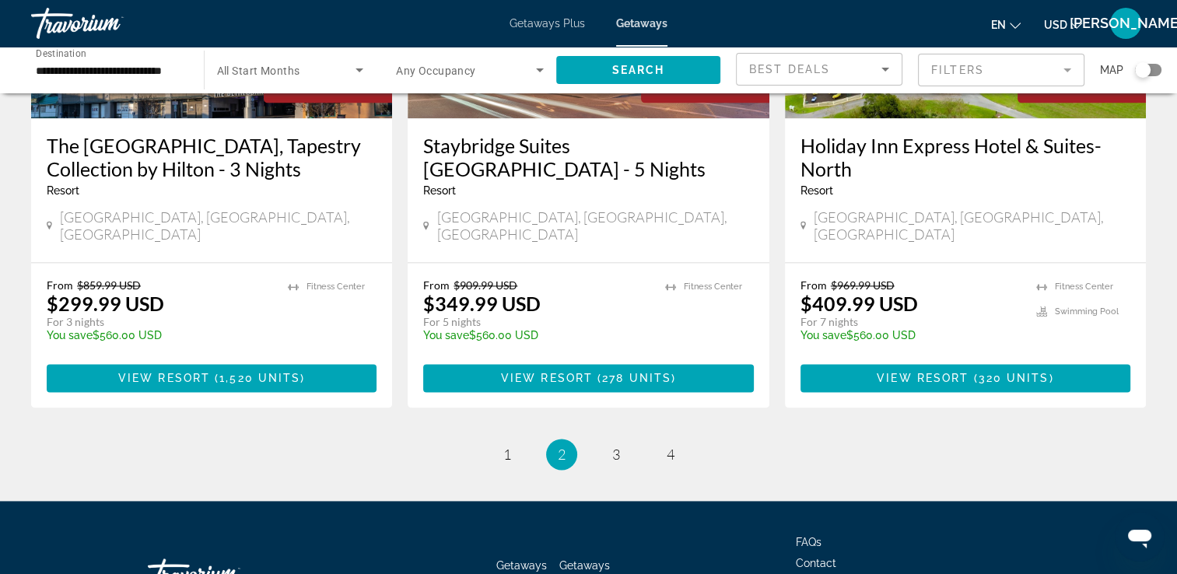
scroll to position [1978, 0]
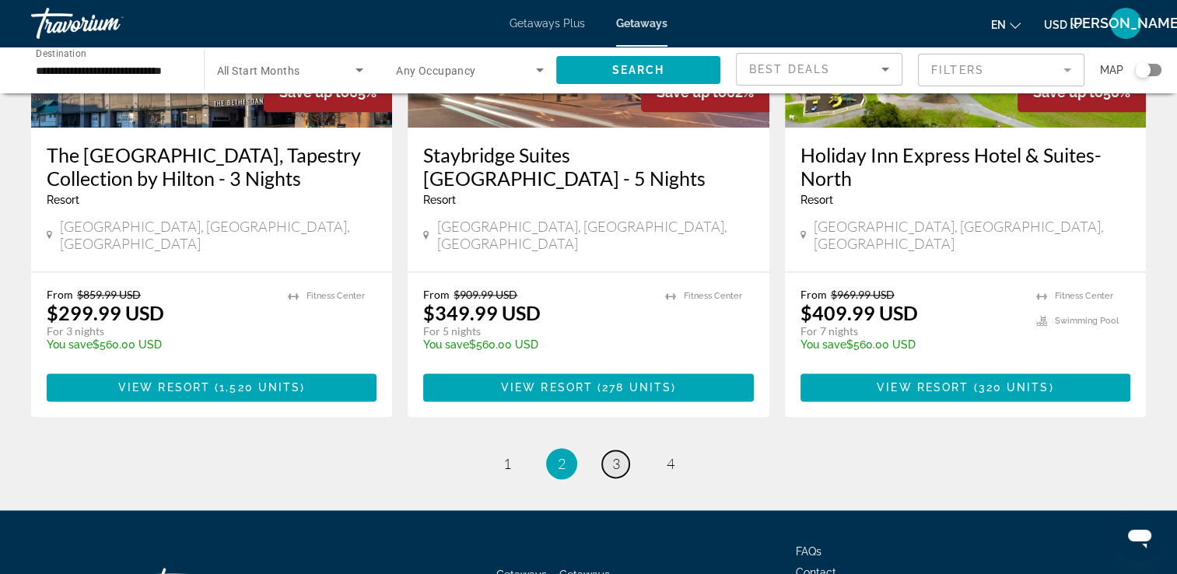
click at [615, 455] on span "3" at bounding box center [616, 463] width 8 height 17
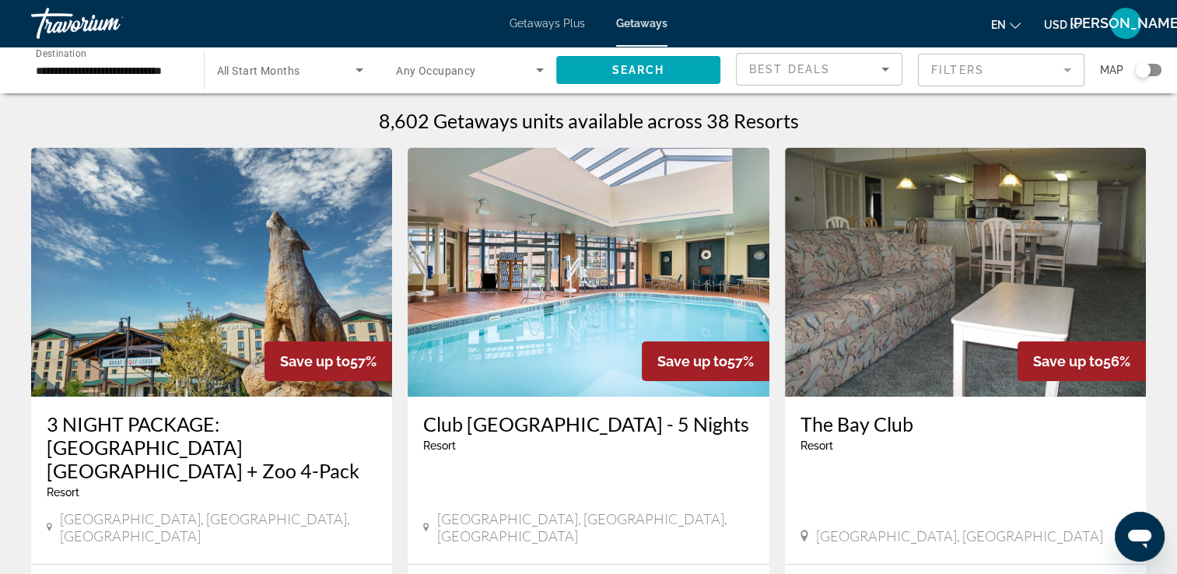
click at [223, 423] on h3 "3 NIGHT PACKAGE: [GEOGRAPHIC_DATA] [GEOGRAPHIC_DATA] + Zoo 4-Pack" at bounding box center [212, 447] width 330 height 70
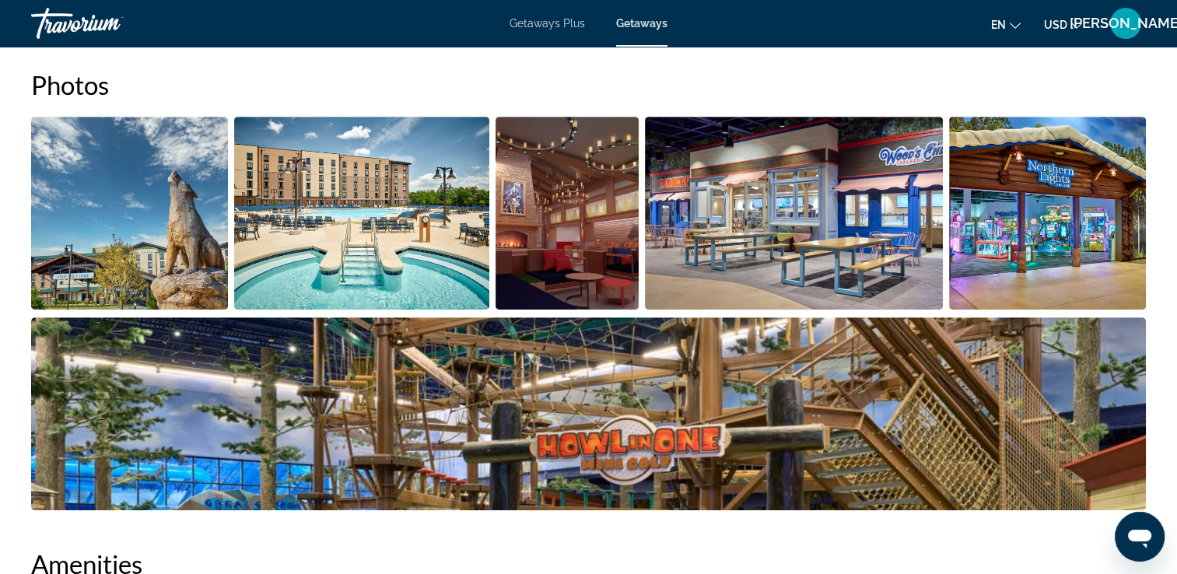
scroll to position [577, 0]
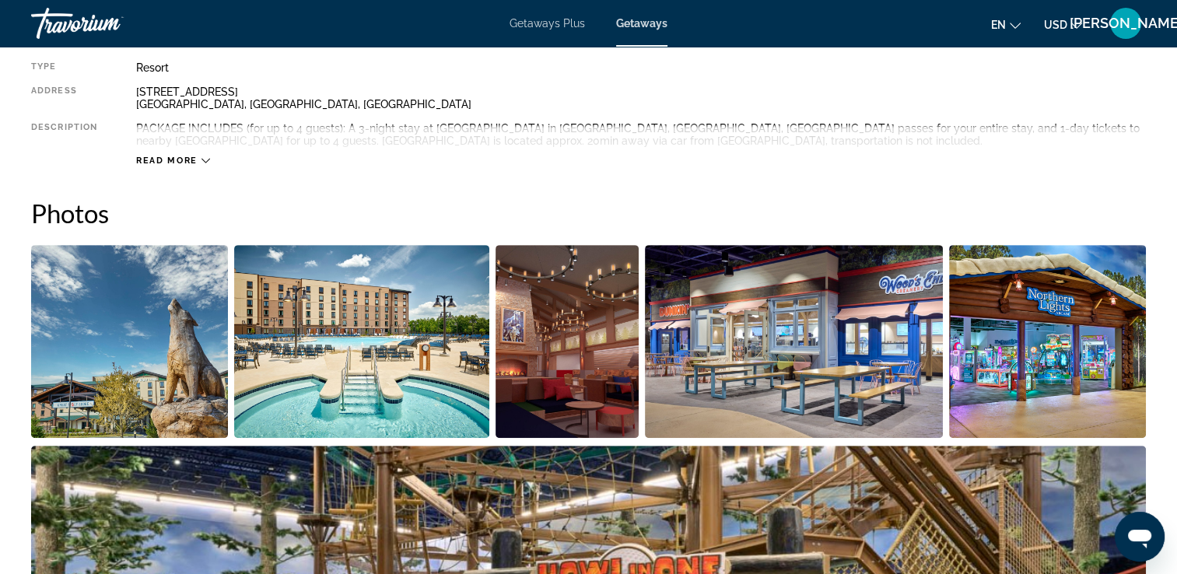
click at [524, 380] on img "Open full-screen image slider" at bounding box center [567, 341] width 142 height 193
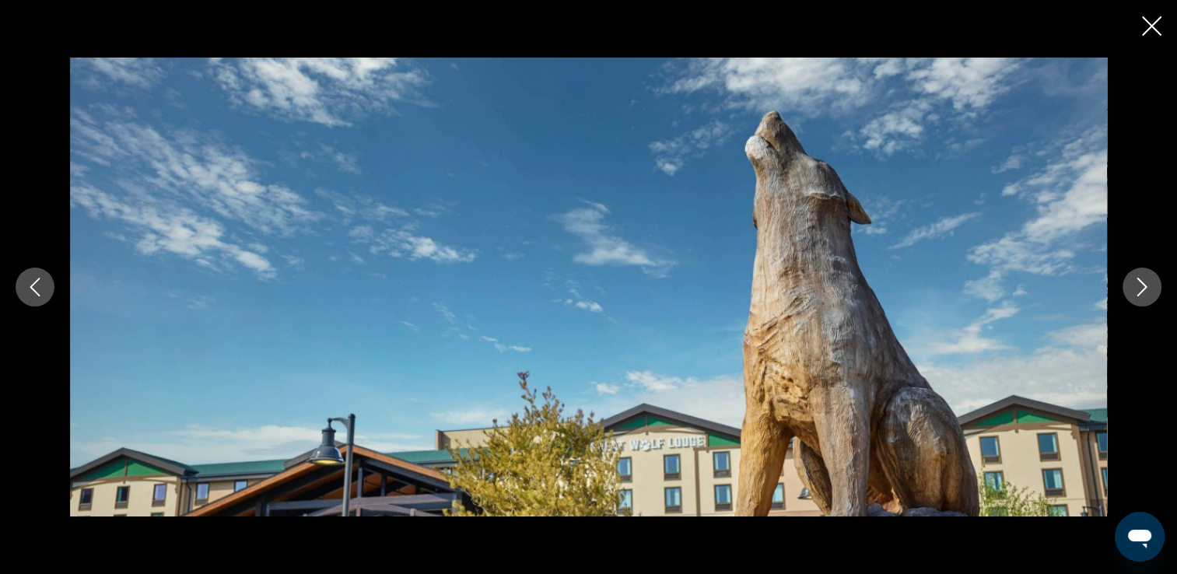
click at [1151, 279] on icon "Next image" at bounding box center [1142, 287] width 19 height 19
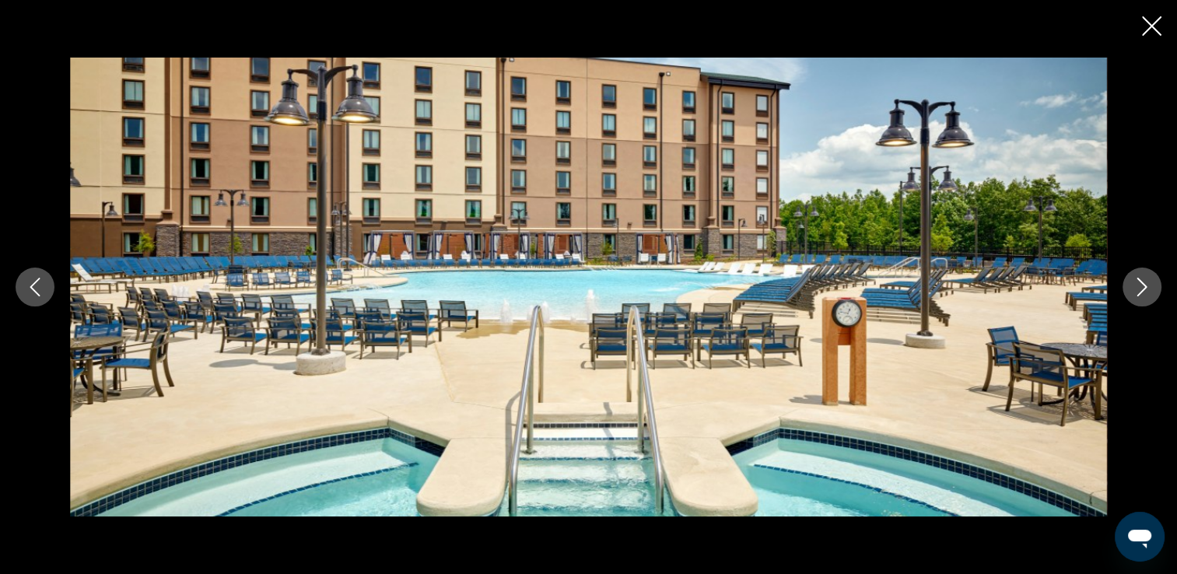
click at [1151, 279] on icon "Next image" at bounding box center [1142, 287] width 19 height 19
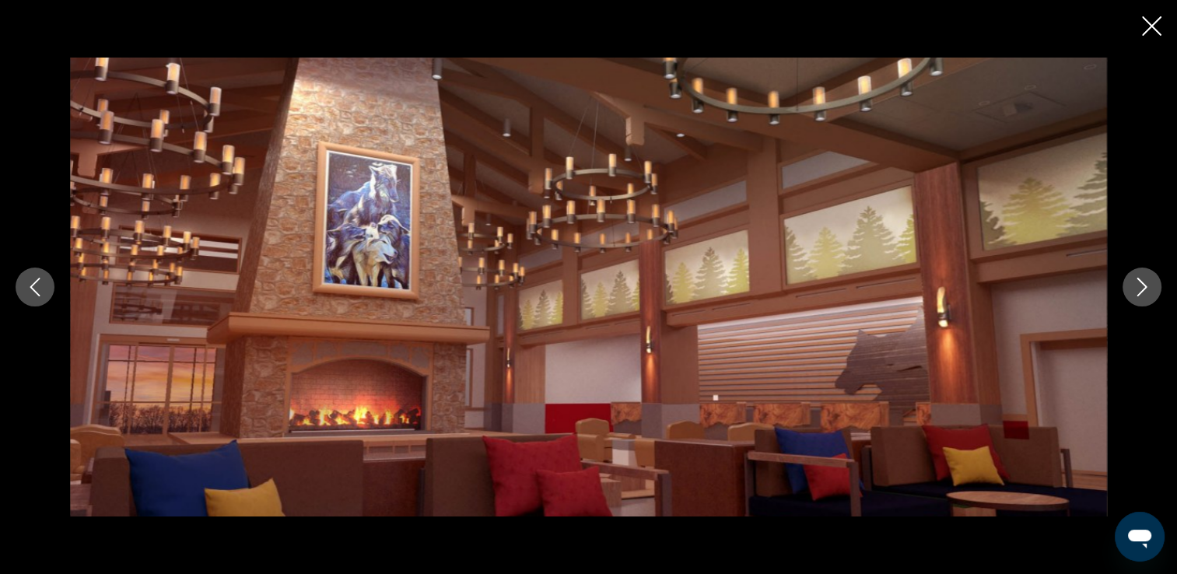
click at [1142, 296] on button "Next image" at bounding box center [1142, 287] width 39 height 39
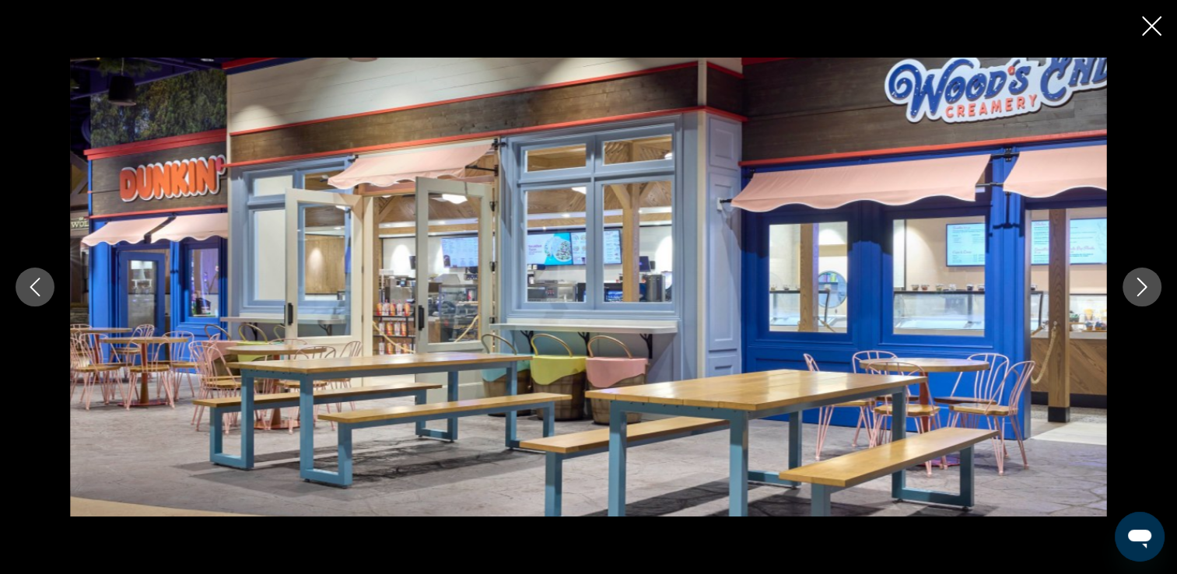
click at [1142, 296] on button "Next image" at bounding box center [1142, 287] width 39 height 39
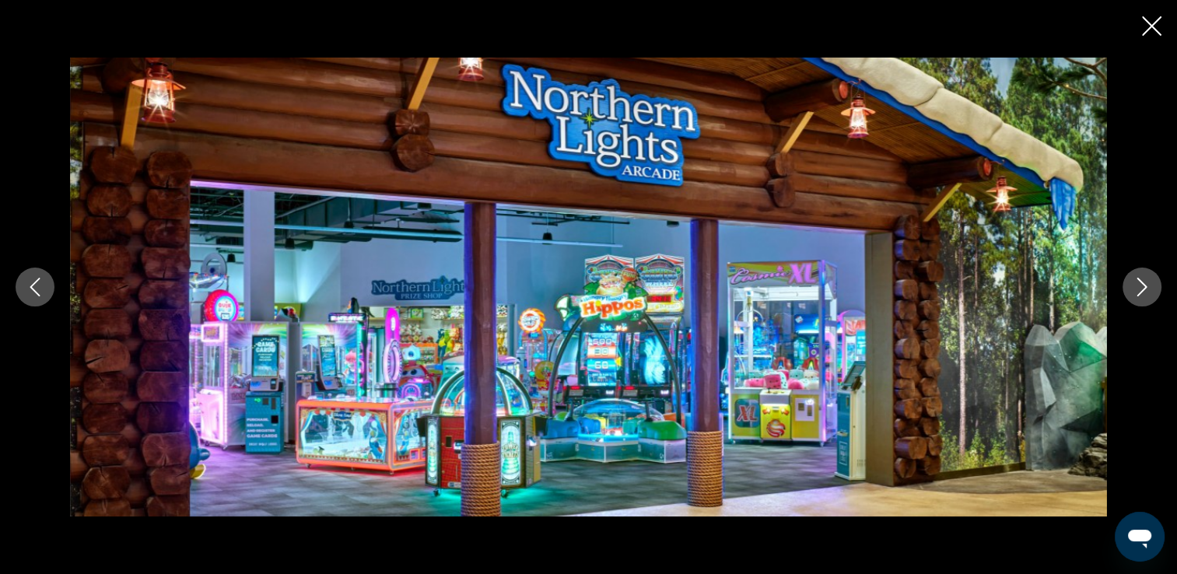
click at [1142, 296] on button "Next image" at bounding box center [1142, 287] width 39 height 39
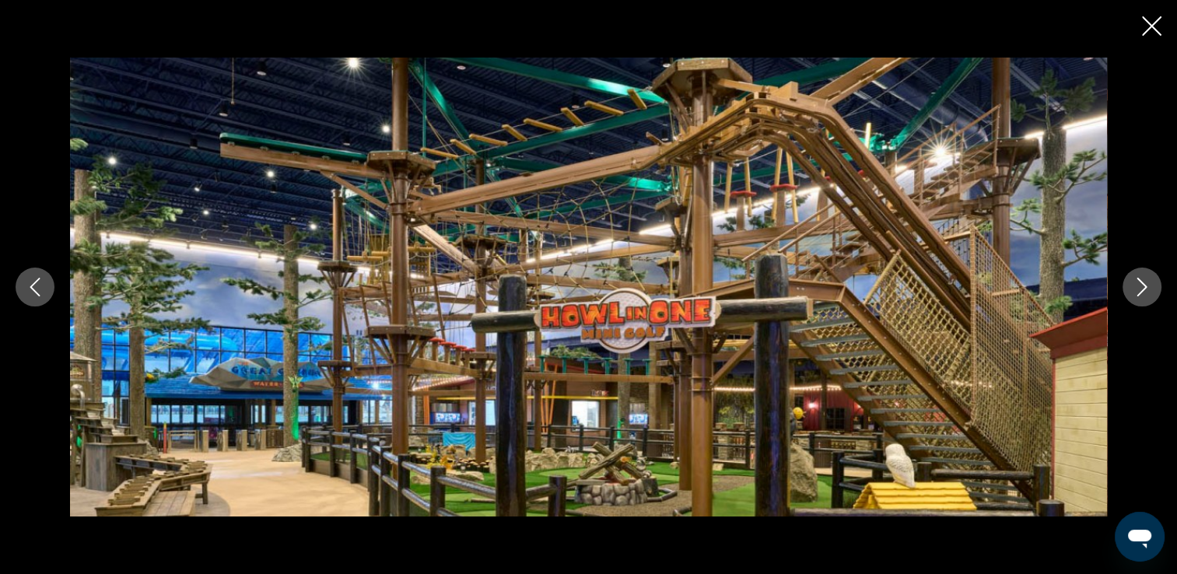
click at [1142, 296] on button "Next image" at bounding box center [1142, 287] width 39 height 39
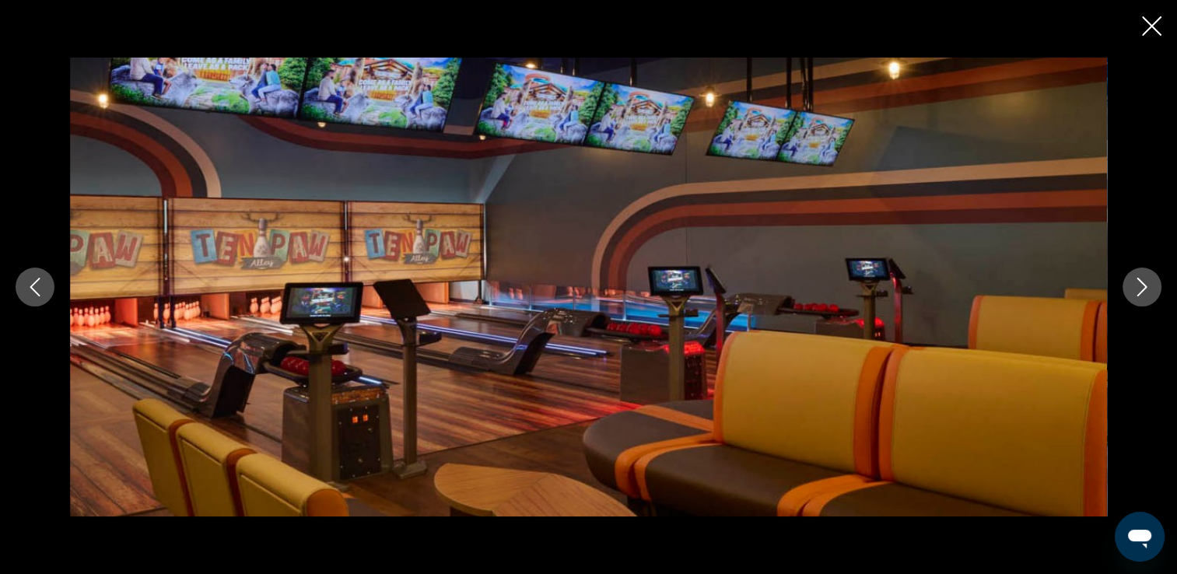
click at [1142, 296] on button "Next image" at bounding box center [1142, 287] width 39 height 39
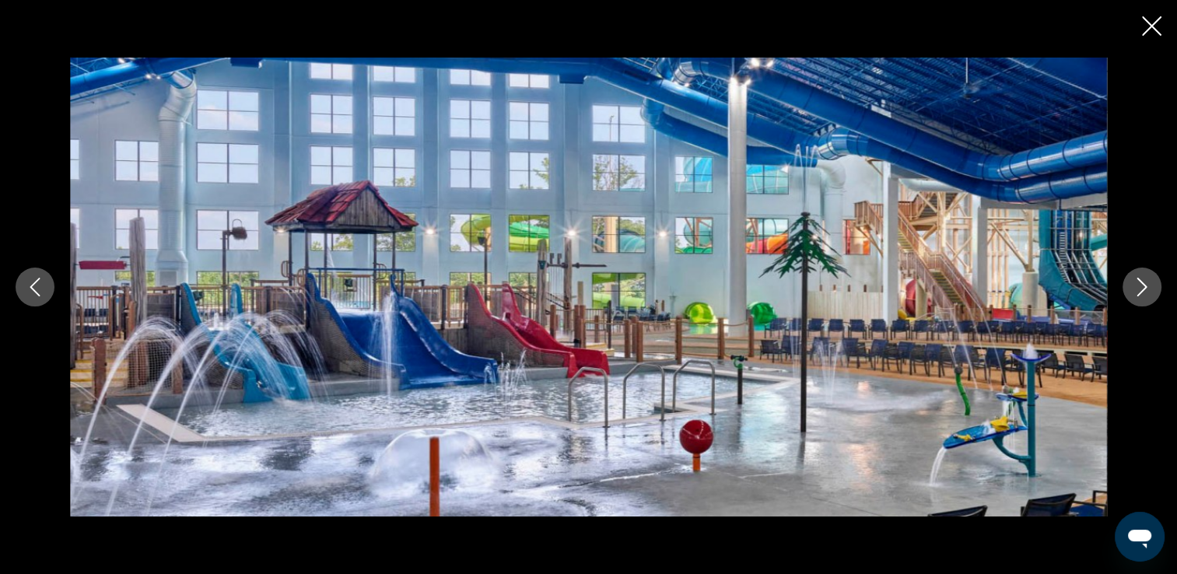
click at [1142, 296] on button "Next image" at bounding box center [1142, 287] width 39 height 39
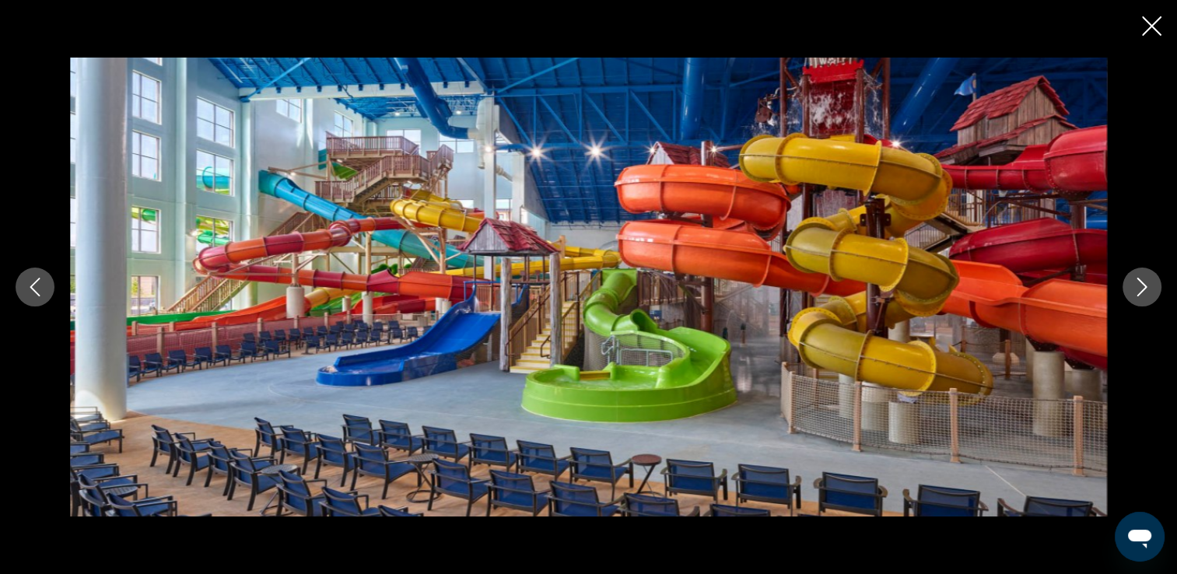
click at [1142, 296] on button "Next image" at bounding box center [1142, 287] width 39 height 39
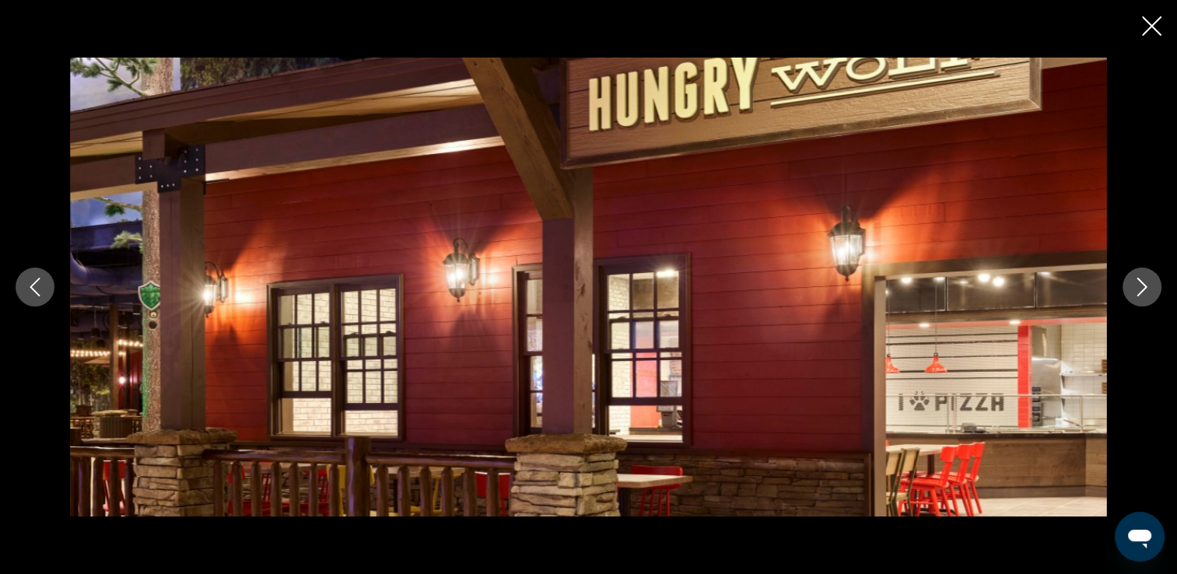
click at [1142, 296] on button "Next image" at bounding box center [1142, 287] width 39 height 39
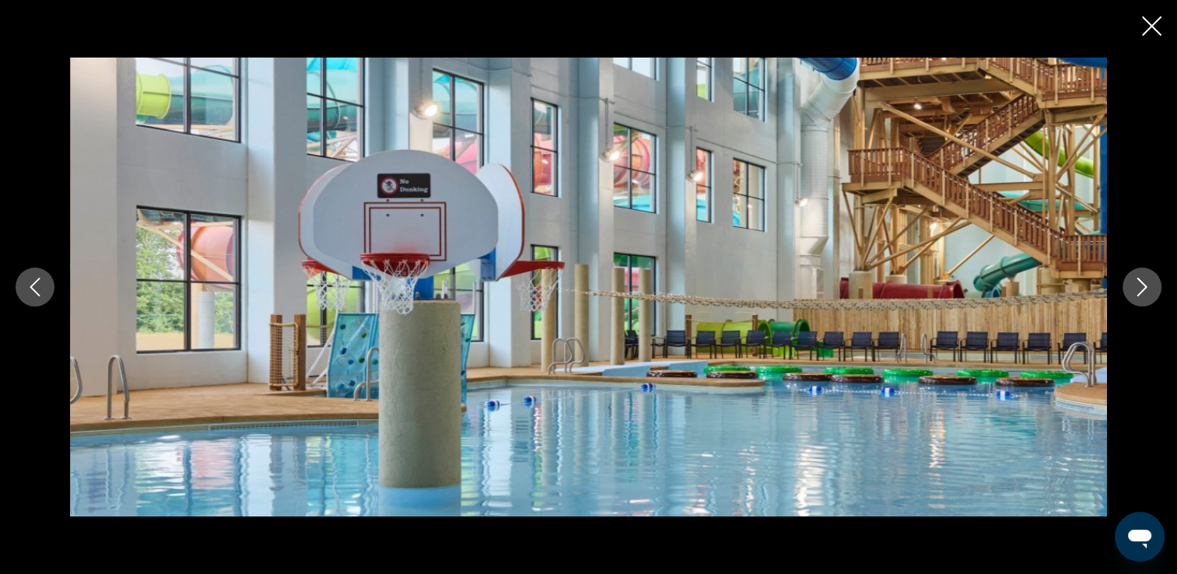
click at [1142, 296] on button "Next image" at bounding box center [1142, 287] width 39 height 39
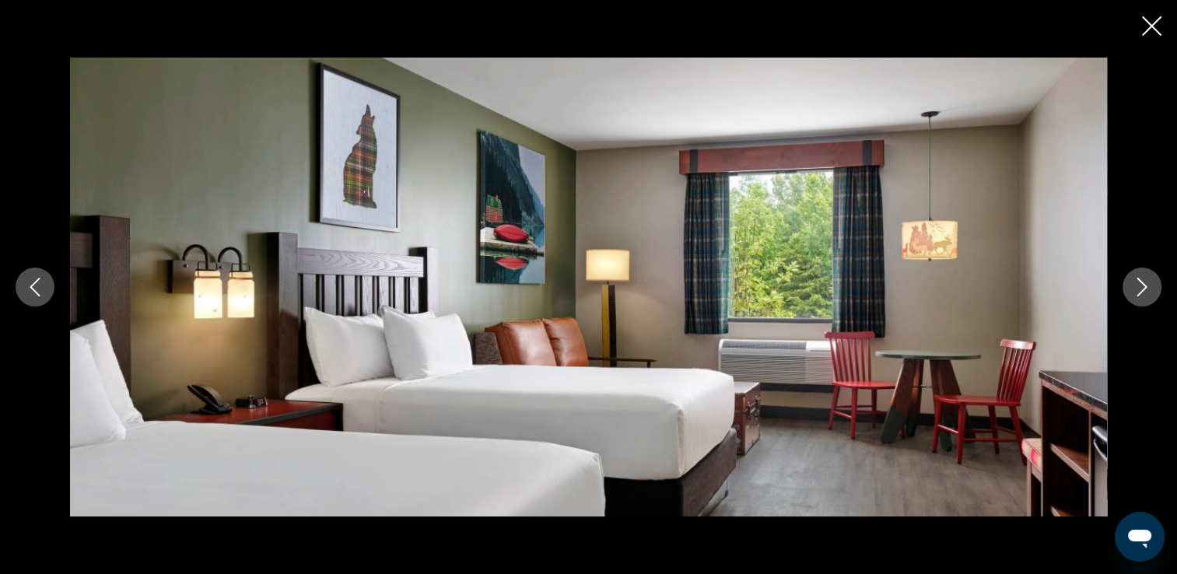
click at [1142, 296] on button "Next image" at bounding box center [1142, 287] width 39 height 39
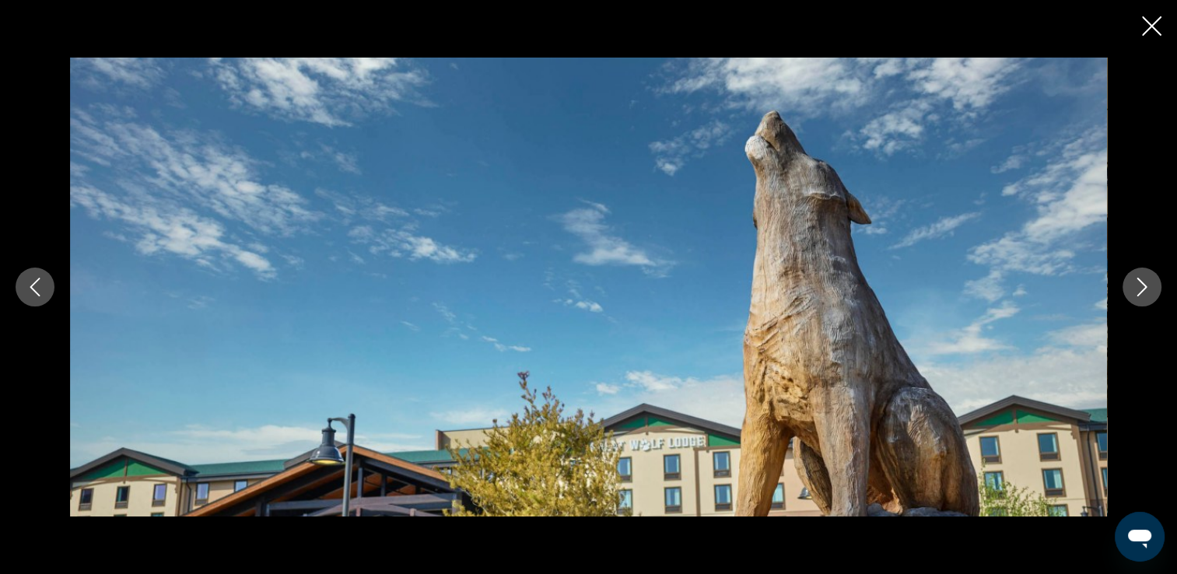
click at [1142, 296] on button "Next image" at bounding box center [1142, 287] width 39 height 39
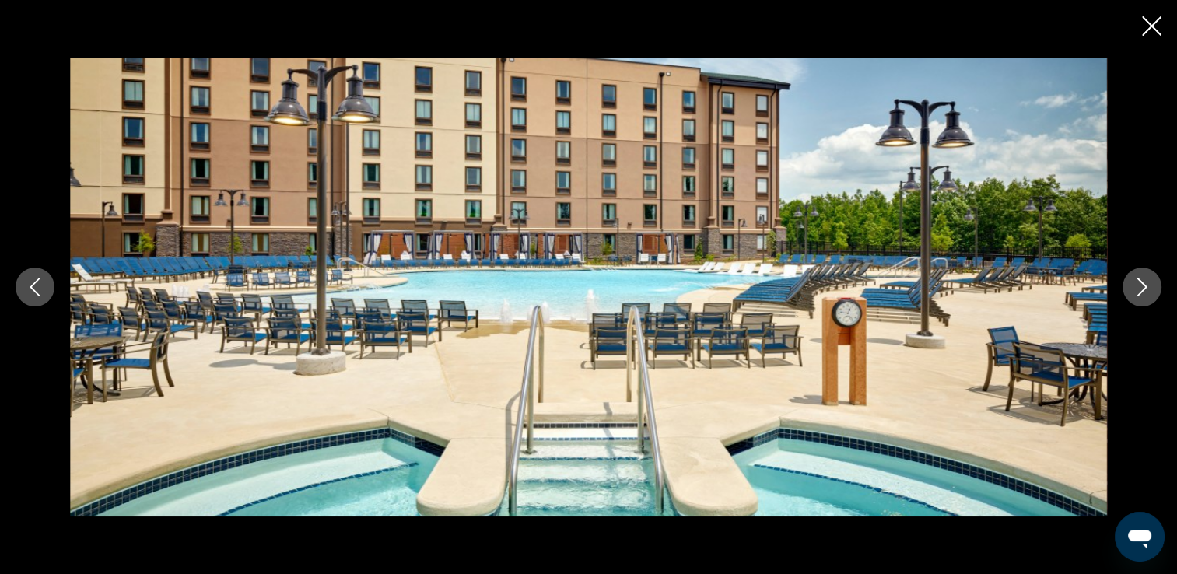
click at [1142, 296] on button "Next image" at bounding box center [1142, 287] width 39 height 39
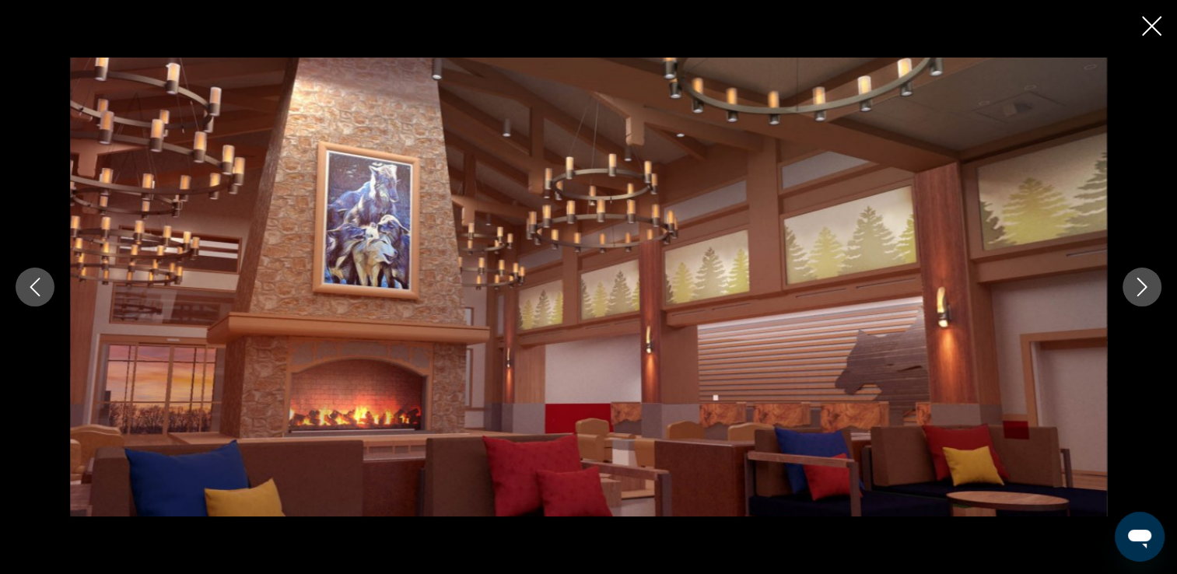
click at [1142, 296] on button "Next image" at bounding box center [1142, 287] width 39 height 39
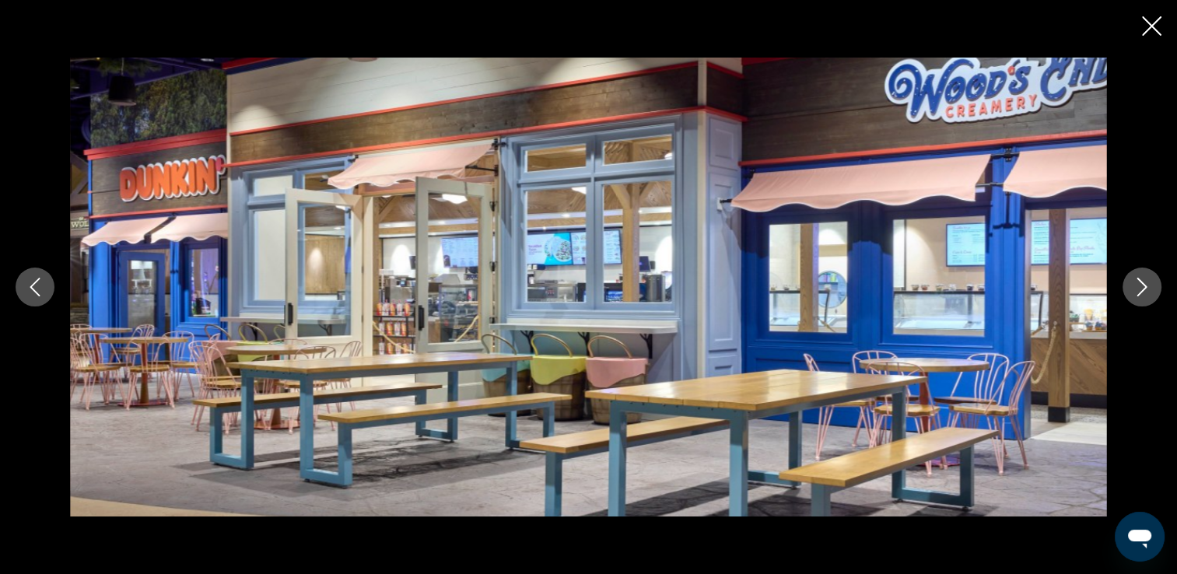
click at [1142, 296] on button "Next image" at bounding box center [1142, 287] width 39 height 39
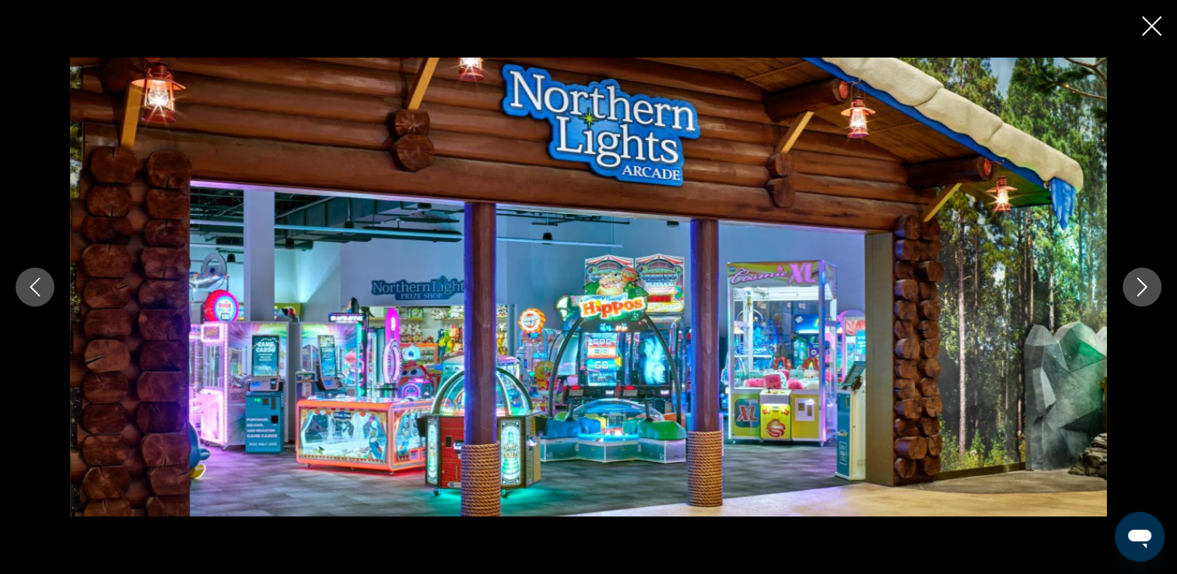
click at [1142, 296] on button "Next image" at bounding box center [1142, 287] width 39 height 39
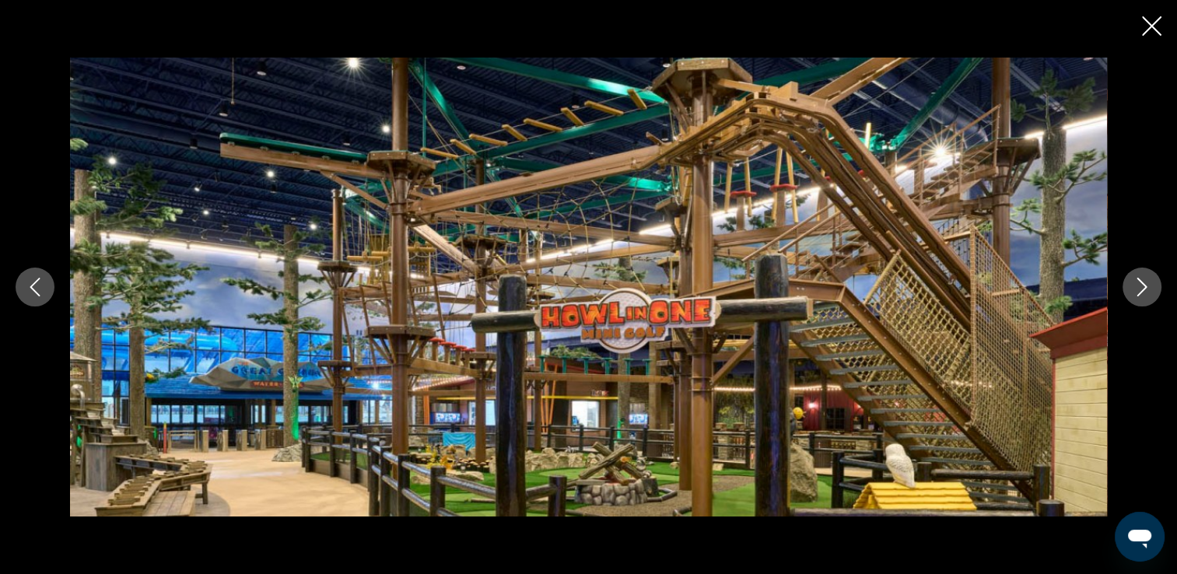
scroll to position [3481, 0]
